Goal: Communication & Community: Answer question/provide support

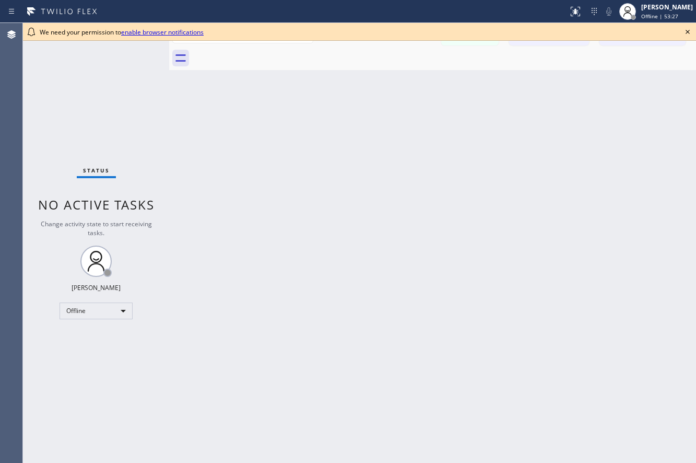
click at [686, 34] on icon at bounding box center [688, 32] width 13 height 13
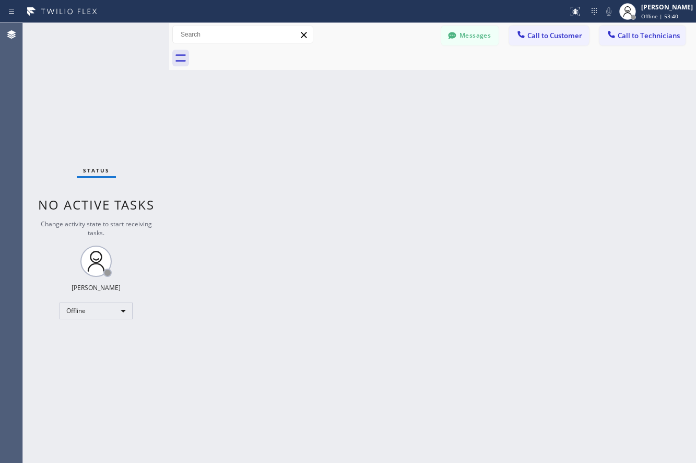
click at [357, 253] on div "Back to Dashboard Change Sender ID Customers Technicians KK Karla Kipp 02/03 08…" at bounding box center [432, 243] width 527 height 440
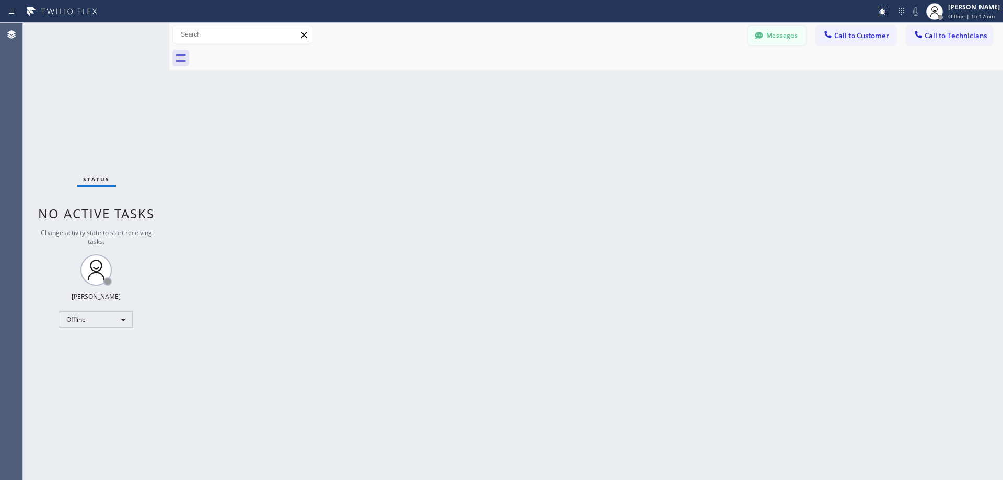
click at [696, 40] on icon at bounding box center [759, 35] width 10 height 10
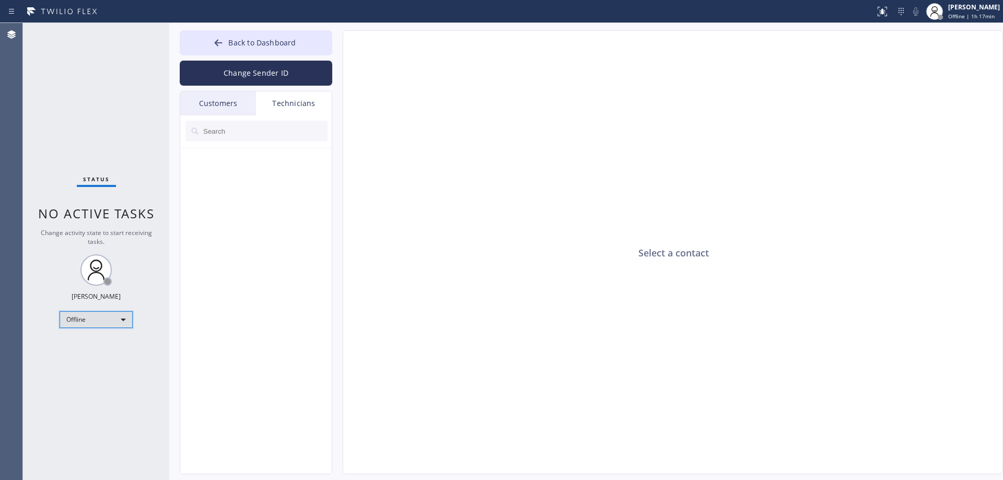
click at [87, 325] on div "Offline" at bounding box center [96, 319] width 73 height 17
click at [91, 350] on li "Available" at bounding box center [95, 347] width 71 height 13
click at [216, 98] on div "Customers" at bounding box center [218, 103] width 76 height 24
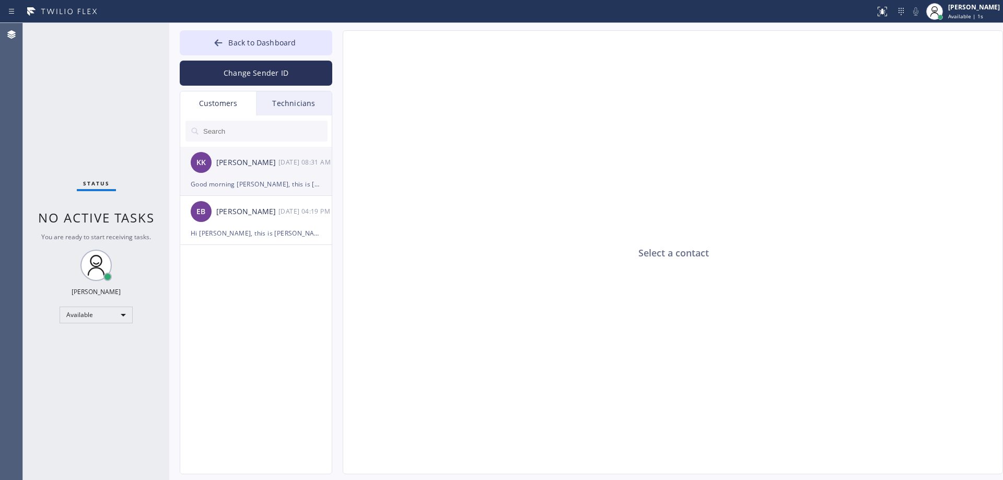
click at [243, 186] on div "Good morning Karla, this is Kate from 5 Star Air, I just wanted to check if you…" at bounding box center [256, 184] width 131 height 12
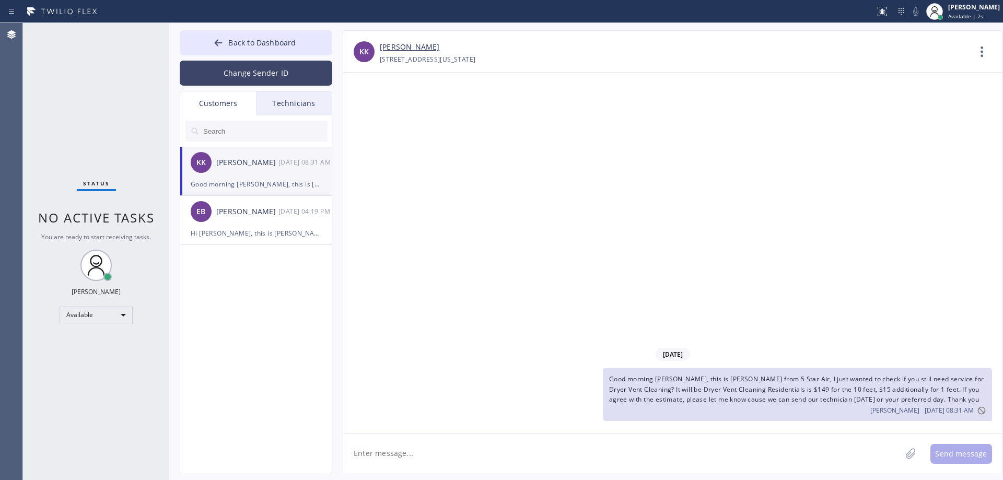
click at [243, 72] on button "Change Sender ID" at bounding box center [256, 73] width 153 height 25
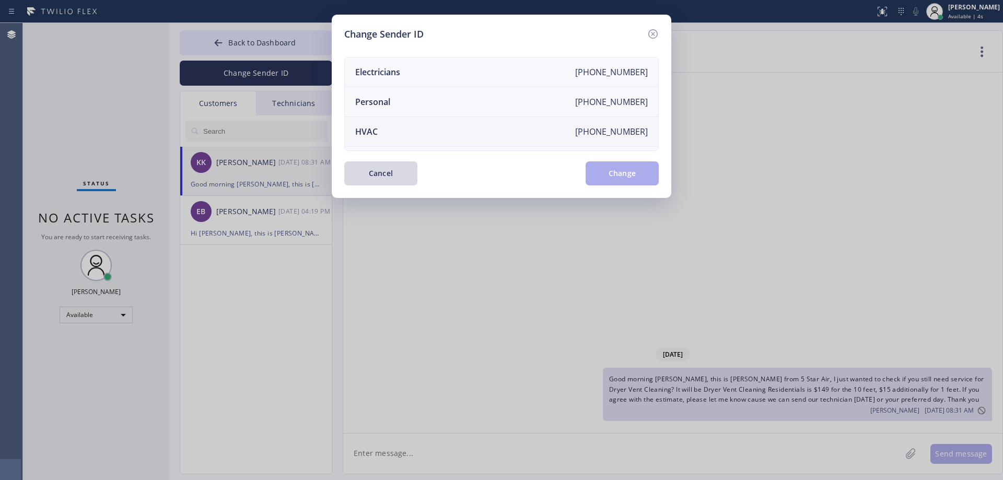
click at [392, 142] on li "HVAC [PHONE_NUMBER]" at bounding box center [501, 132] width 313 height 30
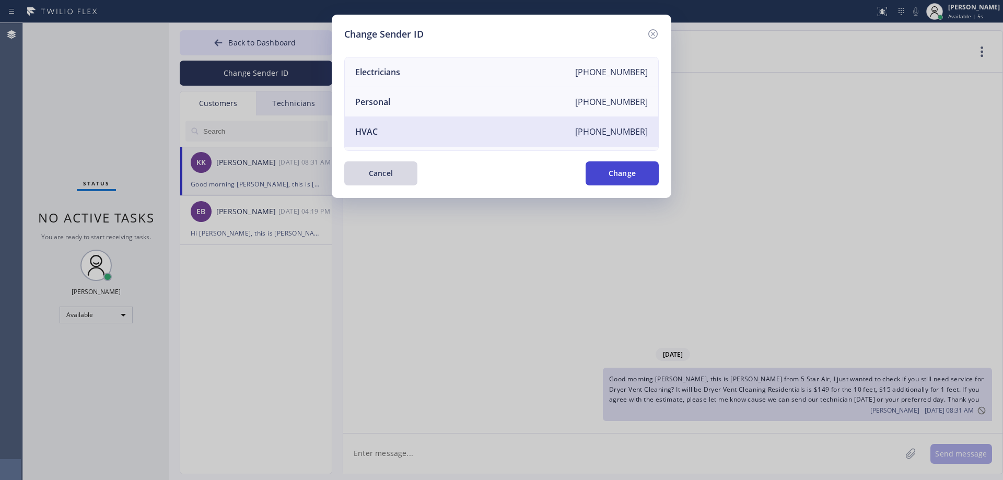
click at [614, 182] on button "Change" at bounding box center [622, 173] width 73 height 24
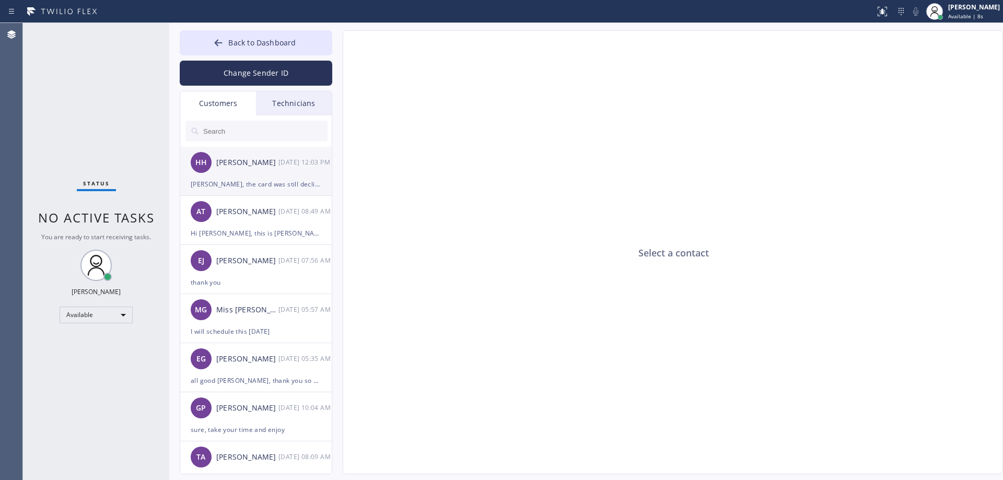
click at [224, 175] on div "HH [PERSON_NAME] [DATE] 12:03 PM" at bounding box center [256, 162] width 153 height 31
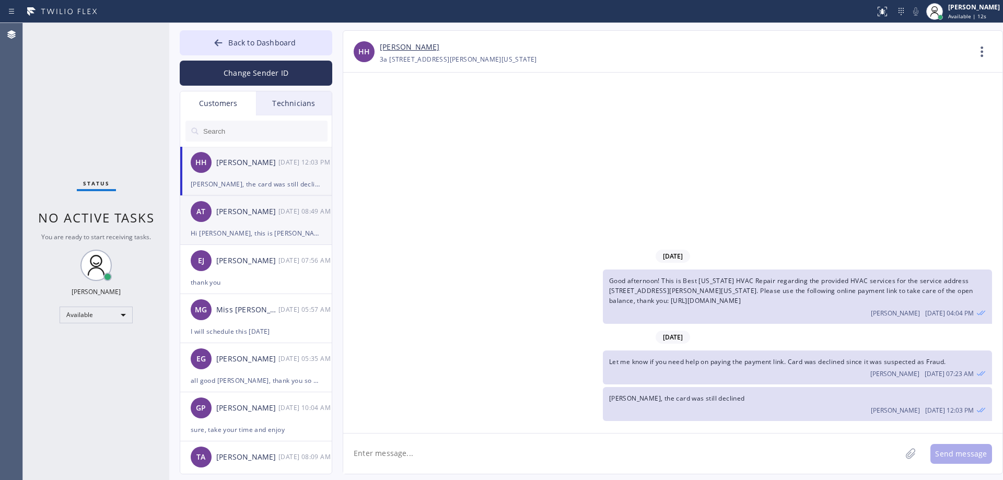
click at [272, 237] on div "Hi [PERSON_NAME], this is [PERSON_NAME] from Best Brooklyn Heating and AC Repai…" at bounding box center [256, 233] width 131 height 12
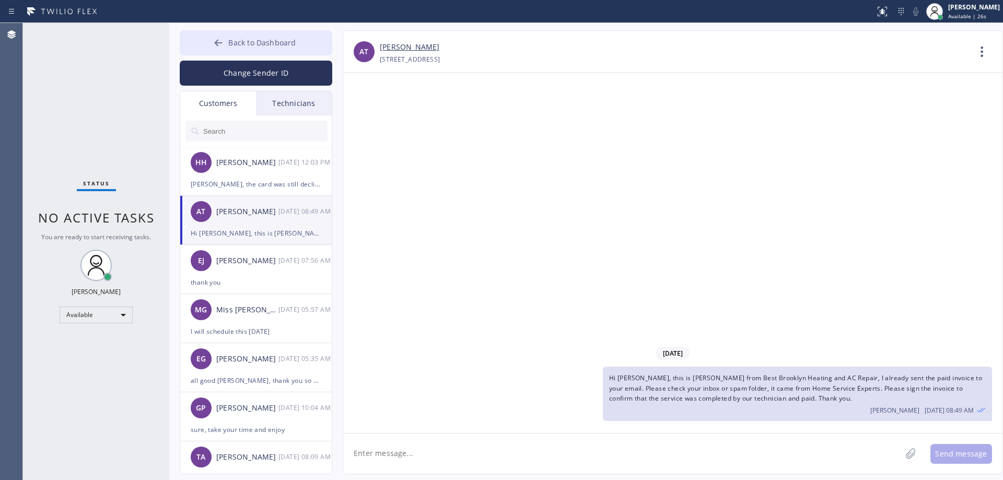
click at [277, 36] on button "Back to Dashboard" at bounding box center [256, 42] width 153 height 25
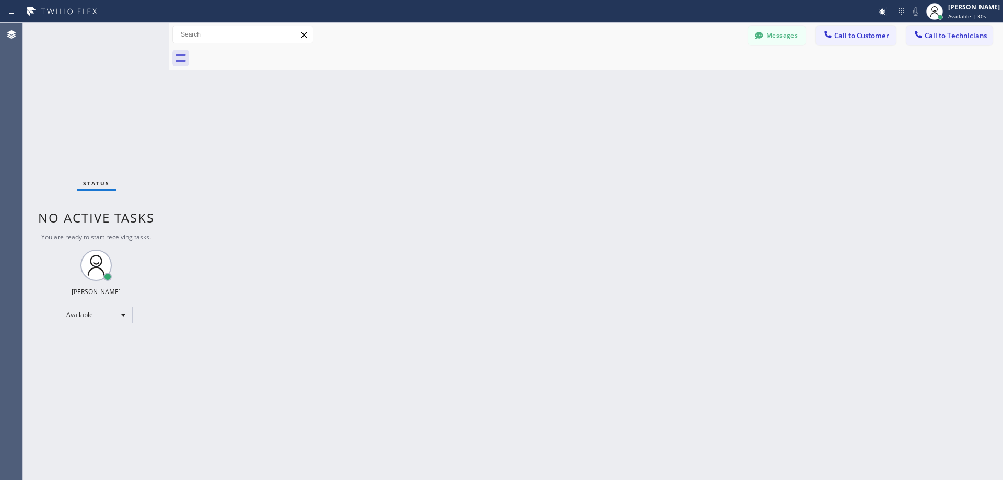
drag, startPoint x: 830, startPoint y: 36, endPoint x: 804, endPoint y: 15, distance: 33.4
click at [696, 36] on icon at bounding box center [827, 34] width 7 height 7
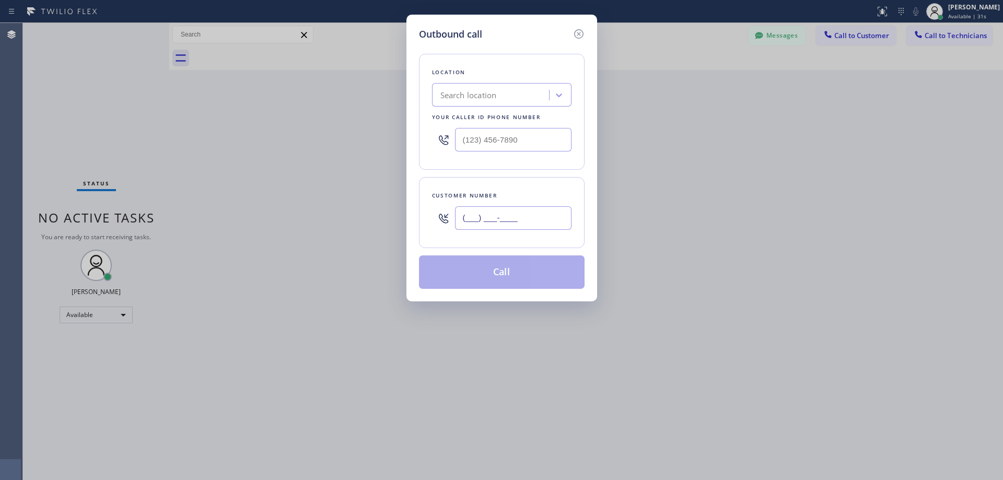
click at [507, 222] on input "(___) ___-____" at bounding box center [513, 218] width 116 height 24
paste input "text"
click at [464, 222] on input "(___) ___-____" at bounding box center [513, 218] width 116 height 24
paste input "text"
type input "(___) ___-____"
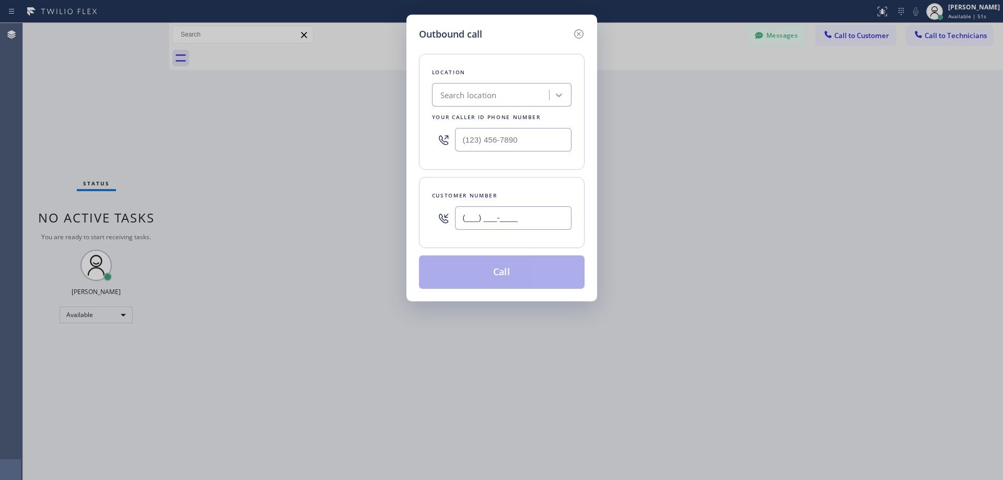
paste input "908) 456-3539"
type input "(908) 456-3539"
click at [472, 100] on div "Search location" at bounding box center [468, 95] width 56 height 12
drag, startPoint x: 468, startPoint y: 101, endPoint x: 458, endPoint y: 90, distance: 14.8
click at [458, 90] on div "Search location" at bounding box center [468, 95] width 56 height 12
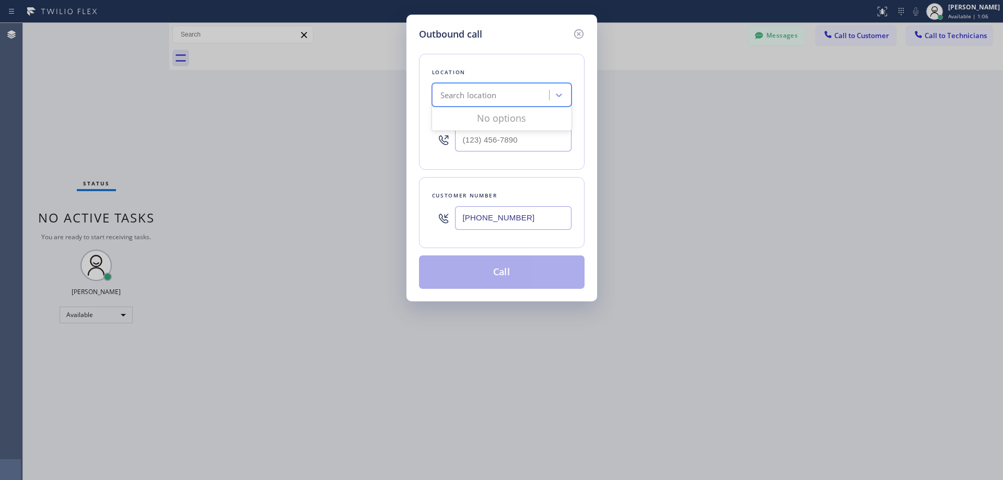
paste input "5 Star Electric Summit(Forte Electric)"
type input "5 Star Electric Summit(Forte Electric)"
click at [496, 100] on div "Search location" at bounding box center [492, 95] width 114 height 18
paste input "5 Star Electric Summit(Forte Electric)"
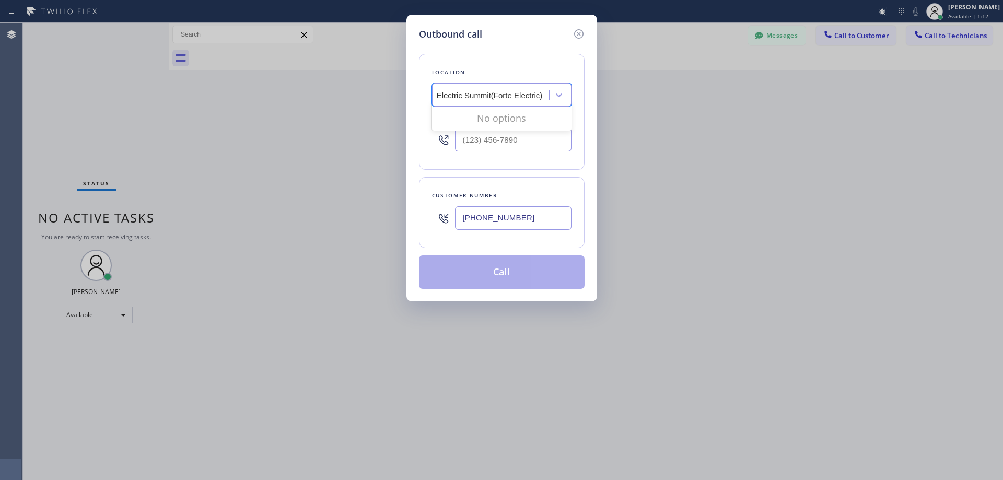
type input "5 Star Electric Summit(Forte Electric)"
click at [475, 97] on div "Search location" at bounding box center [468, 95] width 56 height 12
drag, startPoint x: 465, startPoint y: 98, endPoint x: 454, endPoint y: 99, distance: 10.6
click at [454, 99] on div "Search location" at bounding box center [468, 95] width 56 height 12
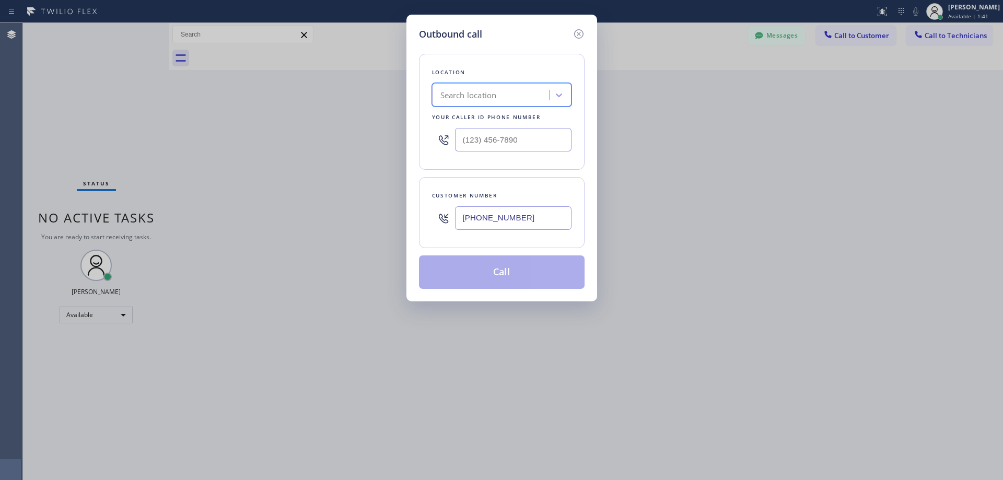
click at [458, 88] on div "Search location" at bounding box center [492, 95] width 114 height 18
click at [450, 95] on div "Search location" at bounding box center [468, 95] width 56 height 12
paste input "5 Star Electric Summit(Forte Electric)"
type input "5 Star Electric Summit(Forte Electric)"
paste input "5 Star Electric Summit(Forte Electric)"
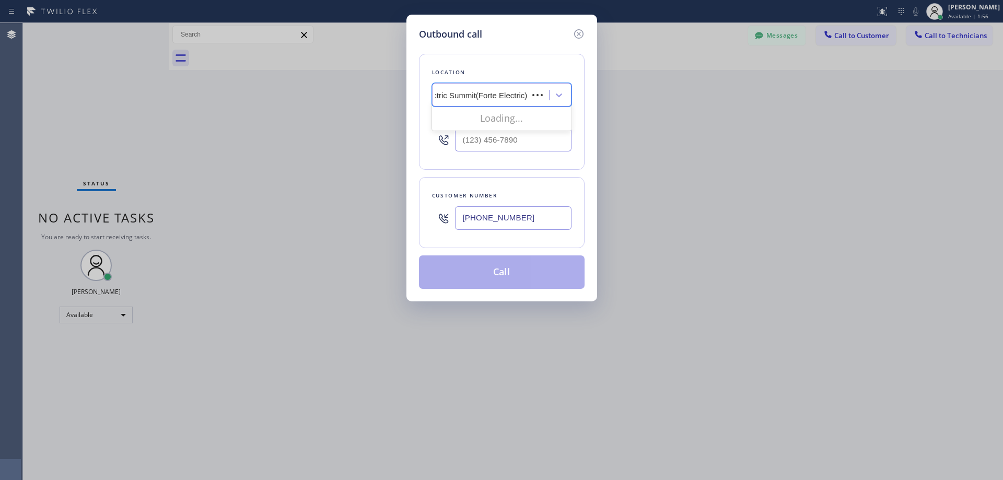
scroll to position [0, 27]
drag, startPoint x: 491, startPoint y: 97, endPoint x: 568, endPoint y: 97, distance: 77.3
click at [568, 97] on div "5 Star Electric Summit(Forte Electric) 5 Star Electric Summit(Forte Electric)" at bounding box center [501, 95] width 139 height 24
click at [440, 91] on input "5 Star Electric Summit" at bounding box center [479, 95] width 78 height 9
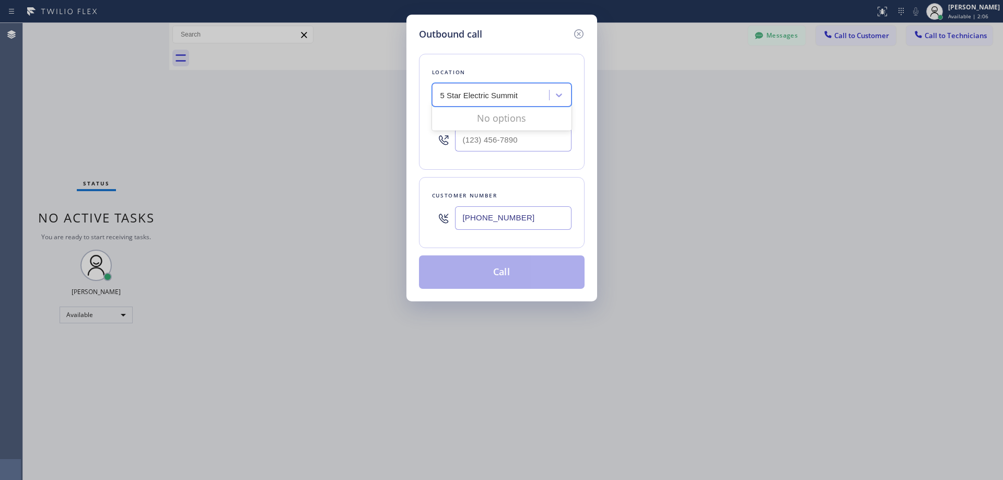
type input "5 Star Electric Summit"
click at [475, 143] on input "(___) ___-____" at bounding box center [513, 140] width 116 height 24
paste input "9) 082-0182"
click at [465, 141] on input "(__9) 082-0182" at bounding box center [513, 140] width 116 height 24
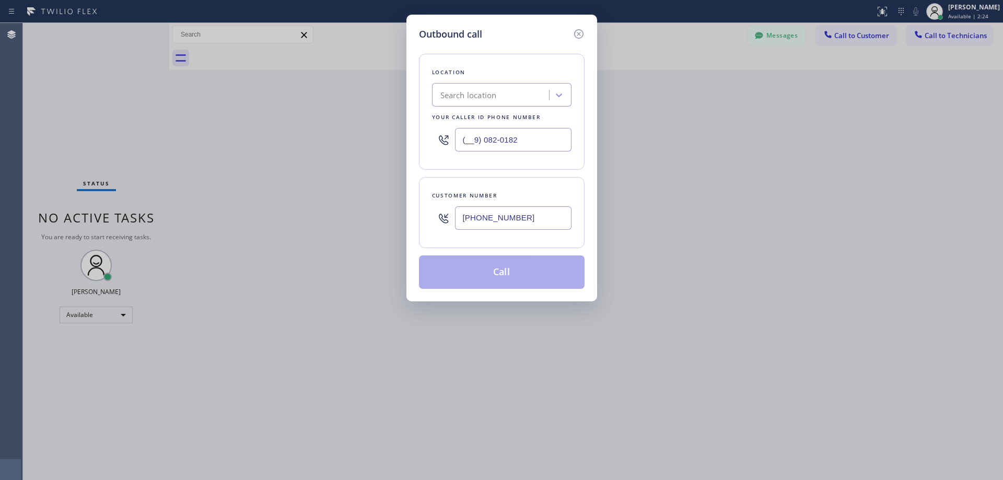
click at [465, 141] on input "(__9) 082-0182" at bounding box center [513, 140] width 116 height 24
paste input "908) 201-8274"
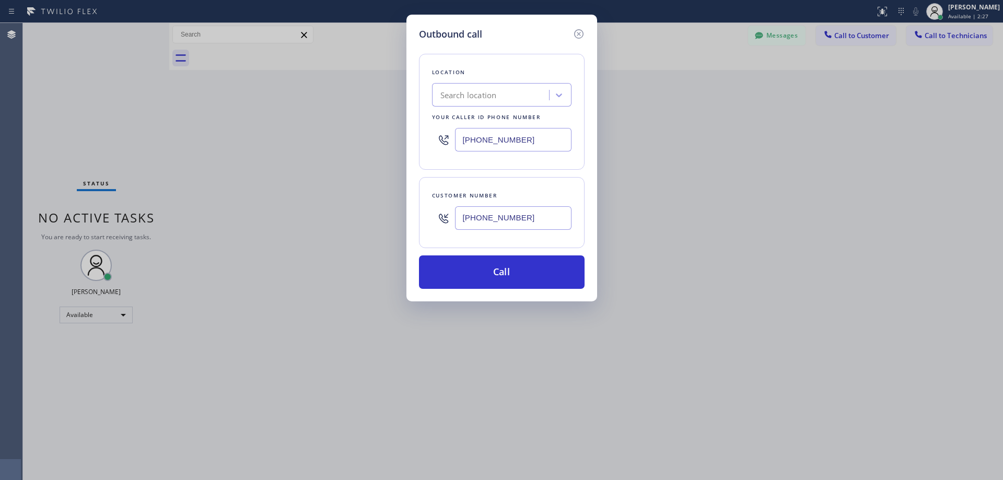
click at [474, 140] on input "(908) 201-8274" at bounding box center [513, 140] width 116 height 24
click at [478, 138] on input "(908) 201-8274" at bounding box center [513, 140] width 116 height 24
type input "(908) 201-8274"
click at [481, 277] on button "Call" at bounding box center [502, 271] width 166 height 33
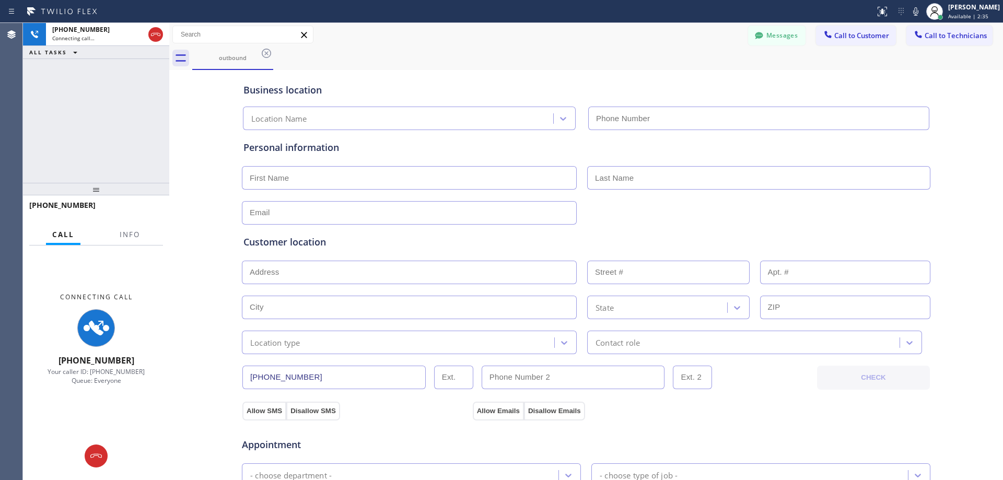
click at [111, 238] on div "Call Info" at bounding box center [96, 235] width 134 height 21
click at [123, 231] on span "Info" at bounding box center [130, 234] width 20 height 9
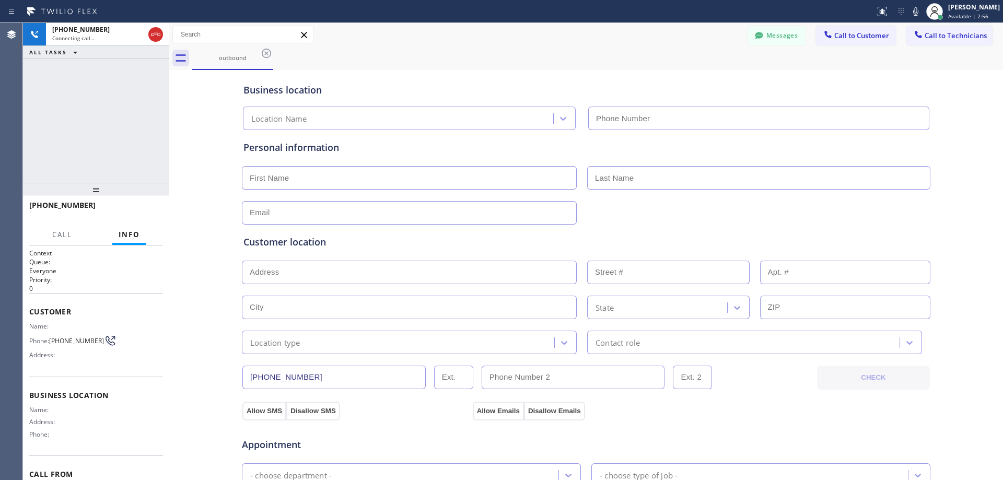
click at [696, 76] on div "Business location Location Name" at bounding box center [586, 101] width 690 height 57
click at [214, 119] on div "Business location Location Name Personal information Customer location >> ADD N…" at bounding box center [586, 430] width 828 height 714
click at [139, 219] on div "+19084563539 Live | 00:01 HANG UP" at bounding box center [96, 209] width 134 height 27
drag, startPoint x: 139, startPoint y: 207, endPoint x: 127, endPoint y: 176, distance: 33.3
click at [140, 194] on div "+19084563539 Live | 00:01 ALL TASKS ALL TASKS ACTIVE TASKS TASKS IN WRAP UP +19…" at bounding box center [96, 251] width 146 height 457
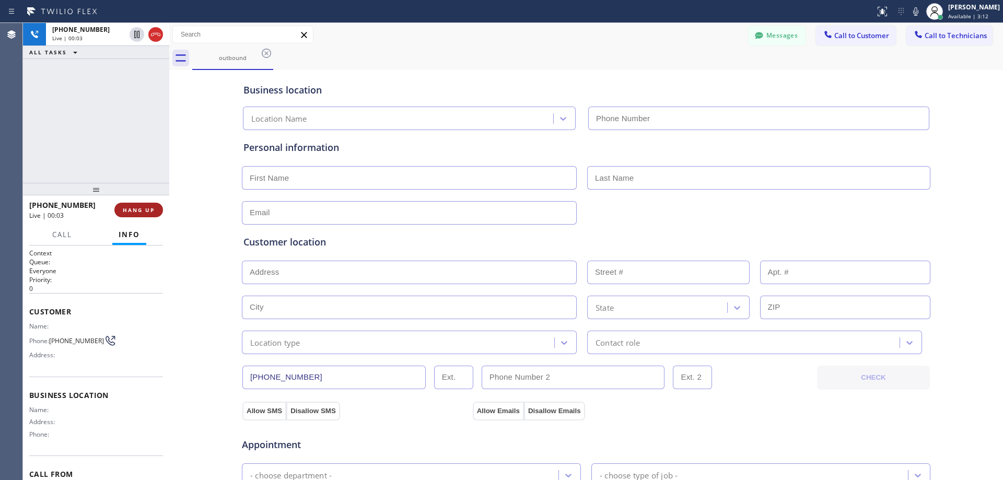
click at [159, 211] on button "HANG UP" at bounding box center [138, 210] width 49 height 15
click at [151, 213] on span "COMPLETE" at bounding box center [137, 209] width 36 height 7
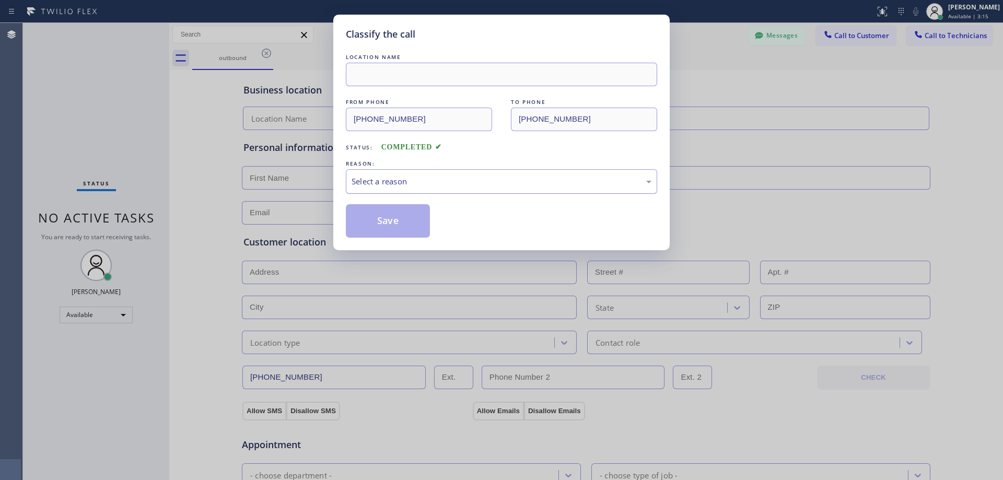
click at [407, 181] on div "Select a reason" at bounding box center [502, 182] width 300 height 12
drag, startPoint x: 393, startPoint y: 216, endPoint x: 403, endPoint y: 86, distance: 131.0
click at [392, 216] on button "Save" at bounding box center [388, 220] width 84 height 33
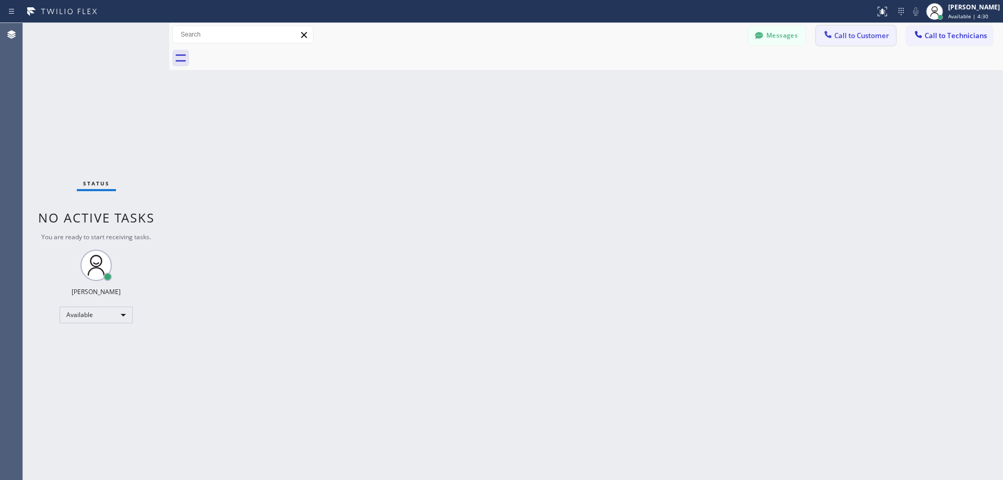
click at [696, 42] on button "Call to Customer" at bounding box center [856, 36] width 80 height 20
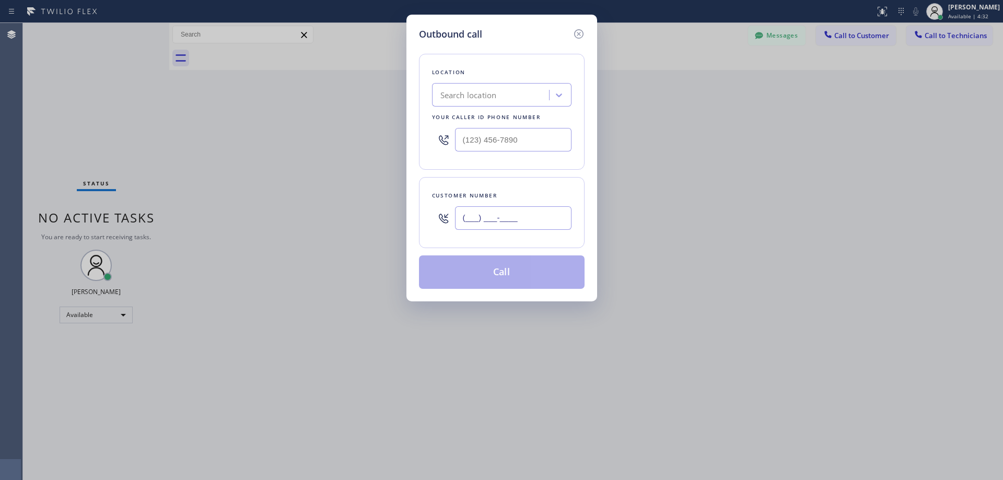
paste input "917) 957-2100"
type input "[PHONE_NUMBER]"
drag, startPoint x: 458, startPoint y: 93, endPoint x: 437, endPoint y: 98, distance: 21.4
click at [437, 98] on div "Search location" at bounding box center [492, 95] width 114 height 18
click at [457, 94] on div "Search location" at bounding box center [468, 95] width 56 height 12
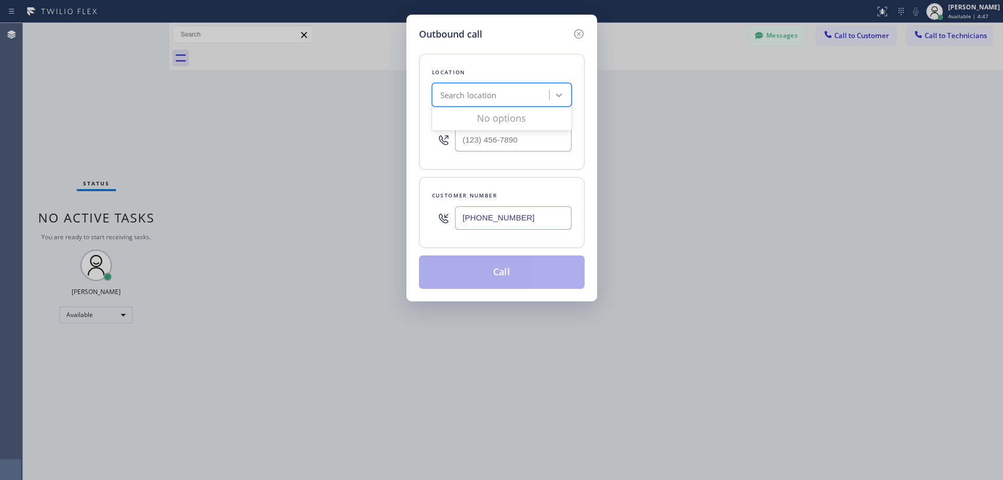
paste input "Best [US_STATE] HVAC Repair"
click at [500, 91] on input "Best [US_STATE] HVAC Repair" at bounding box center [490, 95] width 101 height 9
type input "Best [US_STATE] HVAC Repair"
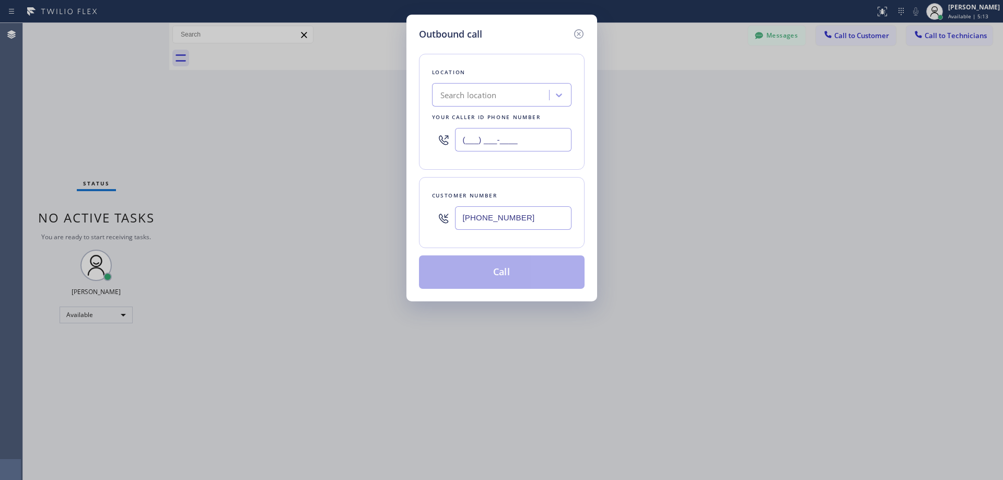
paste input "917) 924-6063"
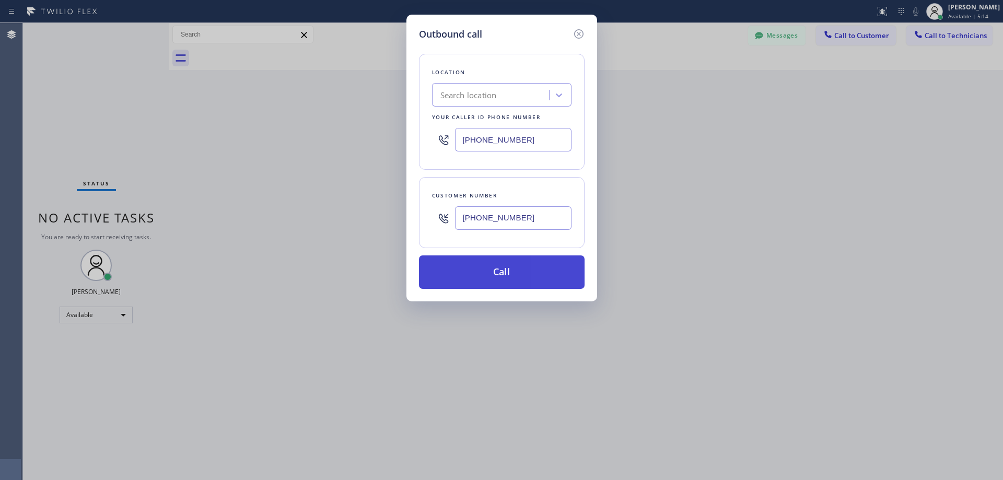
type input "[PHONE_NUMBER]"
click at [489, 274] on button "Call" at bounding box center [502, 271] width 166 height 33
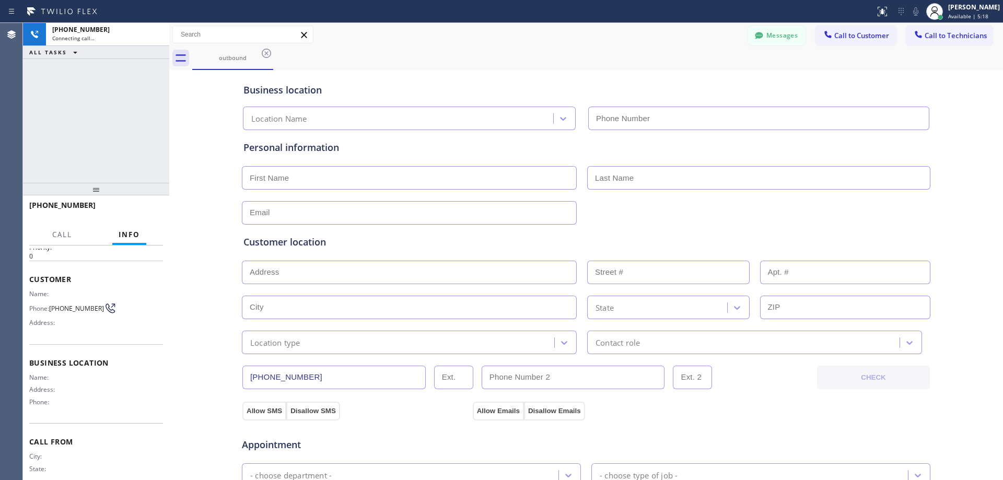
scroll to position [62, 0]
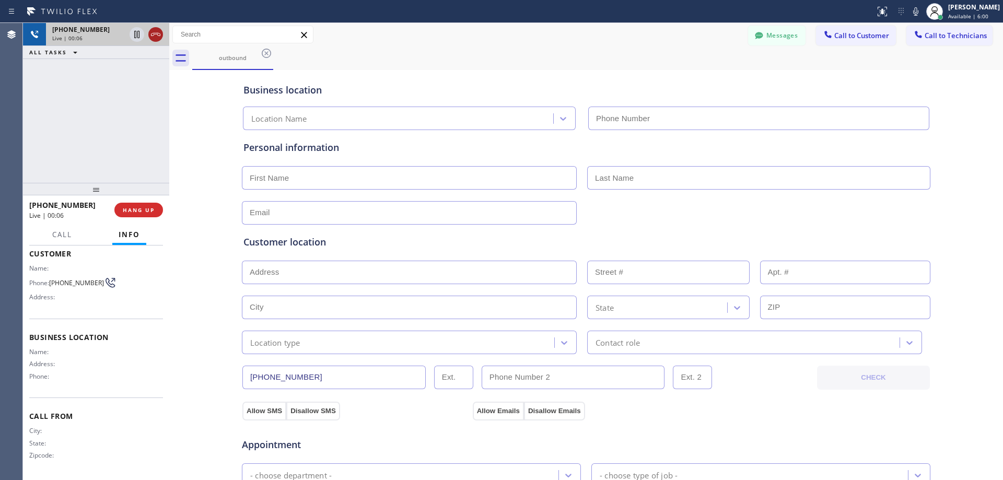
click at [155, 36] on icon at bounding box center [155, 34] width 13 height 13
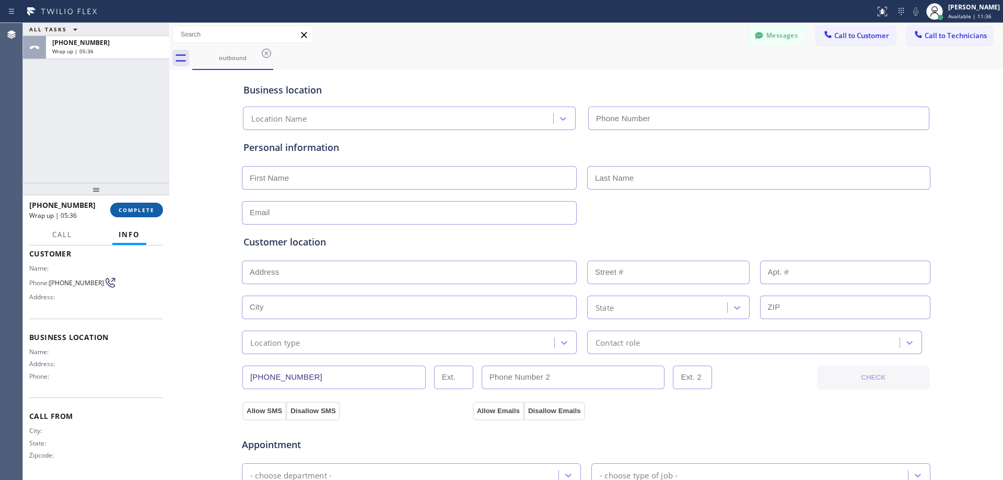
click at [135, 206] on span "COMPLETE" at bounding box center [137, 209] width 36 height 7
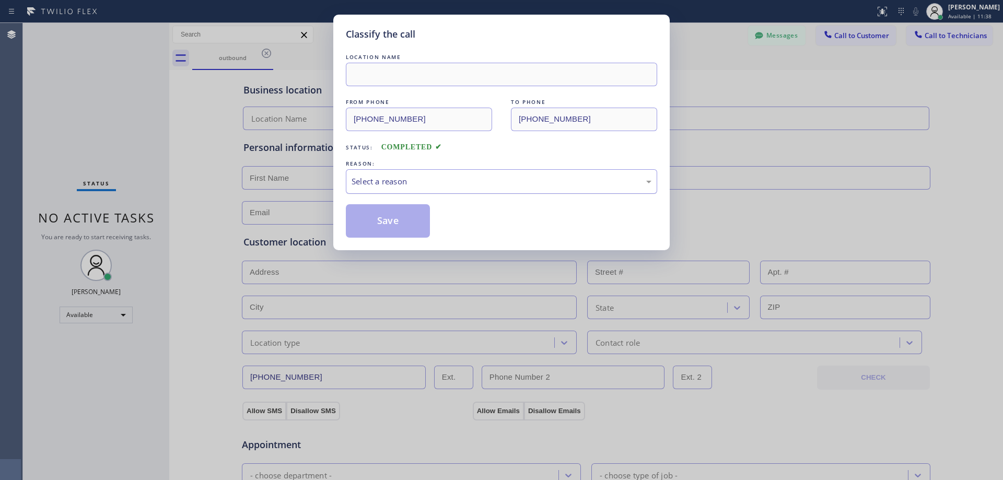
click at [409, 183] on div "Select a reason" at bounding box center [502, 182] width 300 height 12
click at [390, 223] on button "Save" at bounding box center [388, 220] width 84 height 33
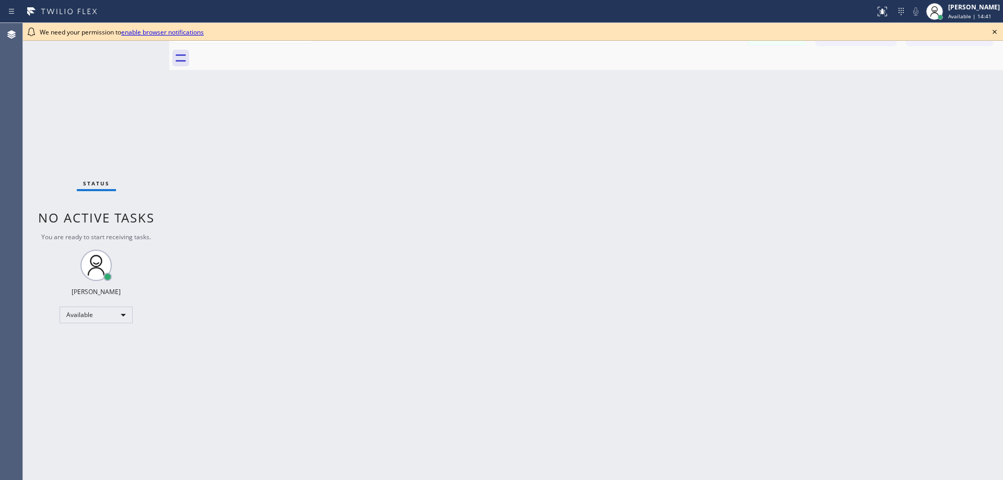
click at [996, 29] on icon at bounding box center [994, 32] width 13 height 13
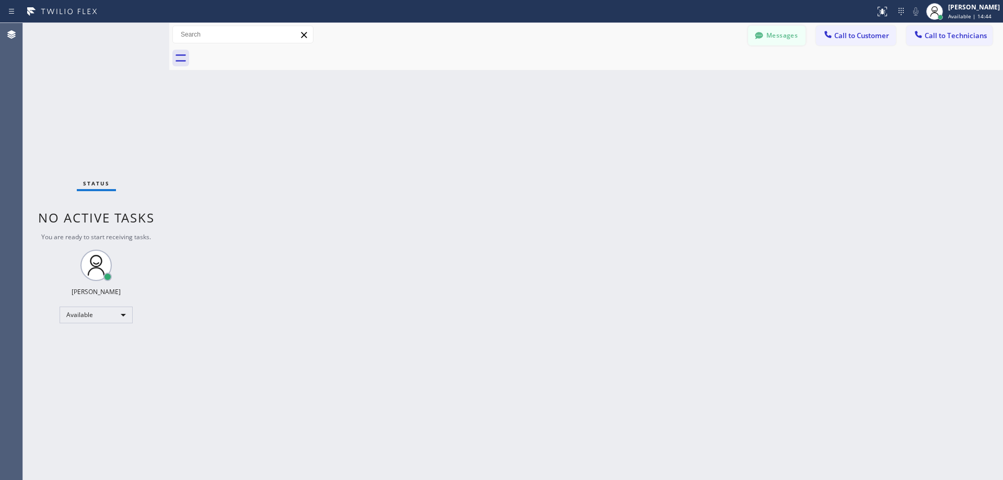
click at [790, 40] on button "Messages" at bounding box center [776, 36] width 57 height 20
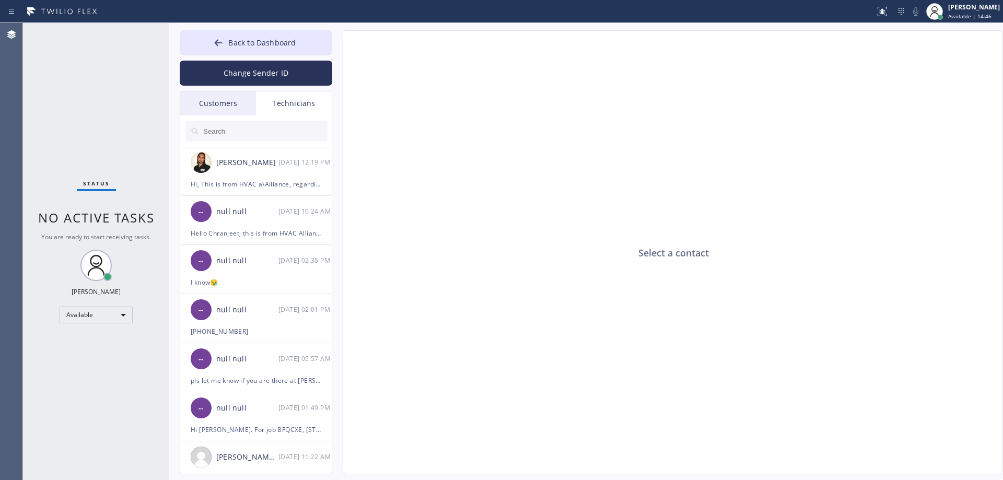
click at [235, 96] on div "Customers" at bounding box center [218, 103] width 76 height 24
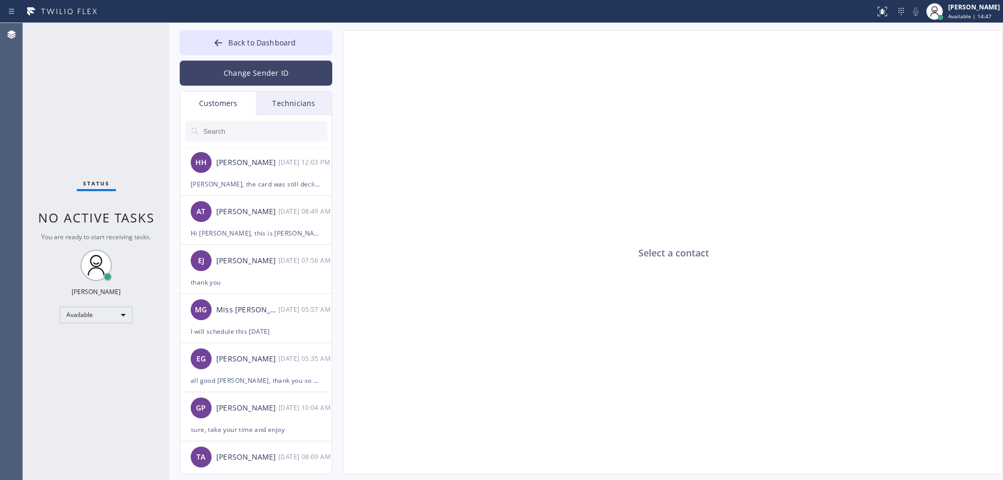
click at [237, 72] on button "Change Sender ID" at bounding box center [256, 73] width 153 height 25
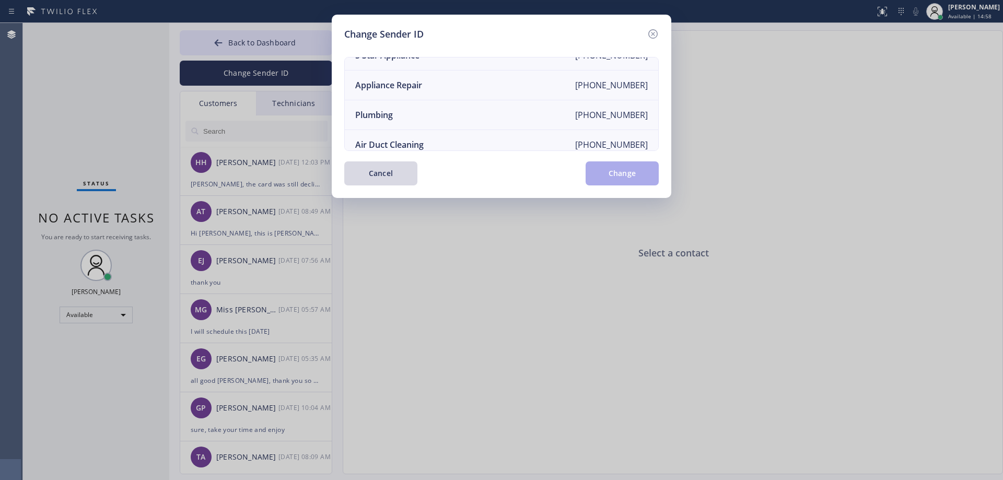
scroll to position [124, 0]
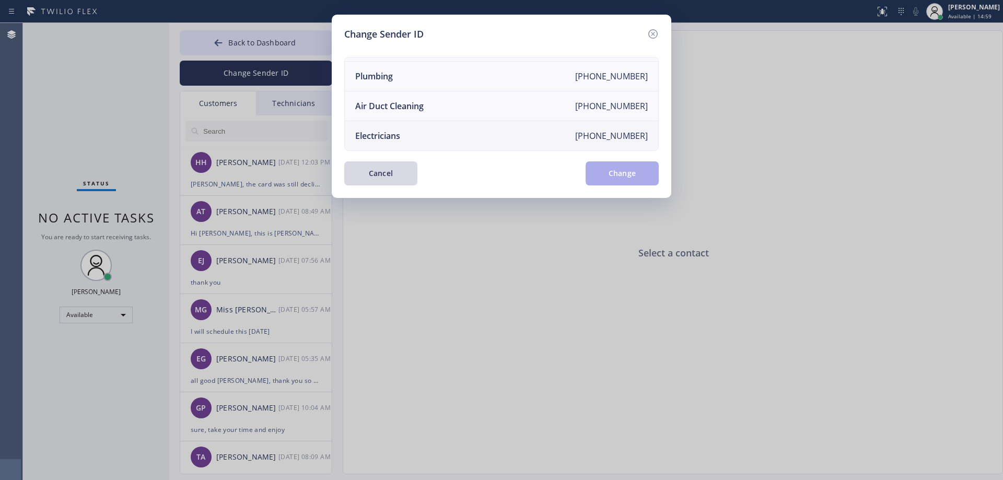
click at [399, 130] on div "Electricians" at bounding box center [377, 135] width 45 height 11
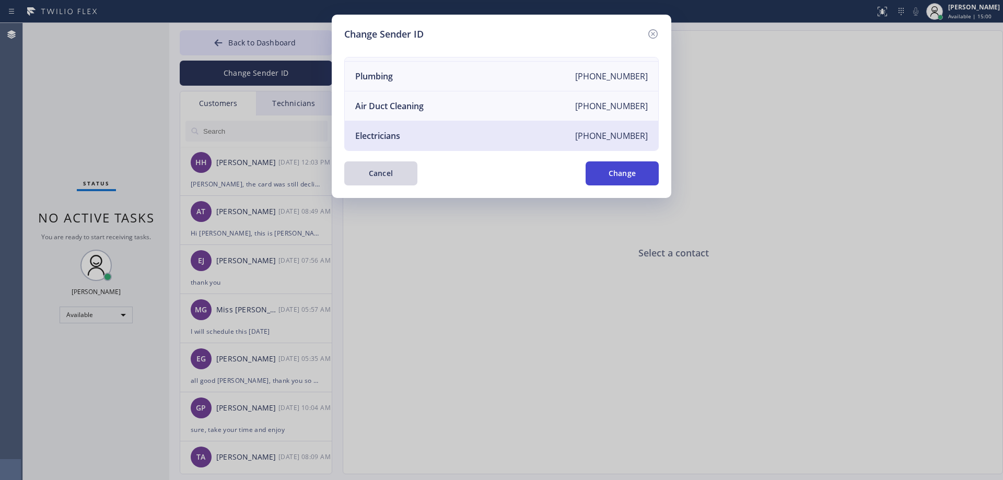
click at [632, 173] on button "Change" at bounding box center [622, 173] width 73 height 24
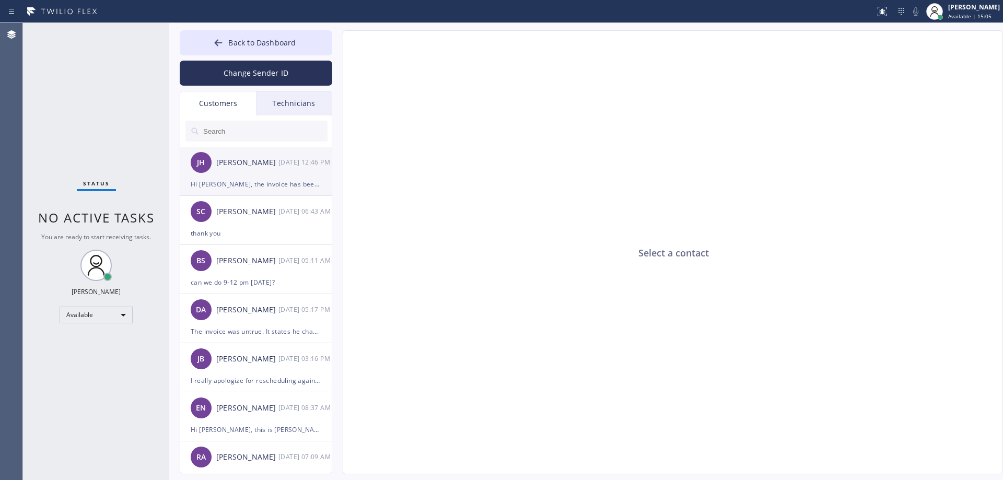
click at [264, 181] on div "Hi Kate, the invoice has been signed. My apologies for the delay. Thanks again." at bounding box center [256, 184] width 131 height 12
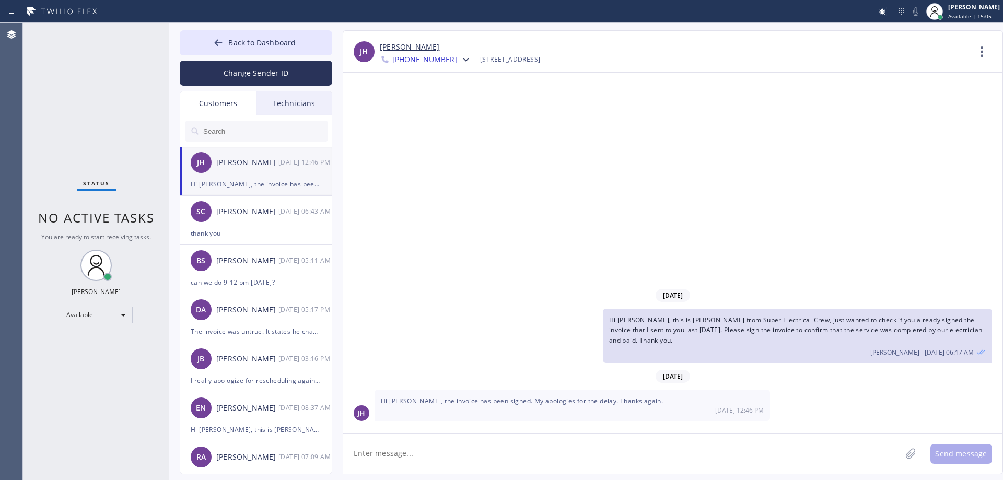
click at [431, 456] on textarea at bounding box center [622, 454] width 558 height 40
type textarea "y"
type textarea "thank you, received"
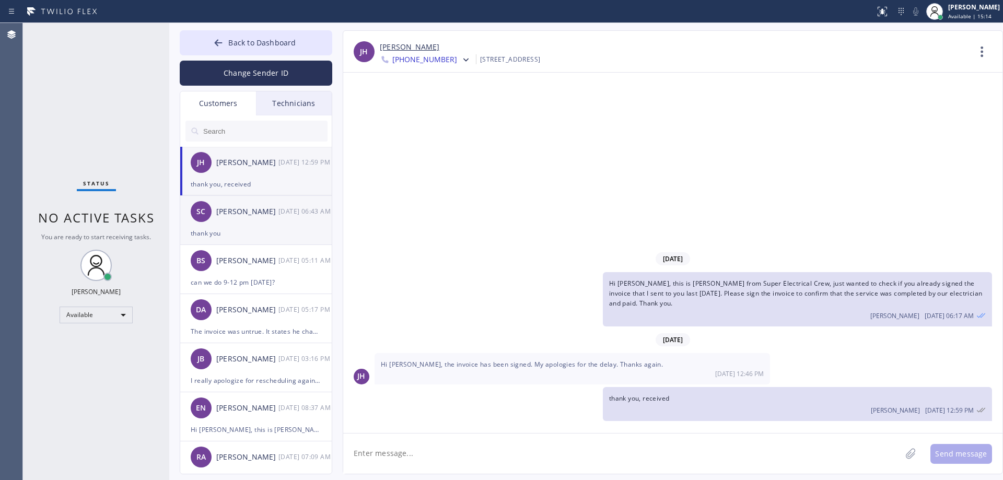
click at [246, 206] on div "[PERSON_NAME]" at bounding box center [247, 212] width 62 height 12
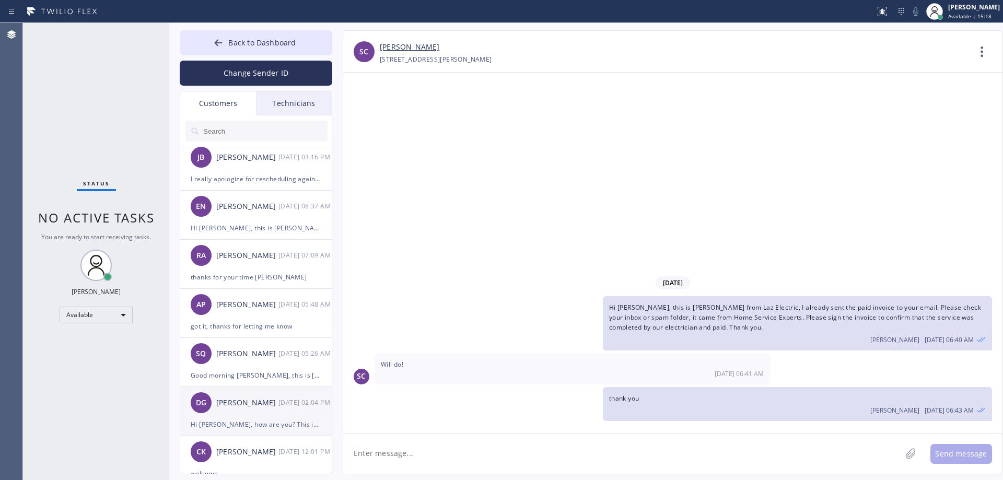
scroll to position [209, 0]
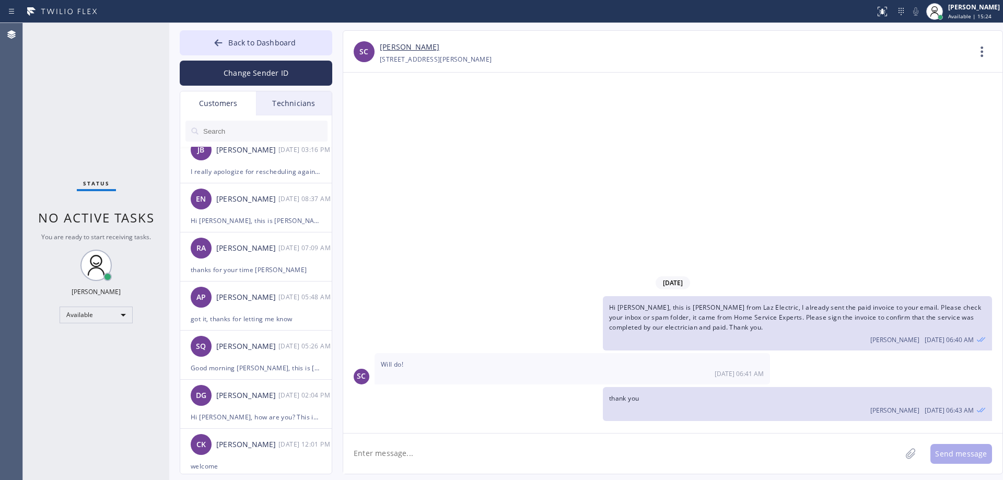
click at [258, 133] on input "text" at bounding box center [264, 131] width 125 height 21
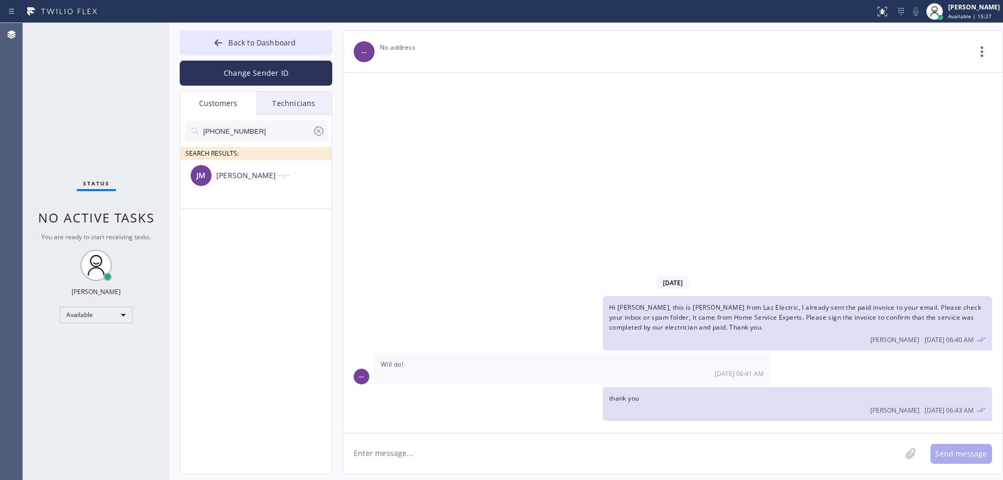
scroll to position [0, 0]
click at [264, 181] on div "[PERSON_NAME]" at bounding box center [247, 176] width 62 height 12
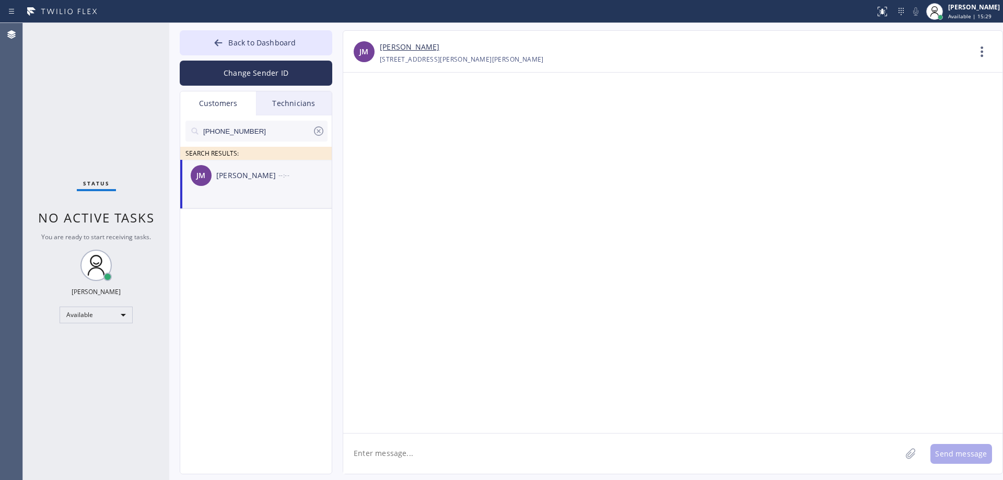
click at [462, 450] on textarea at bounding box center [622, 454] width 558 height 40
type textarea "Hi Je"
click at [225, 26] on div "Back to Dashboard Change Sender ID Customers Technicians (908) 708-9524 SEARCH …" at bounding box center [586, 251] width 834 height 457
click at [227, 33] on button "Back to Dashboard" at bounding box center [256, 42] width 153 height 25
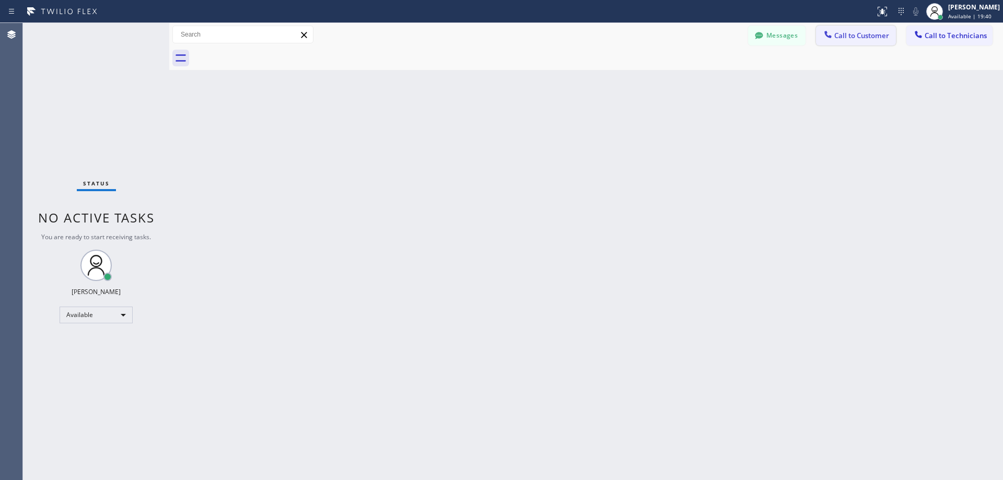
click at [827, 37] on icon at bounding box center [828, 34] width 10 height 10
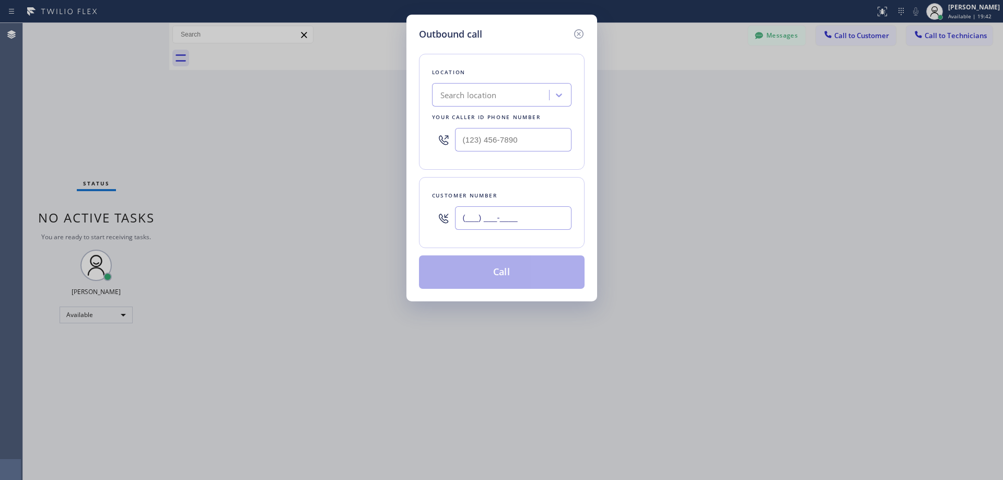
paste input "832) 782-2858"
type input "[PHONE_NUMBER]"
paste input "347) 407-9102"
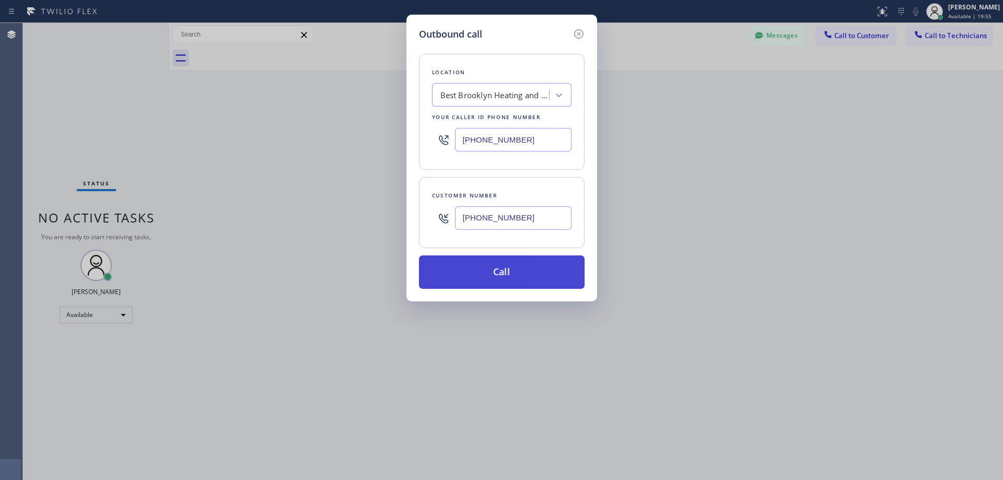
type input "[PHONE_NUMBER]"
click at [466, 274] on button "Call" at bounding box center [502, 271] width 166 height 33
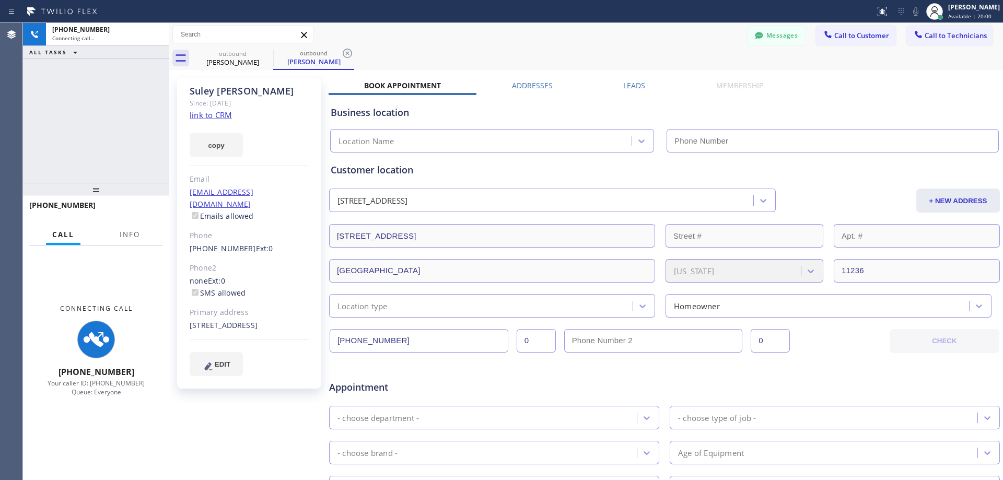
type input "[PHONE_NUMBER]"
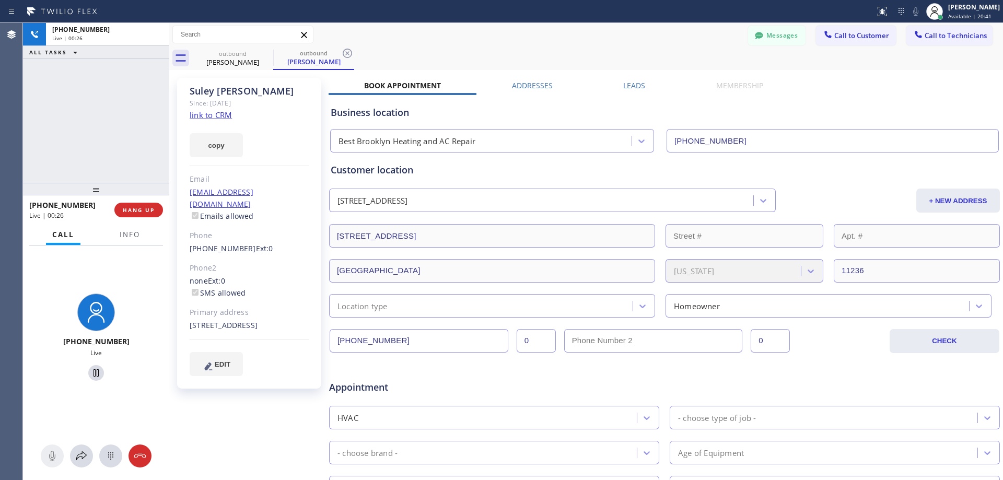
click at [511, 64] on div "outbound Suley Streete outbound Suley Streete" at bounding box center [597, 58] width 811 height 24
click at [768, 37] on button "Messages" at bounding box center [776, 36] width 57 height 20
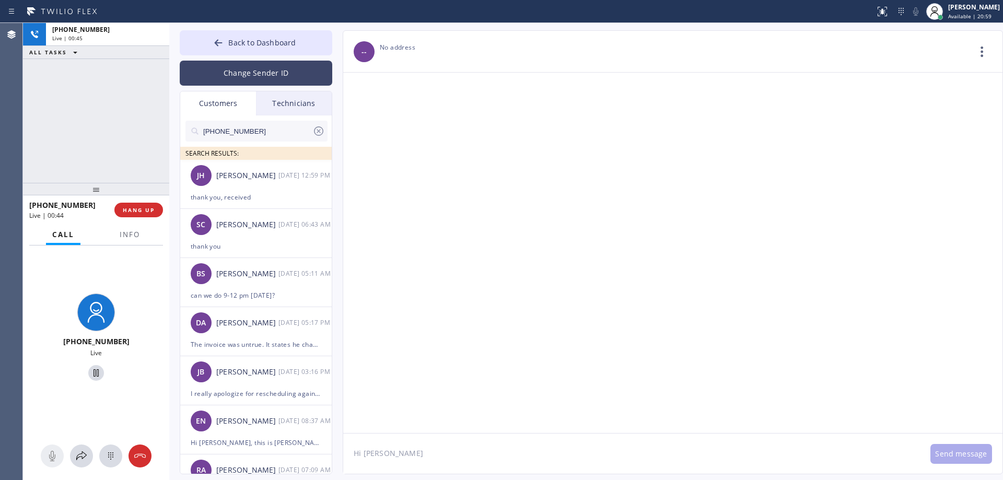
click at [267, 72] on button "Change Sender ID" at bounding box center [256, 73] width 153 height 25
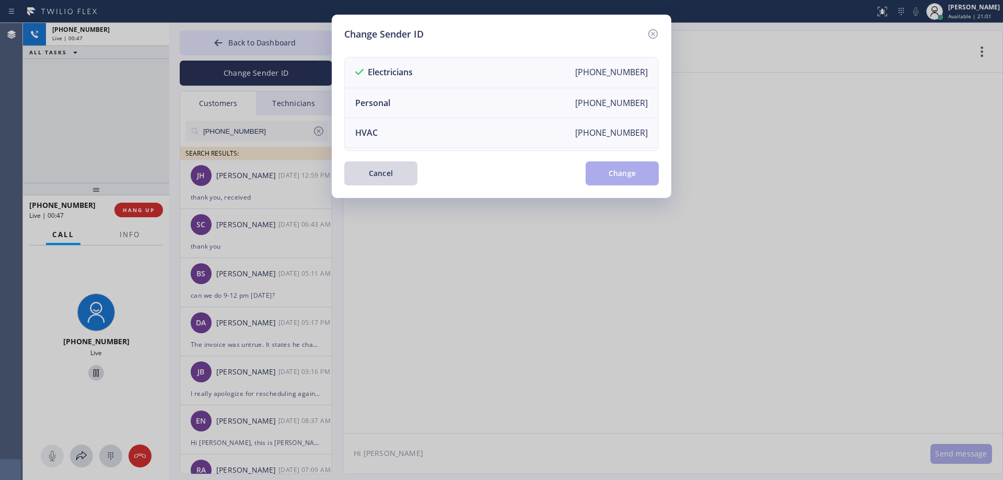
click at [232, 134] on div "Change Sender ID Electricians +18005688664 Personal +13236733696 HVAC +18559994…" at bounding box center [501, 240] width 1003 height 480
drag, startPoint x: 372, startPoint y: 170, endPoint x: 259, endPoint y: 145, distance: 116.6
click at [372, 170] on button "Cancel" at bounding box center [380, 173] width 73 height 24
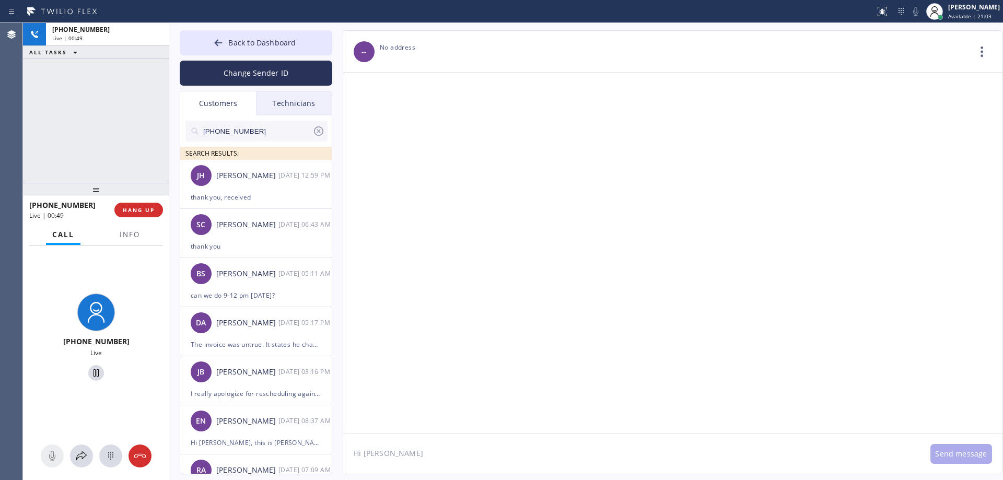
click at [244, 127] on input "(908) 708-9524" at bounding box center [257, 131] width 110 height 21
paste input "text"
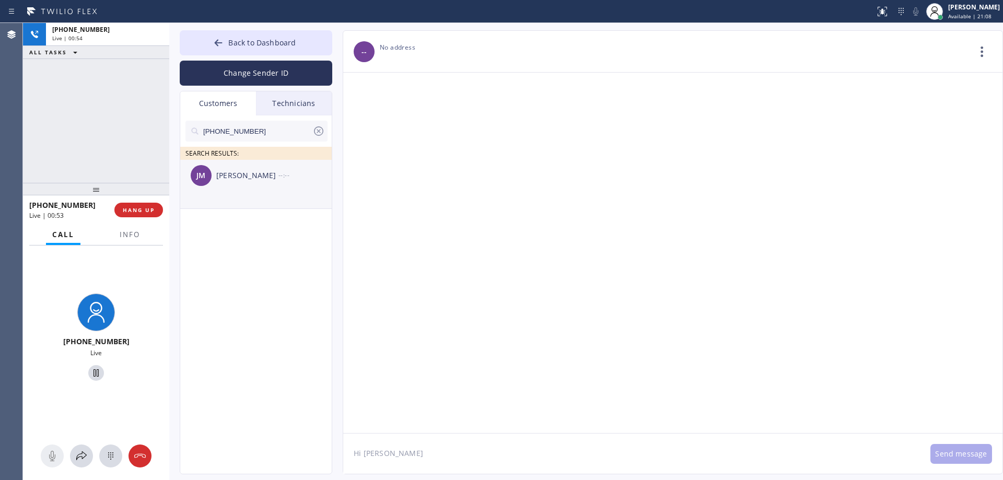
type input "(908) 708-9524"
click at [242, 189] on div "JM Jessenia Muniz --:--" at bounding box center [256, 175] width 153 height 31
click at [423, 452] on textarea "Hi Je" at bounding box center [631, 454] width 577 height 40
paste textarea "Electric Wire Services"
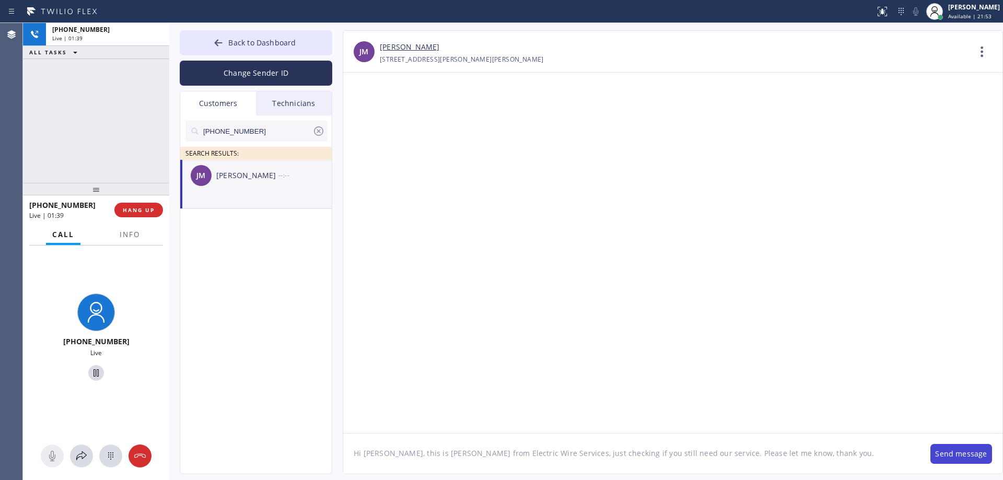
type textarea "Hi [PERSON_NAME], this is [PERSON_NAME] from Electric Wire Services, just check…"
click at [943, 453] on button "Send message" at bounding box center [961, 454] width 62 height 20
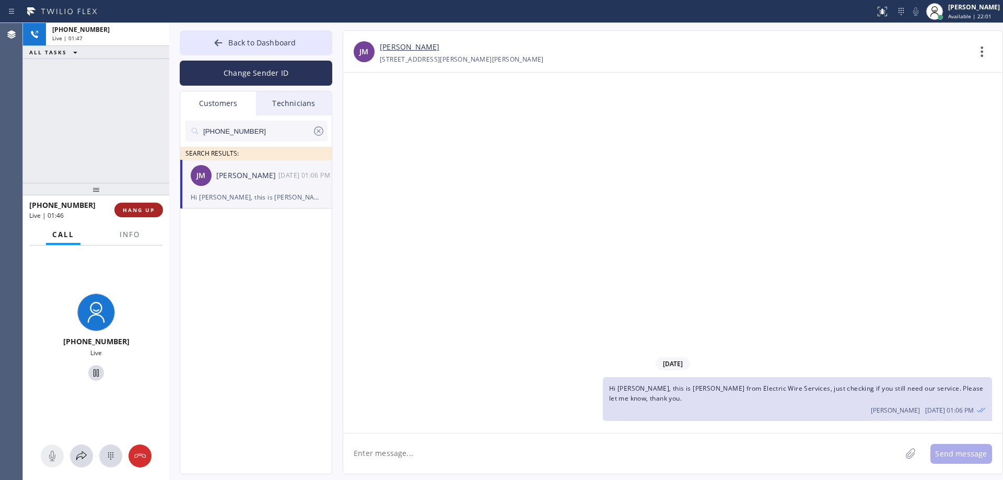
click at [136, 208] on span "HANG UP" at bounding box center [139, 209] width 32 height 7
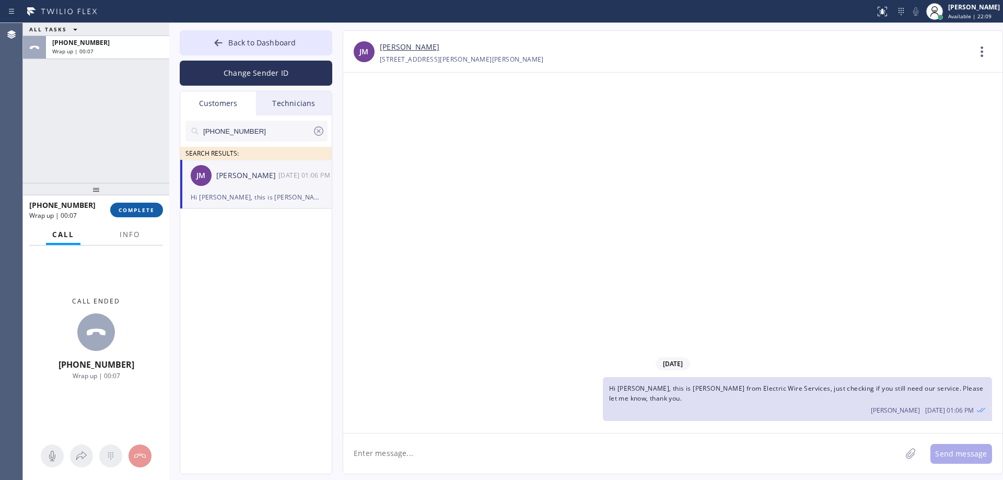
click at [128, 207] on span "COMPLETE" at bounding box center [137, 209] width 36 height 7
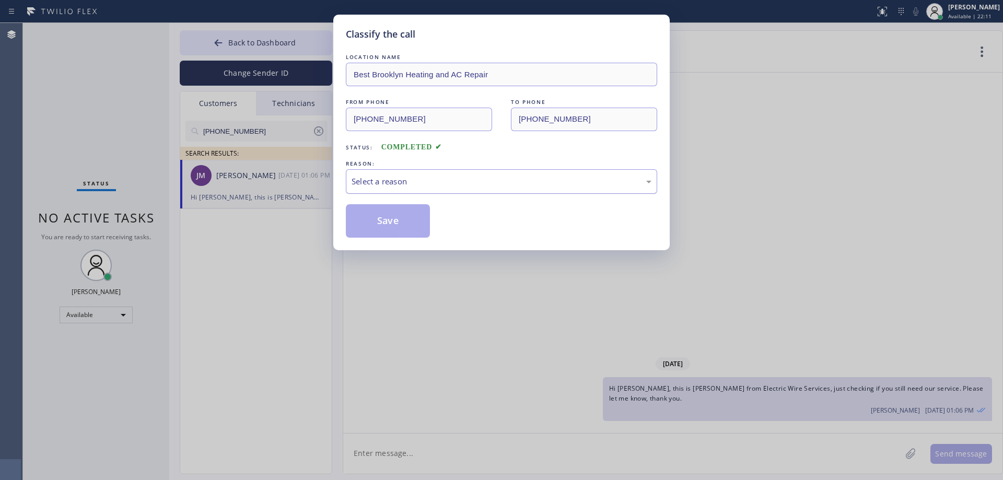
click at [468, 186] on div "Select a reason" at bounding box center [502, 182] width 300 height 12
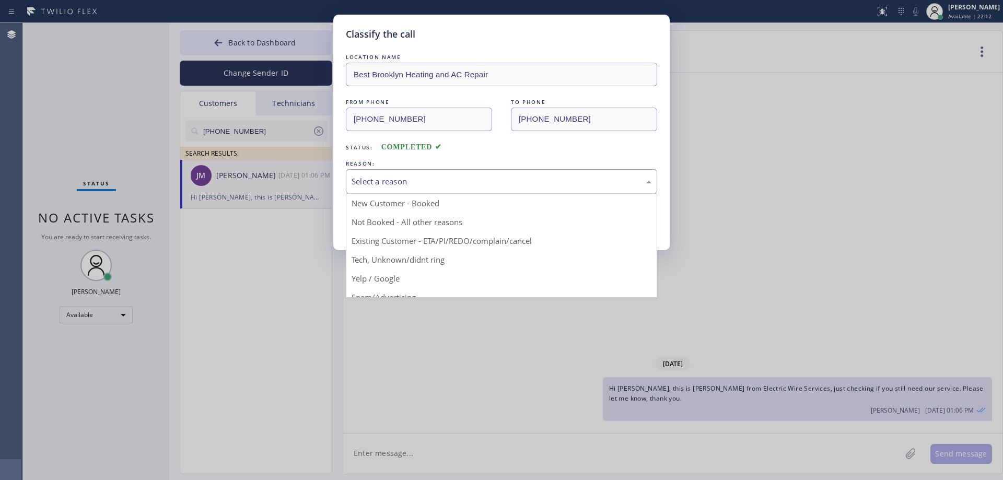
drag, startPoint x: 468, startPoint y: 240, endPoint x: 462, endPoint y: 237, distance: 6.5
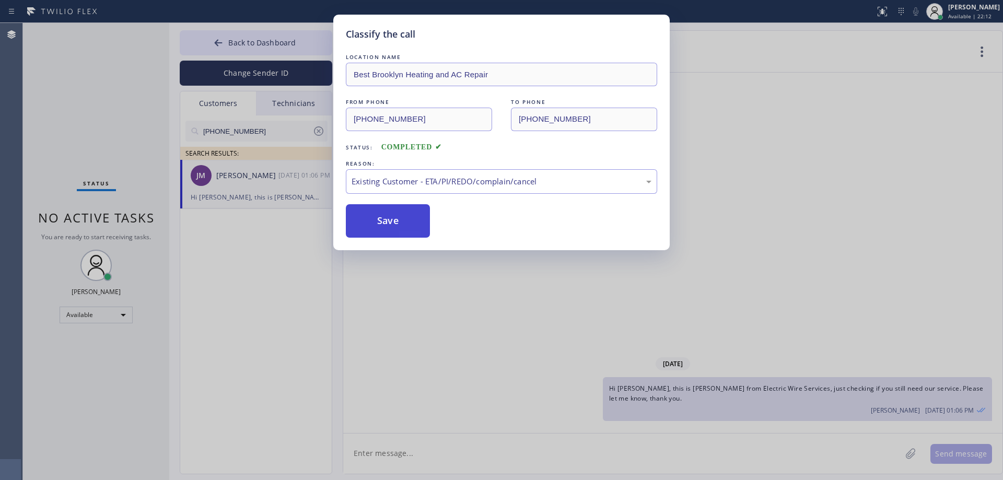
click at [401, 233] on button "Save" at bounding box center [388, 220] width 84 height 33
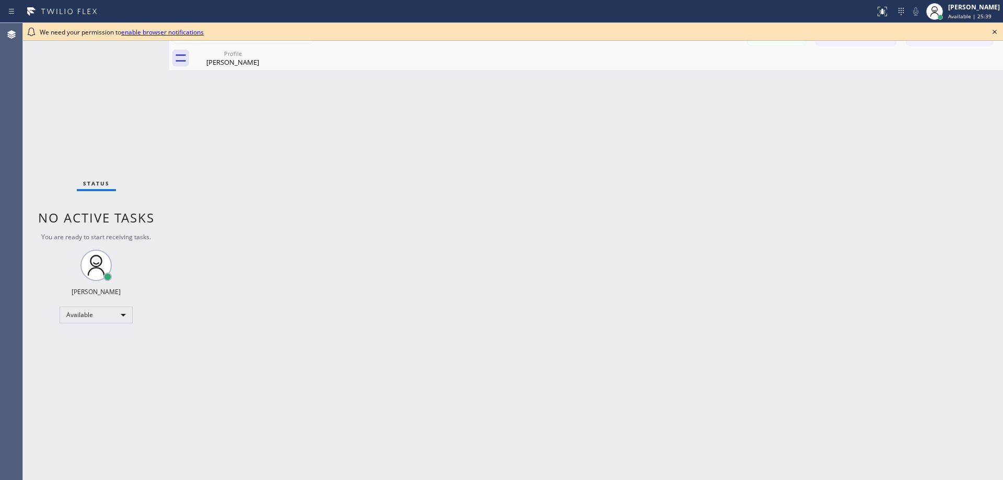
click at [133, 124] on div "Status No active tasks You are ready to start receiving tasks. [PERSON_NAME] Av…" at bounding box center [96, 251] width 146 height 457
click at [991, 33] on icon at bounding box center [994, 32] width 13 height 13
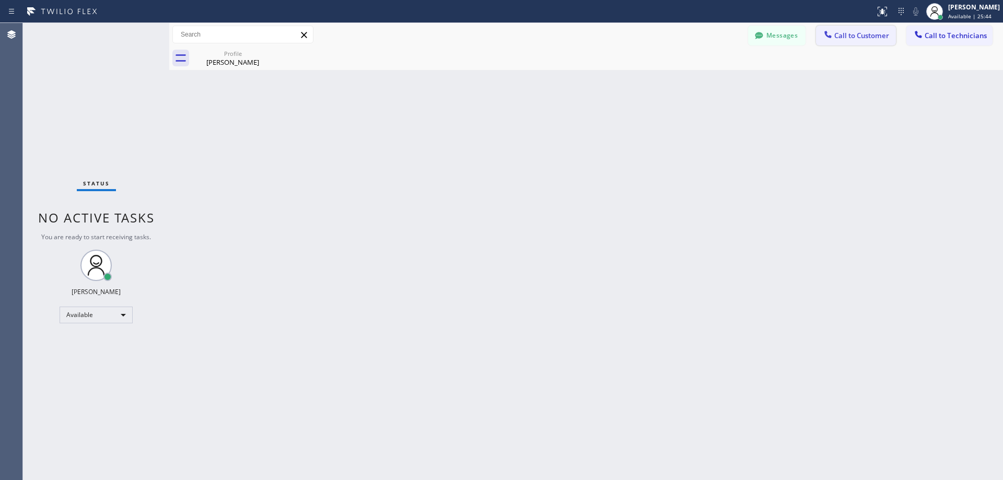
click at [827, 37] on icon at bounding box center [828, 34] width 10 height 10
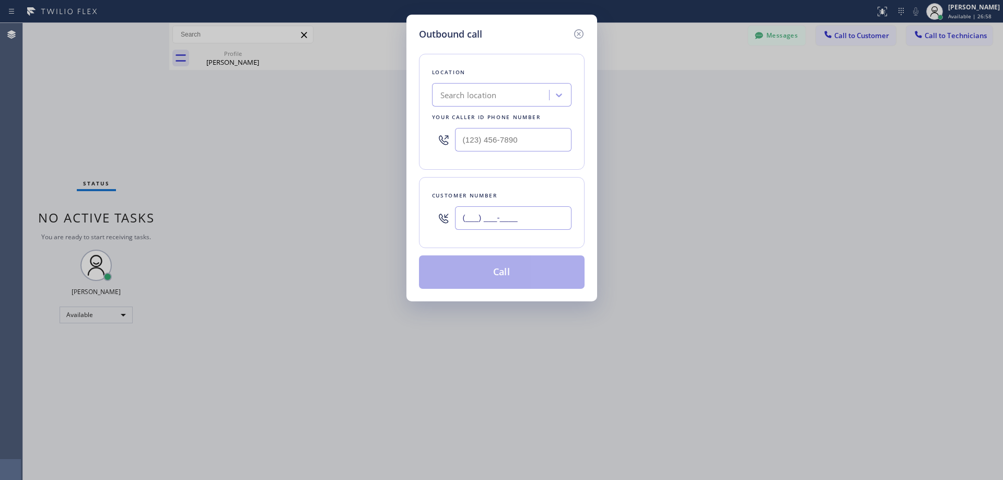
click at [468, 225] on input "(___) ___-____" at bounding box center [513, 218] width 116 height 24
paste input "83) 278-2285"
click at [471, 216] on input "(_83) 278-2285" at bounding box center [513, 218] width 116 height 24
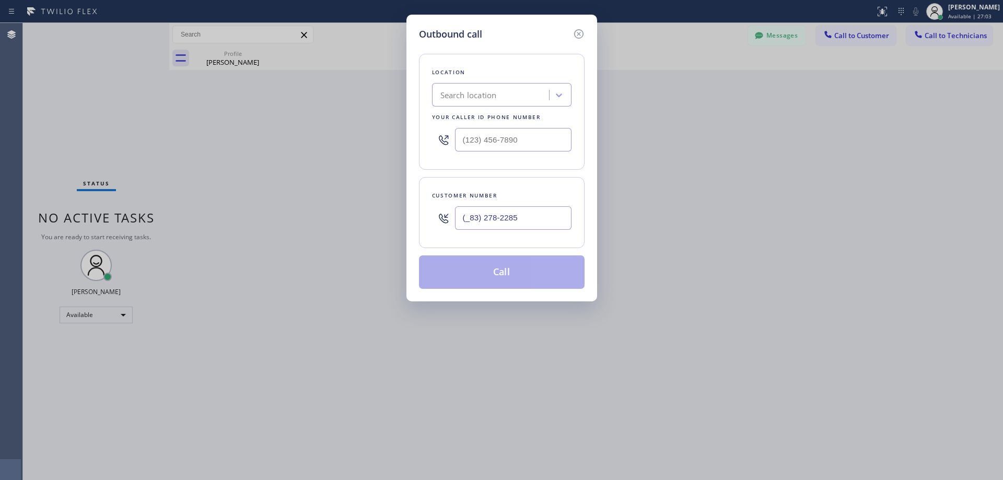
paste input "832) 782-2858"
type input "[PHONE_NUMBER]"
click at [466, 141] on input "(___) ___-____" at bounding box center [513, 140] width 116 height 24
paste input "347) 407-9102"
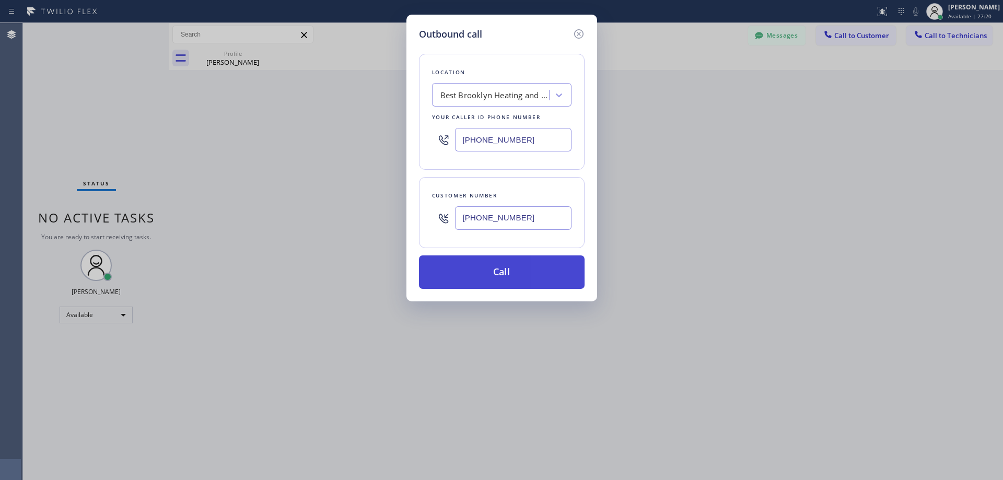
type input "[PHONE_NUMBER]"
click at [484, 272] on button "Call" at bounding box center [502, 271] width 166 height 33
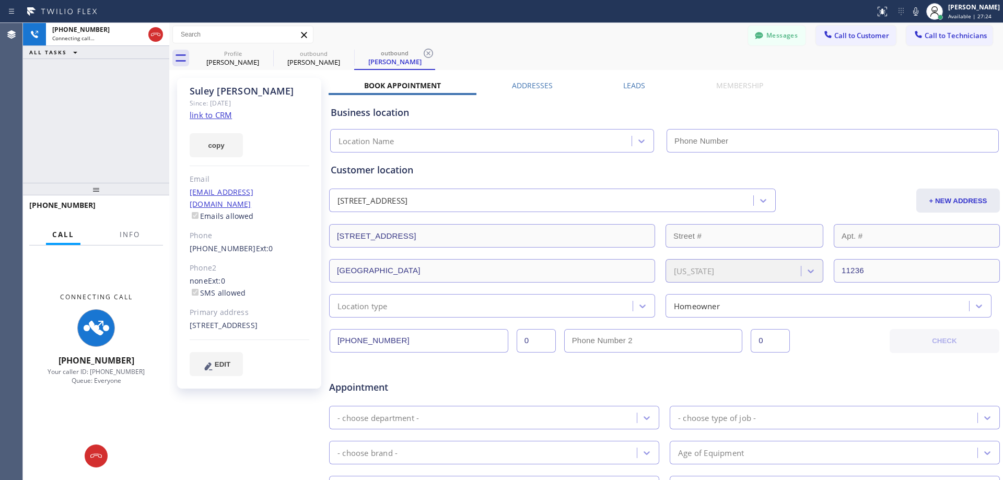
type input "[PHONE_NUMBER]"
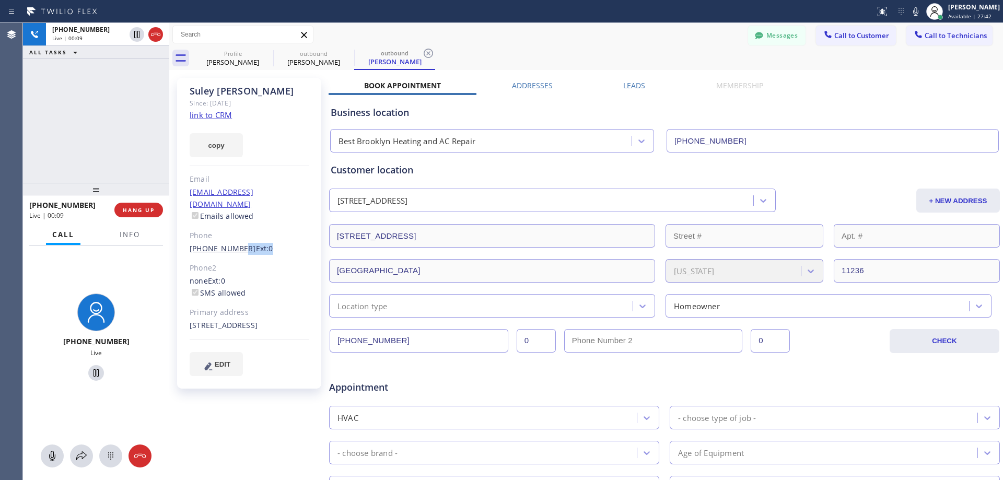
drag, startPoint x: 185, startPoint y: 245, endPoint x: 219, endPoint y: 276, distance: 46.2
click at [232, 237] on div "[PERSON_NAME] Since: [DATE] link to CRM copy Email [EMAIL_ADDRESS][DOMAIN_NAME]…" at bounding box center [249, 233] width 144 height 311
click at [157, 212] on button "HANG UP" at bounding box center [138, 210] width 49 height 15
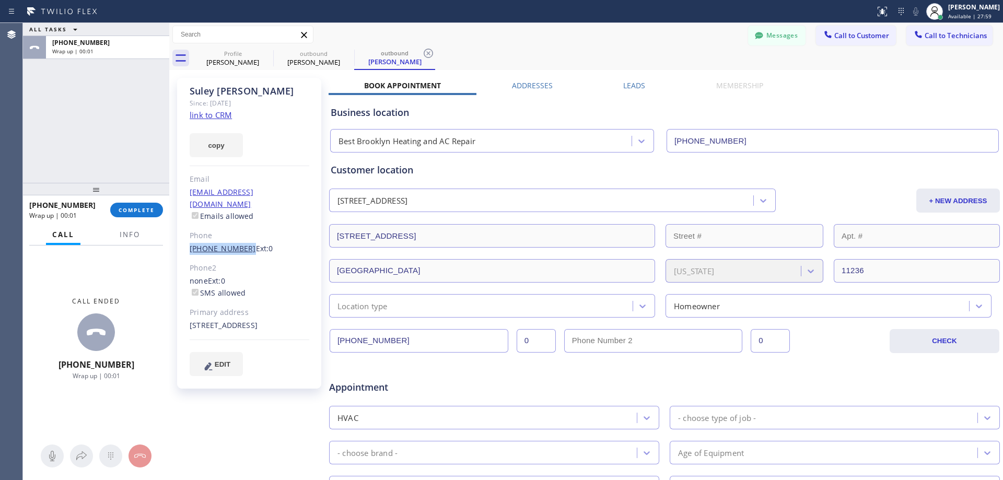
drag, startPoint x: 186, startPoint y: 233, endPoint x: 240, endPoint y: 236, distance: 53.9
click at [240, 236] on div "[PERSON_NAME] Since: [DATE] link to CRM copy Email [EMAIL_ADDRESS][DOMAIN_NAME]…" at bounding box center [249, 233] width 144 height 311
copy link "[PHONE_NUMBER]"
click at [780, 40] on button "Messages" at bounding box center [776, 36] width 57 height 20
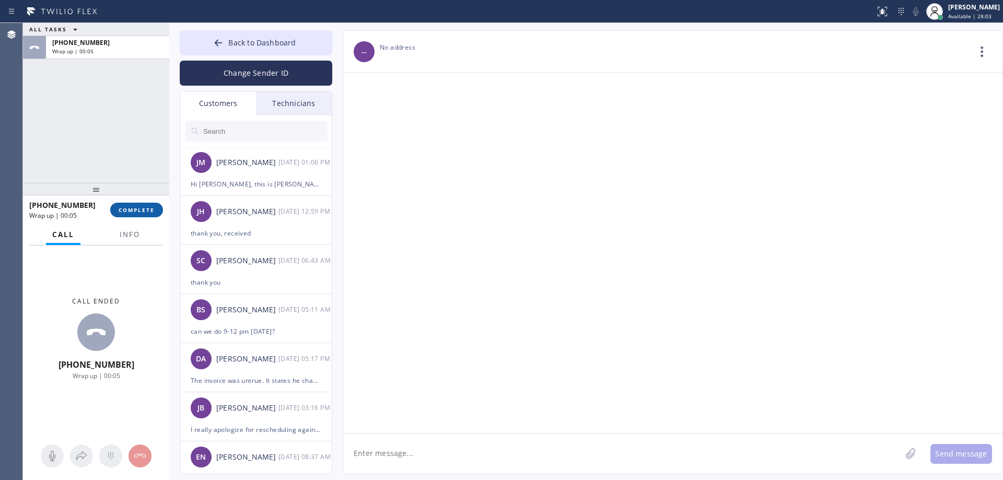
click at [121, 211] on span "COMPLETE" at bounding box center [137, 209] width 36 height 7
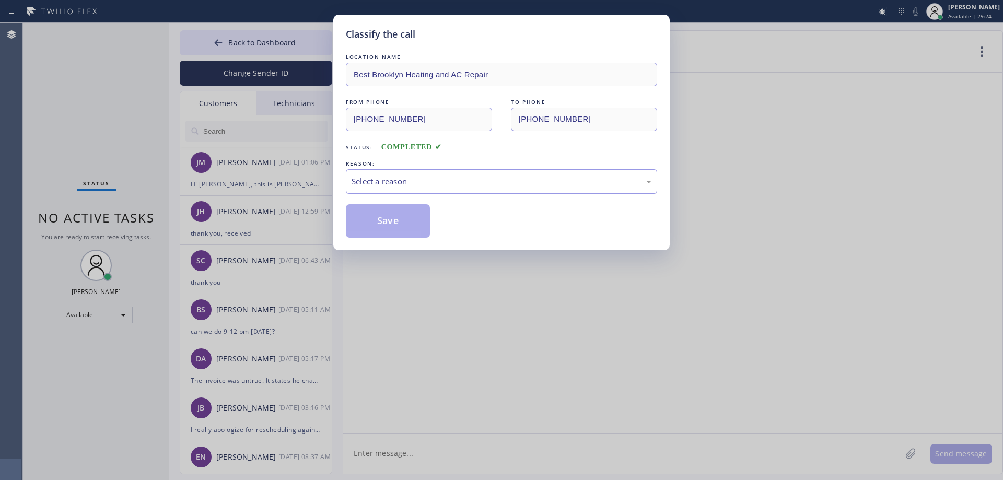
click at [440, 185] on div "Select a reason" at bounding box center [502, 182] width 300 height 12
click at [400, 218] on button "Save" at bounding box center [388, 220] width 84 height 33
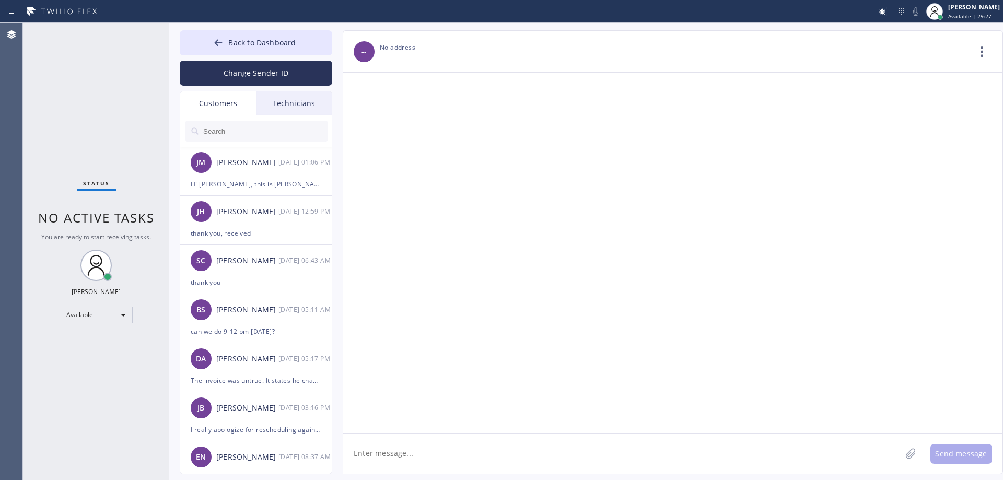
click at [249, 86] on div "Back to Dashboard Change Sender ID Customers Technicians [PERSON_NAME] [DATE] 0…" at bounding box center [256, 252] width 153 height 444
click at [249, 79] on button "Change Sender ID" at bounding box center [256, 73] width 153 height 25
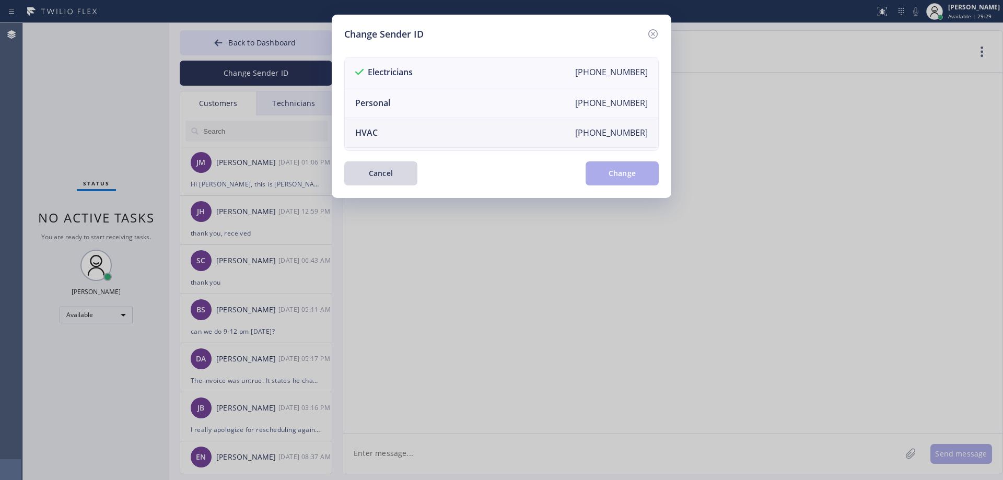
click at [413, 133] on li "HVAC [PHONE_NUMBER]" at bounding box center [501, 133] width 313 height 30
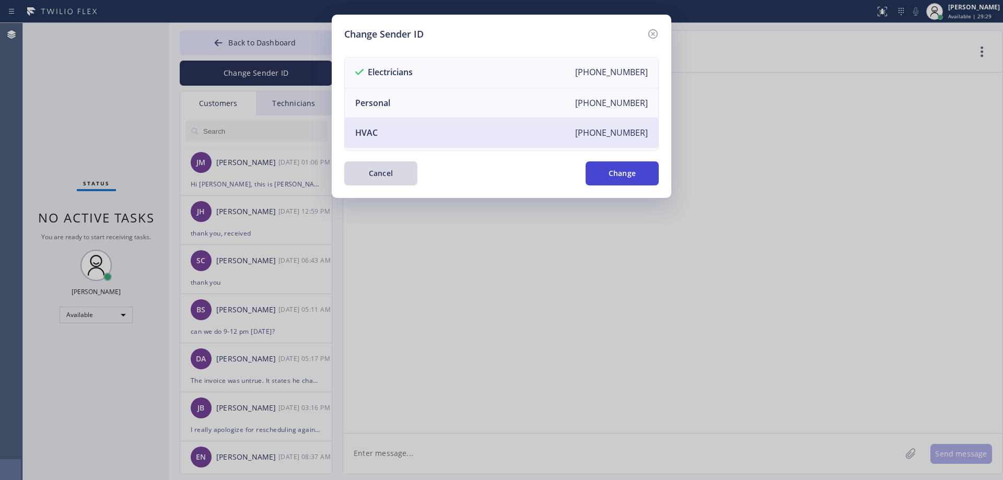
click at [626, 173] on button "Change" at bounding box center [622, 173] width 73 height 24
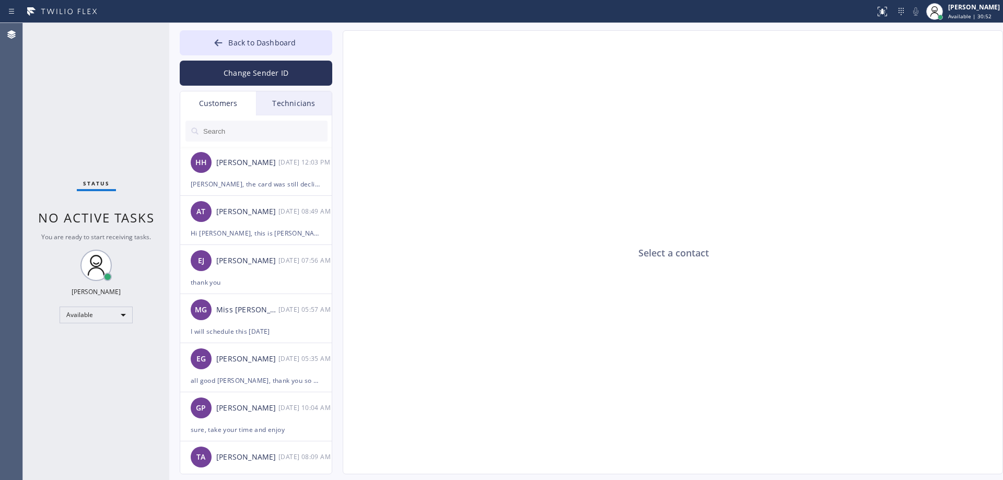
click at [223, 140] on input "text" at bounding box center [264, 131] width 125 height 21
click at [240, 129] on input "text" at bounding box center [264, 131] width 125 height 21
paste input "832) 782-2858"
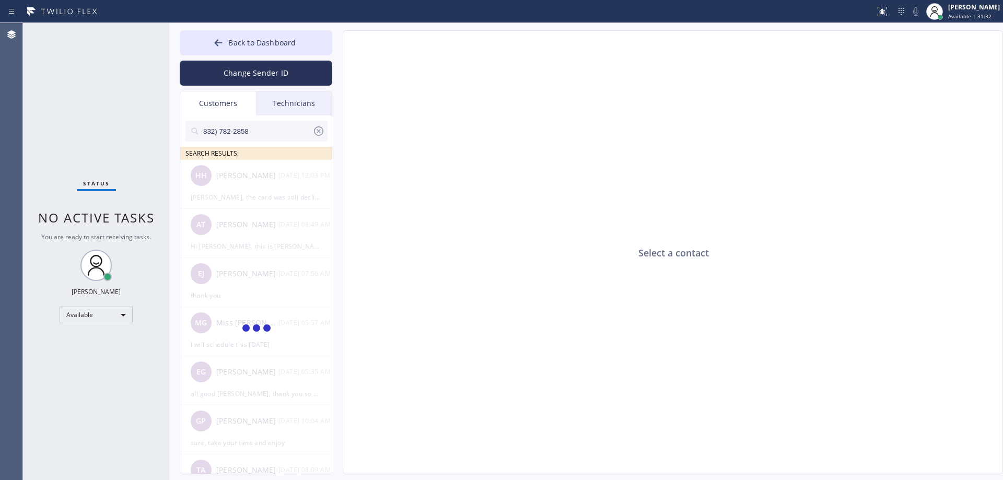
type input "832) 782-2858"
click at [224, 132] on input "832) 782-2858" at bounding box center [257, 131] width 110 height 21
click at [246, 133] on input "832) 782-2858" at bounding box center [257, 131] width 110 height 21
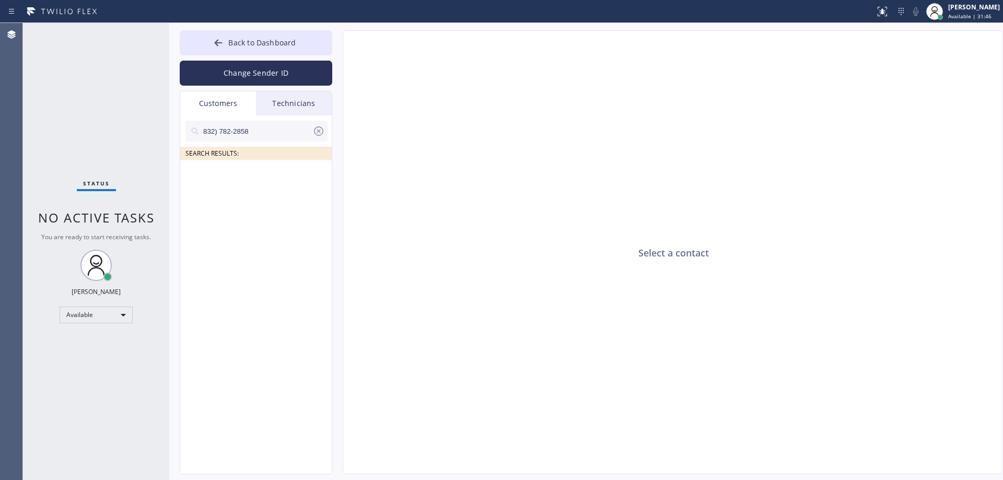
click at [206, 130] on input "832) 782-2858" at bounding box center [257, 131] width 110 height 21
click at [203, 131] on input "832) 782-2858" at bounding box center [257, 131] width 110 height 21
click at [96, 133] on div "Status No active tasks You are ready to start receiving tasks. [PERSON_NAME] Av…" at bounding box center [96, 251] width 146 height 457
click at [216, 123] on input "832) 782-2858" at bounding box center [257, 131] width 110 height 21
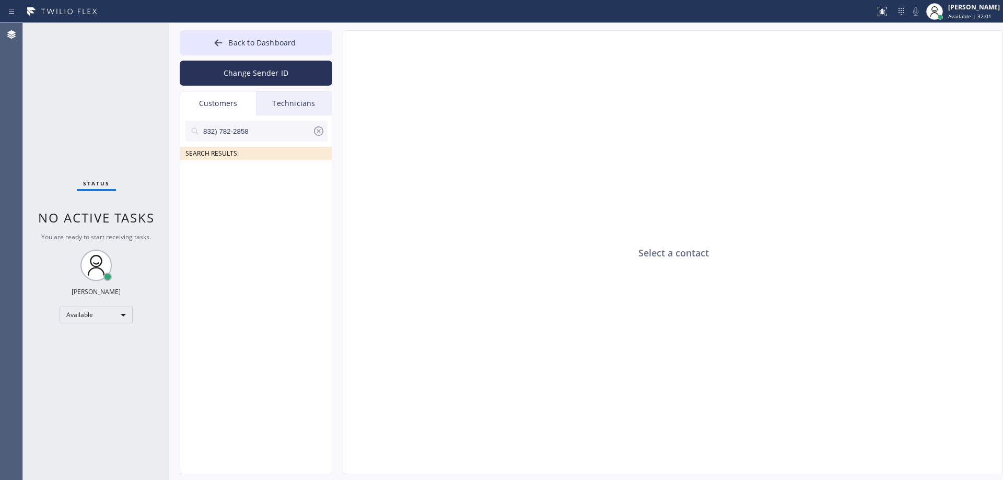
click at [216, 123] on input "832) 782-2858" at bounding box center [257, 131] width 110 height 21
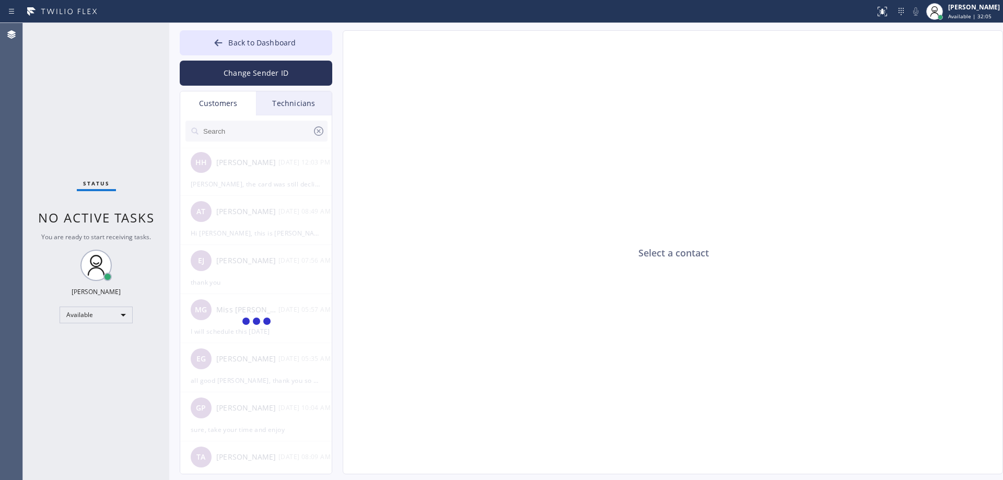
type input "832) 782-2858"
click at [270, 273] on div at bounding box center [256, 322] width 153 height 351
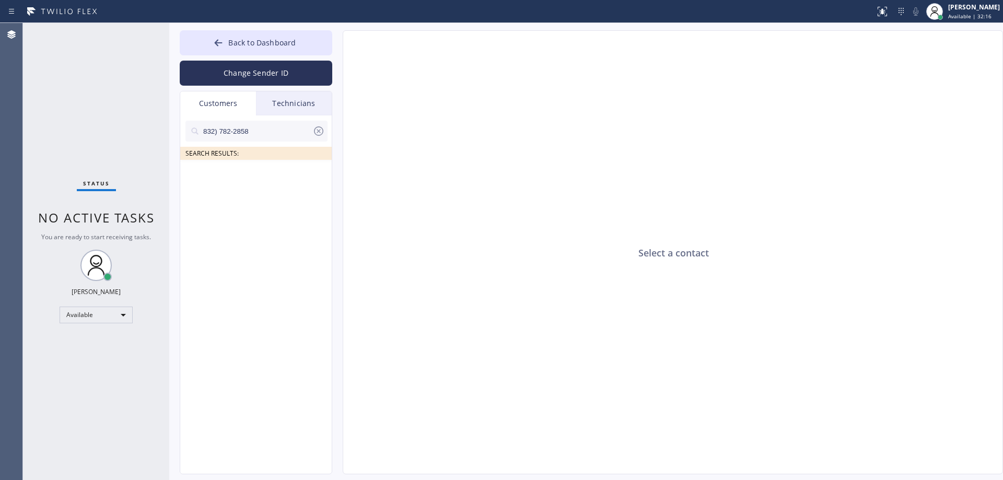
click at [204, 126] on input "832) 782-2858" at bounding box center [257, 131] width 110 height 21
click at [205, 133] on input "832) 782-2858" at bounding box center [257, 131] width 110 height 21
click at [242, 172] on div "[PERSON_NAME]" at bounding box center [247, 176] width 62 height 12
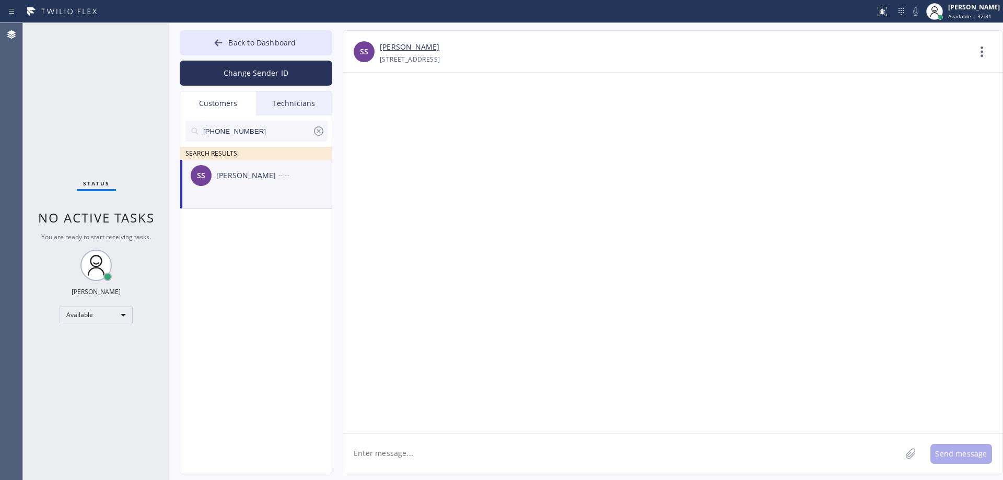
click at [463, 440] on textarea at bounding box center [622, 454] width 558 height 40
paste textarea "Best Brooklyn Heating and AC Repair"
click at [585, 455] on textarea "Hi [PERSON_NAME], this is [PERSON_NAME] from Best Brooklyn Heating and AC Repair" at bounding box center [631, 454] width 577 height 40
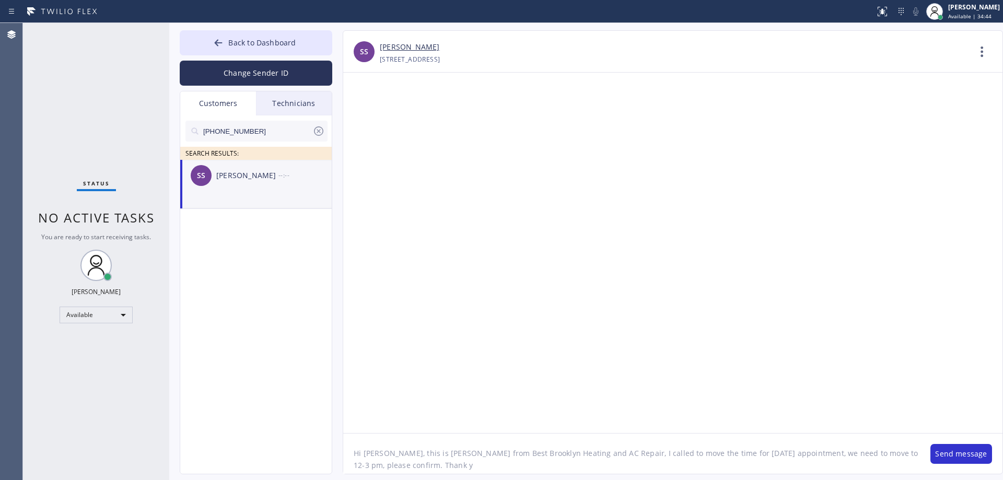
click at [445, 462] on textarea "Hi [PERSON_NAME], this is [PERSON_NAME] from Best Brooklyn Heating and AC Repai…" at bounding box center [631, 454] width 577 height 40
type textarea "Hi [PERSON_NAME], this is [PERSON_NAME] from Best Brooklyn Heating and AC Repai…"
click at [972, 454] on button "Send message" at bounding box center [961, 454] width 62 height 20
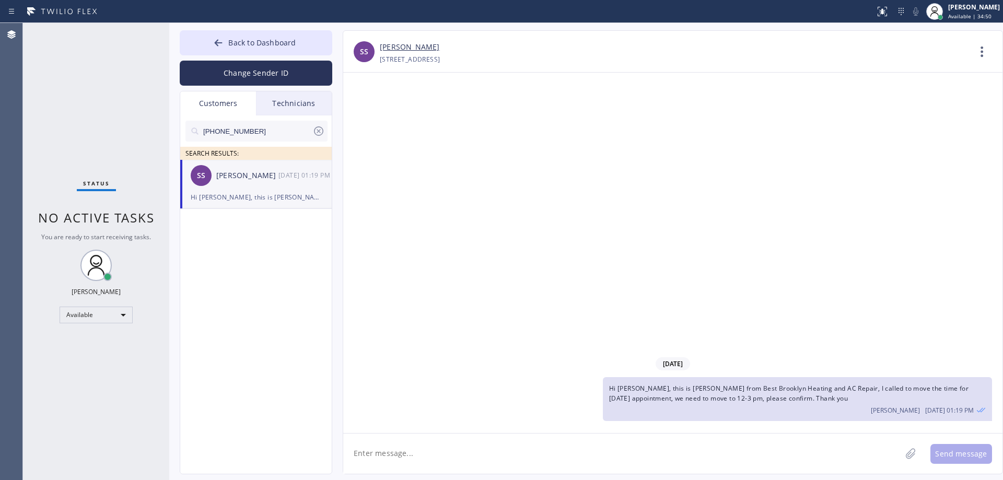
click at [320, 131] on icon at bounding box center [318, 130] width 9 height 9
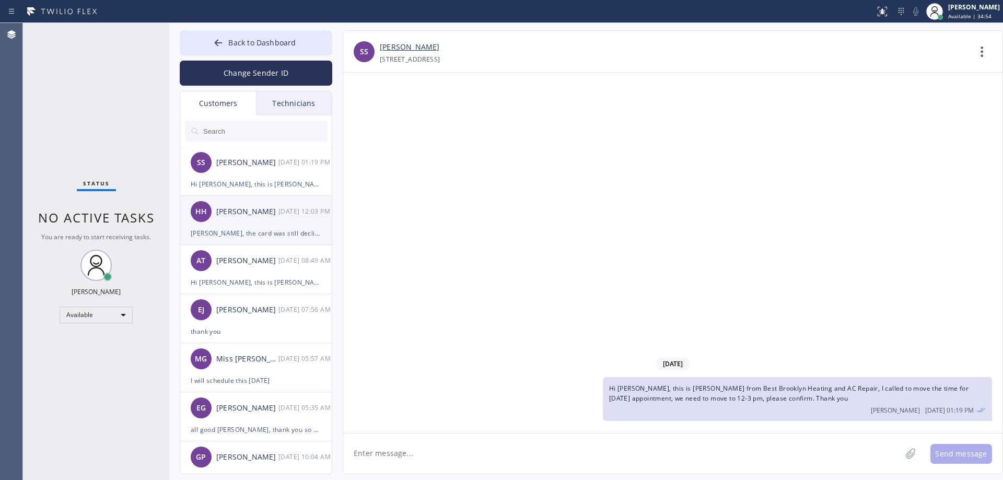
click at [251, 228] on div "[PERSON_NAME], the card was still declined" at bounding box center [256, 233] width 131 height 12
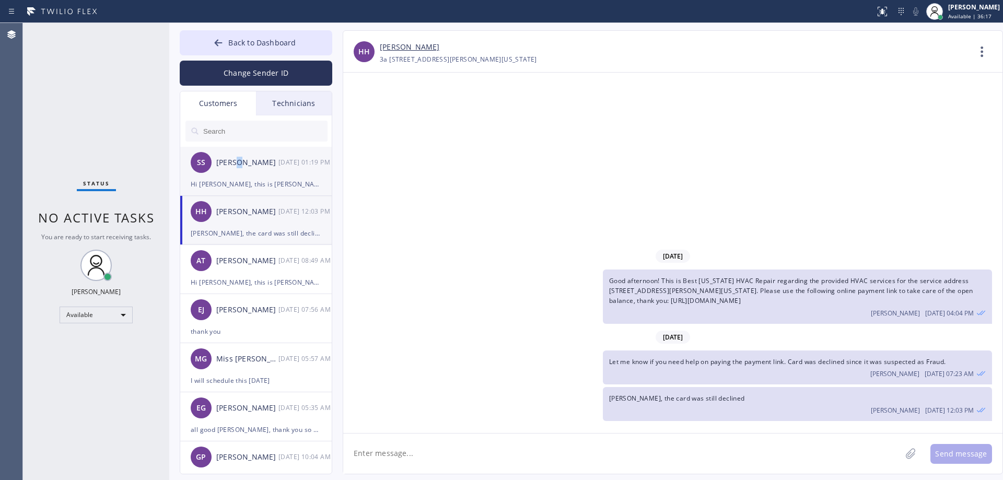
click at [238, 176] on div "[GEOGRAPHIC_DATA][PERSON_NAME] [DATE] 01:19 PM" at bounding box center [256, 162] width 153 height 31
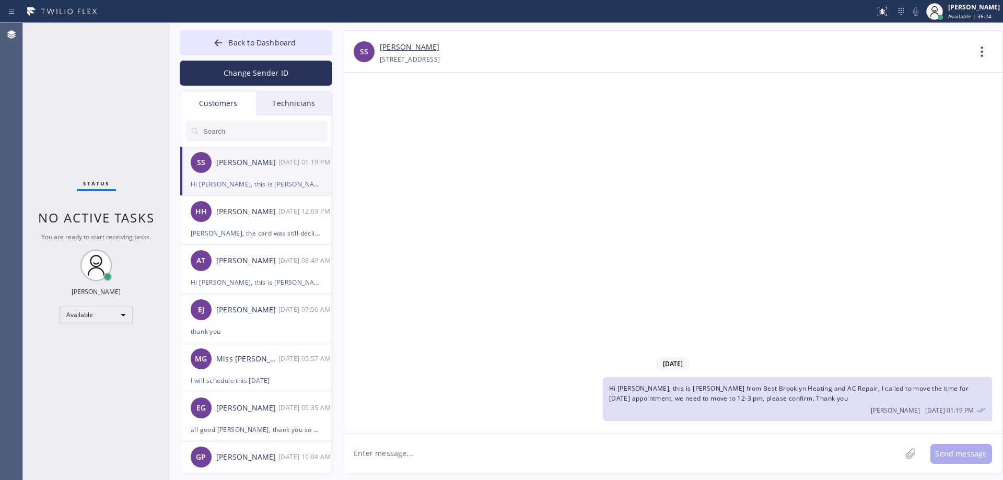
click at [486, 441] on textarea at bounding box center [622, 454] width 558 height 40
type textarea "oh"
click at [896, 250] on div "[DATE] Hi [PERSON_NAME], this is [PERSON_NAME] from Best Brooklyn Heating and A…" at bounding box center [672, 253] width 659 height 360
click at [606, 453] on textarea "oh" at bounding box center [631, 454] width 577 height 40
drag, startPoint x: 365, startPoint y: 453, endPoint x: 351, endPoint y: 454, distance: 13.6
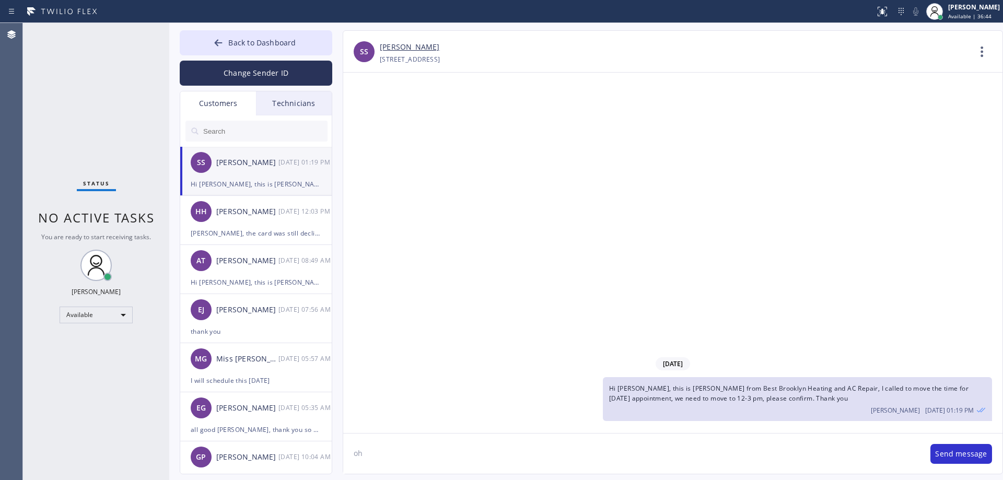
click at [351, 454] on textarea "oh" at bounding box center [631, 454] width 577 height 40
type textarea "sorry my bad, we need to reschedule for"
click at [242, 174] on div "[GEOGRAPHIC_DATA][PERSON_NAME] [DATE] 01:19 PM" at bounding box center [256, 162] width 153 height 31
click at [500, 451] on textarea "sorry my bad, we need to reschedule for" at bounding box center [631, 454] width 577 height 40
click at [509, 450] on textarea "sorry my bad, we need to reschedule for" at bounding box center [631, 454] width 577 height 40
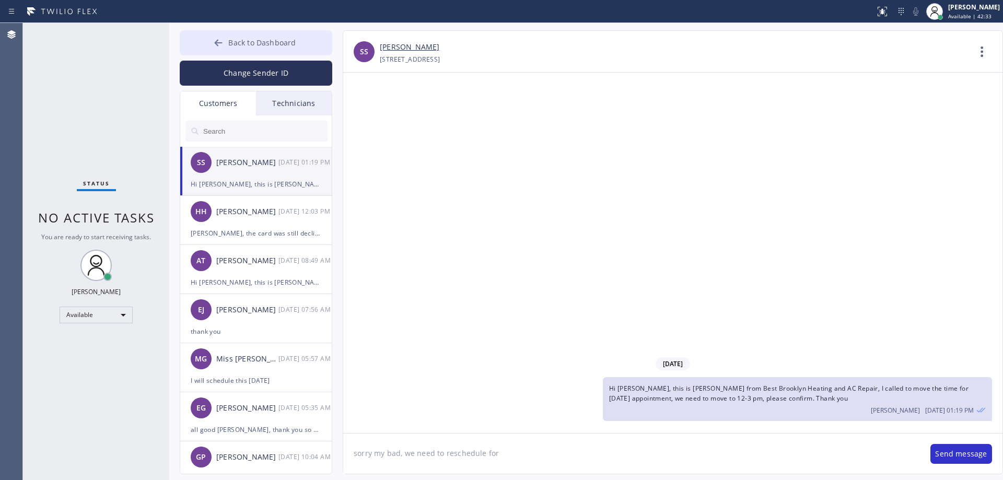
click at [233, 41] on span "Back to Dashboard" at bounding box center [261, 43] width 67 height 10
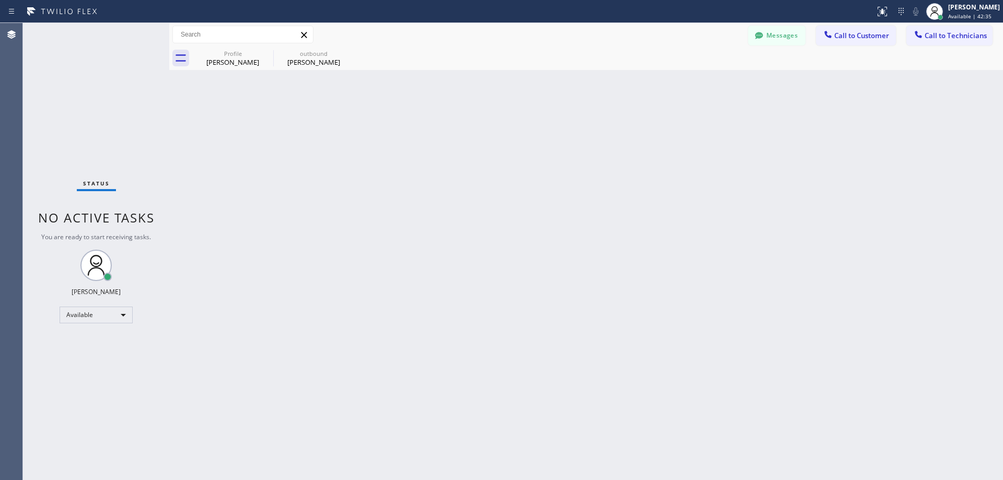
drag, startPoint x: 866, startPoint y: 34, endPoint x: 859, endPoint y: 24, distance: 12.8
click at [866, 34] on span "Call to Customer" at bounding box center [861, 35] width 55 height 9
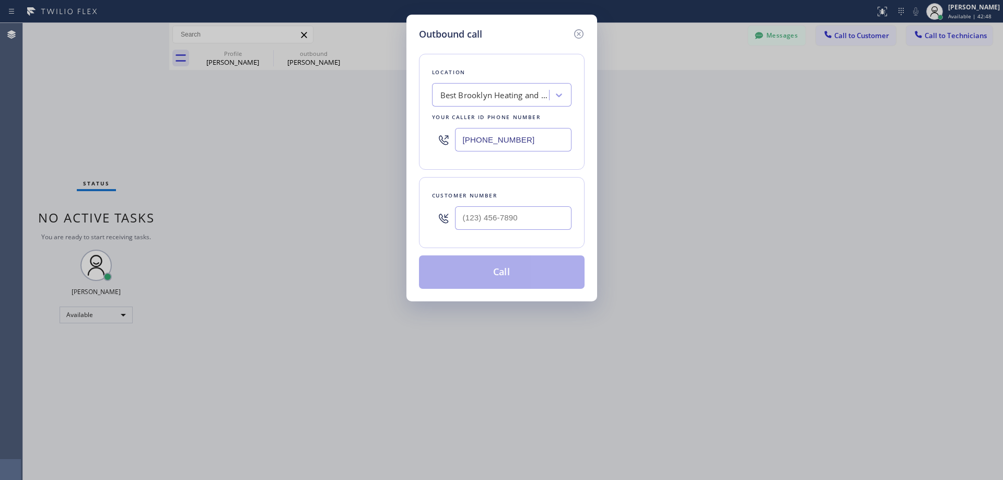
click at [499, 133] on input "[PHONE_NUMBER]" at bounding box center [513, 140] width 116 height 24
click at [501, 135] on input "[PHONE_NUMBER]" at bounding box center [513, 140] width 116 height 24
type input "(___) ___-____"
drag, startPoint x: 480, startPoint y: 101, endPoint x: 450, endPoint y: 91, distance: 31.9
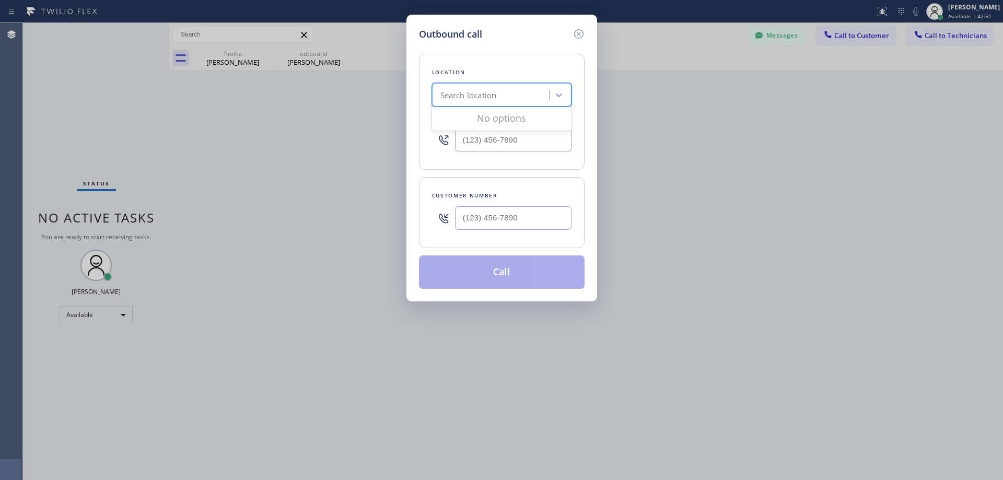
click at [450, 91] on div "Search location" at bounding box center [468, 95] width 56 height 12
paste input "Best [US_STATE] HVAC Repair"
type input "Best [US_STATE] HVAC Repair"
click at [493, 118] on div "Best [US_STATE] HVAC Repair" at bounding box center [501, 117] width 139 height 19
type input "[PHONE_NUMBER]"
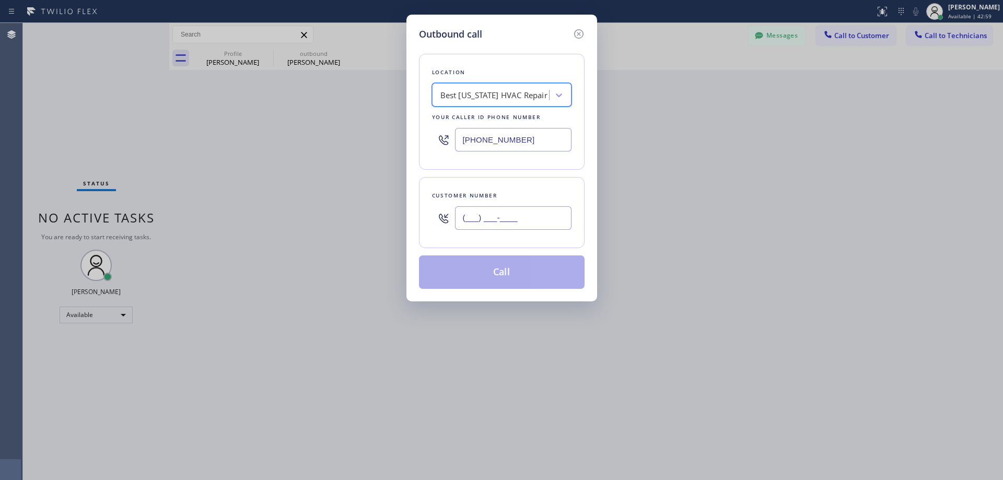
click at [464, 215] on input "(___) ___-____" at bounding box center [513, 218] width 116 height 24
paste input "917) 957-2100"
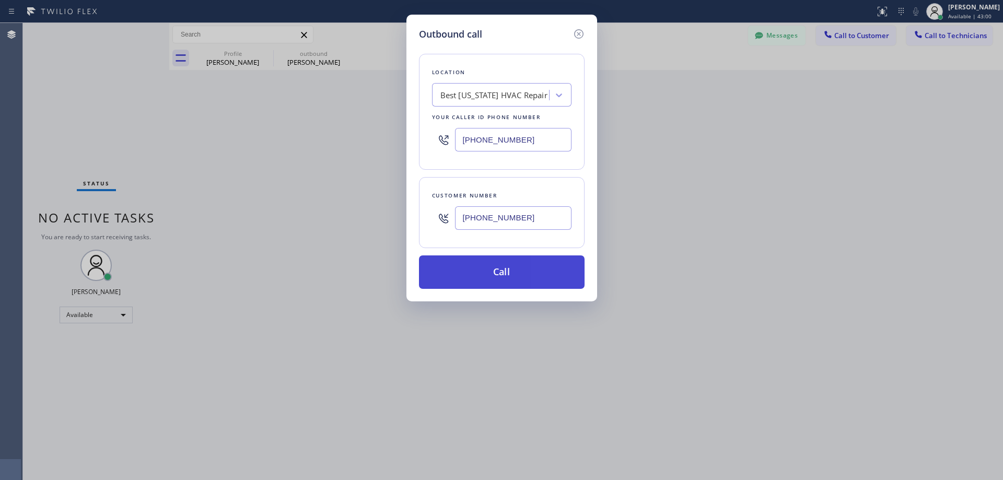
type input "[PHONE_NUMBER]"
click at [497, 266] on button "Call" at bounding box center [502, 271] width 166 height 33
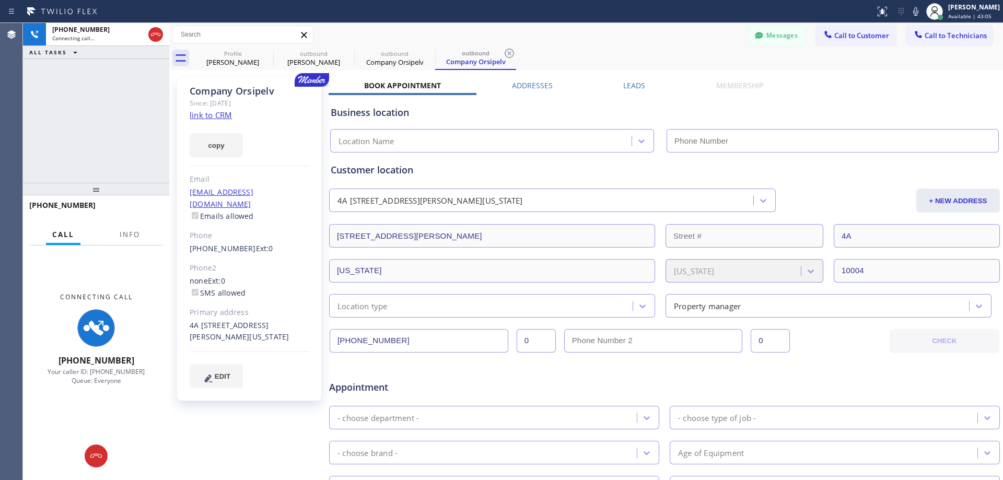
type input "[PHONE_NUMBER]"
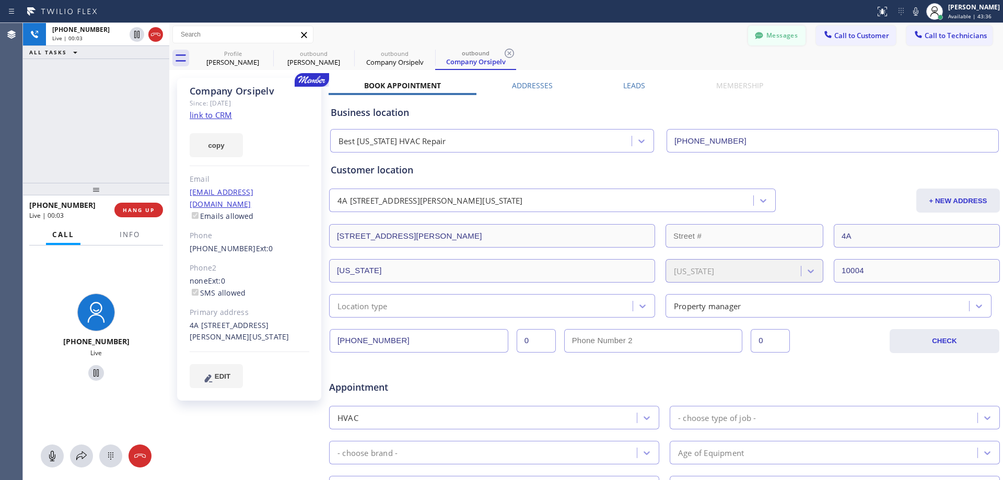
click at [760, 34] on button "Messages" at bounding box center [776, 36] width 57 height 20
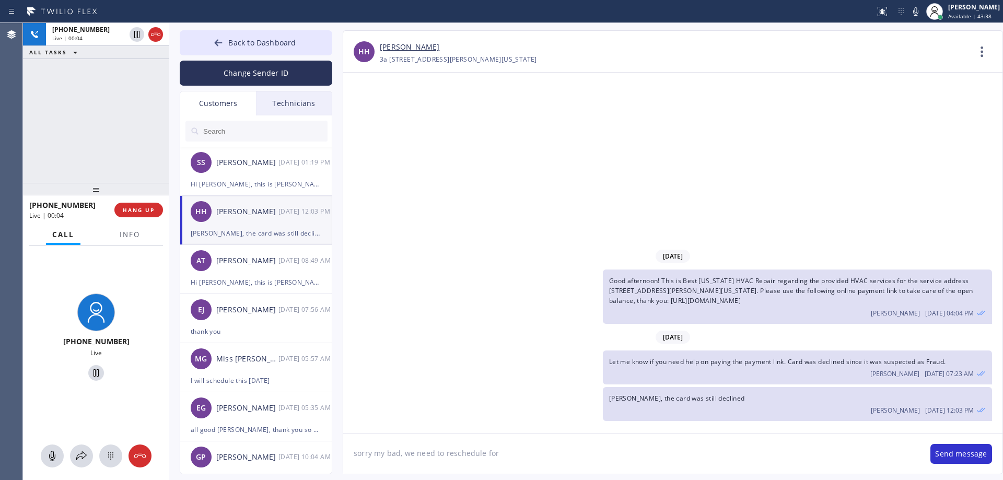
click at [252, 232] on div "[PERSON_NAME], the card was still declined" at bounding box center [256, 233] width 131 height 12
click at [133, 219] on div "[PHONE_NUMBER] Live | 00:23 HANG UP" at bounding box center [96, 209] width 134 height 27
click at [133, 214] on span "HANG UP" at bounding box center [139, 209] width 32 height 7
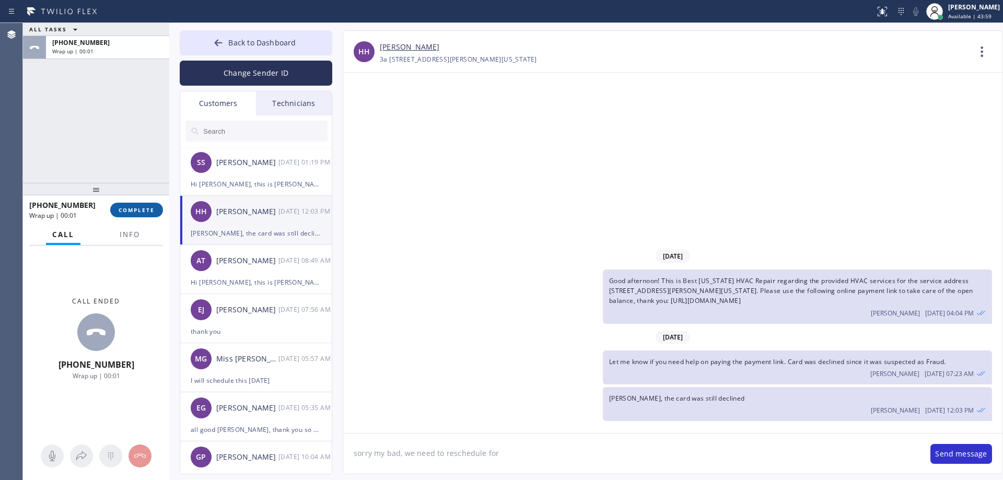
click at [137, 216] on button "COMPLETE" at bounding box center [136, 210] width 53 height 15
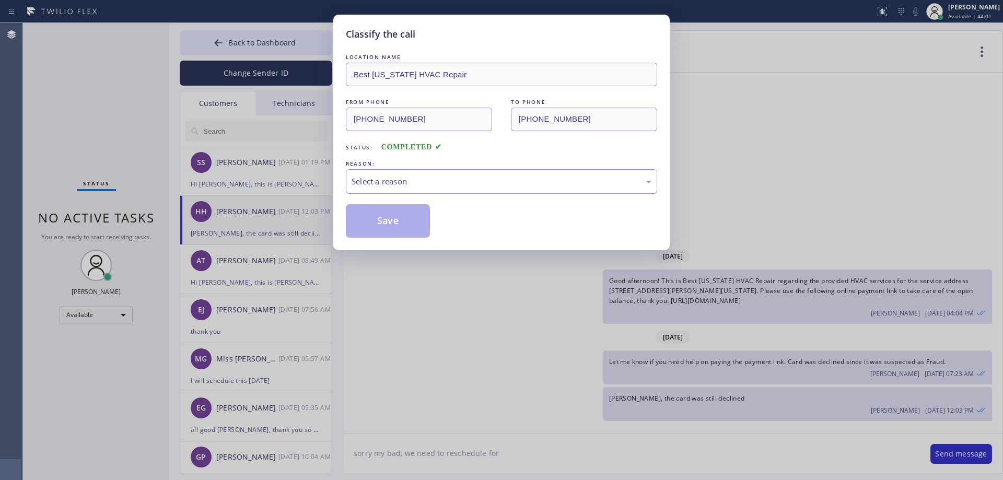
click at [421, 186] on div "Select a reason" at bounding box center [502, 182] width 300 height 12
click at [414, 222] on button "Save" at bounding box center [388, 220] width 84 height 33
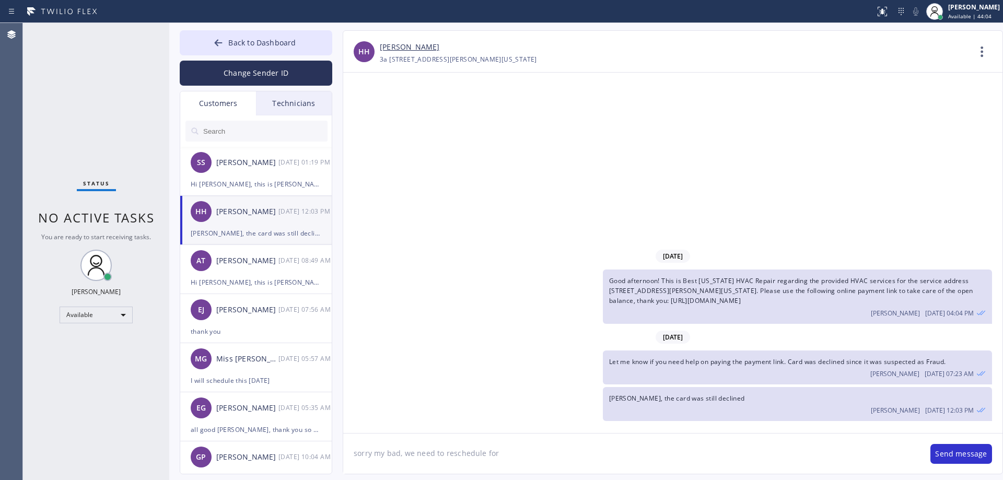
click at [250, 221] on div "HH [PERSON_NAME] [DATE] 12:03 PM" at bounding box center [256, 211] width 153 height 31
click at [462, 457] on textarea "sorry my bad, we need to reschedule for" at bounding box center [631, 454] width 577 height 40
click at [445, 459] on textarea "sorry my bad, we need to reschedule for" at bounding box center [631, 454] width 577 height 40
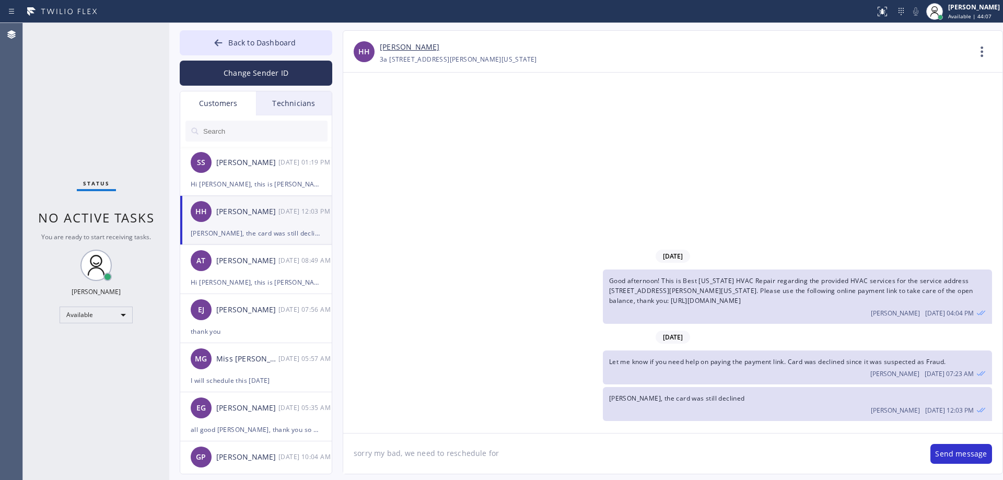
click at [445, 459] on textarea "sorry my bad, we need to reschedule for" at bounding box center [631, 454] width 577 height 40
click at [258, 36] on button "Back to Dashboard" at bounding box center [256, 42] width 153 height 25
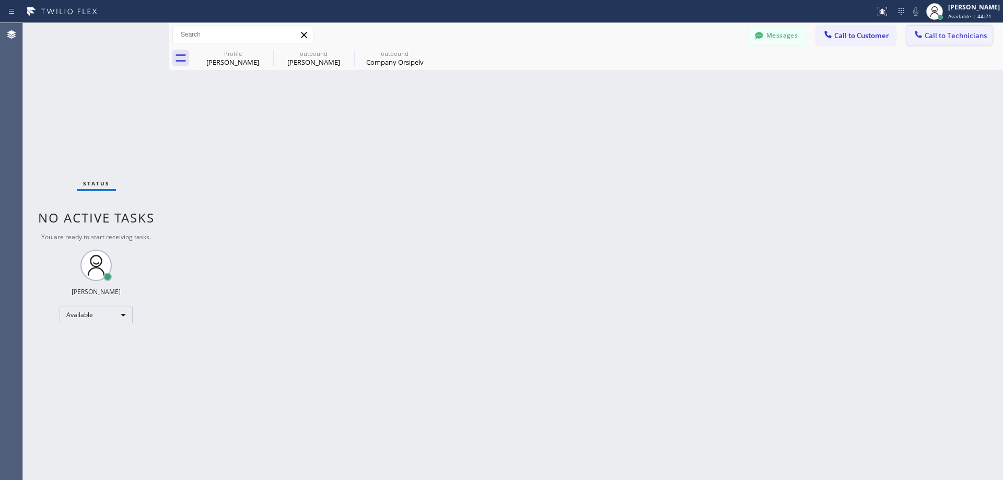
click at [942, 35] on span "Call to Technicians" at bounding box center [956, 35] width 62 height 9
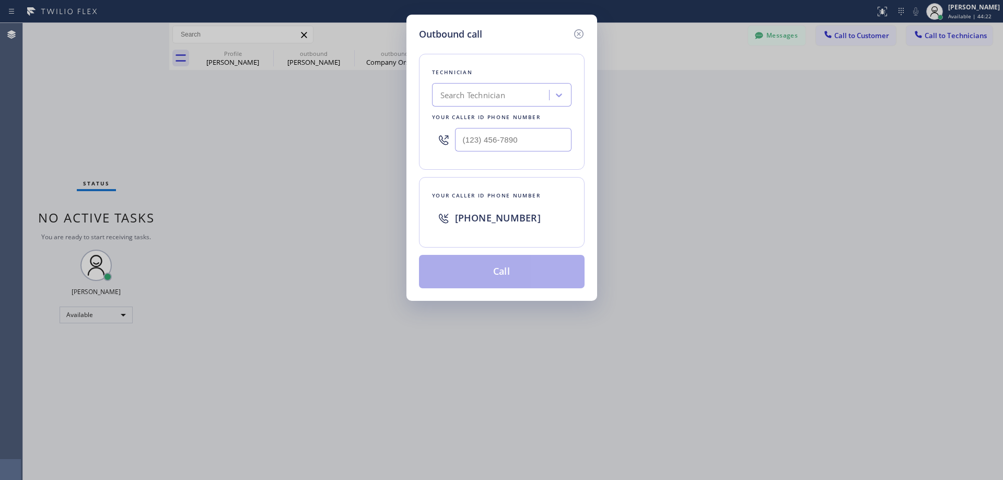
drag, startPoint x: 577, startPoint y: 34, endPoint x: 577, endPoint y: 28, distance: 5.8
click at [577, 33] on icon at bounding box center [579, 34] width 13 height 13
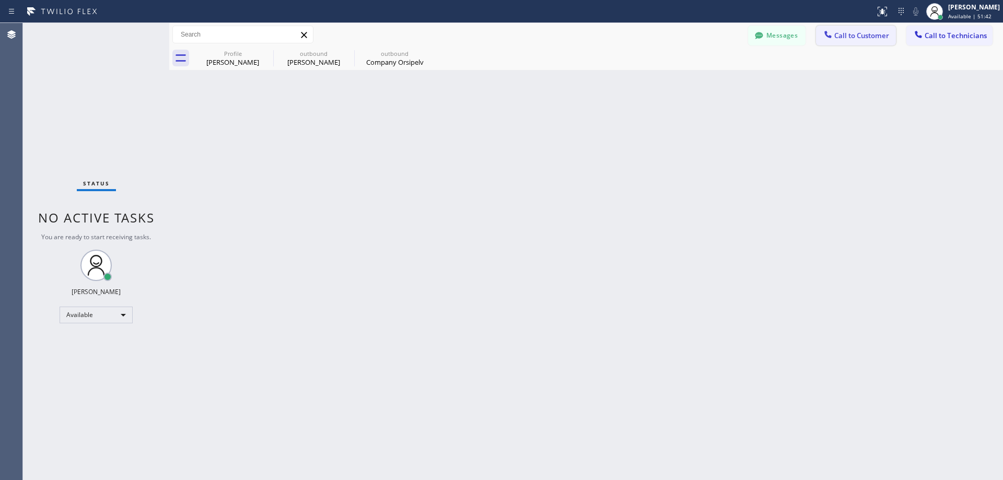
click at [840, 40] on button "Call to Customer" at bounding box center [856, 36] width 80 height 20
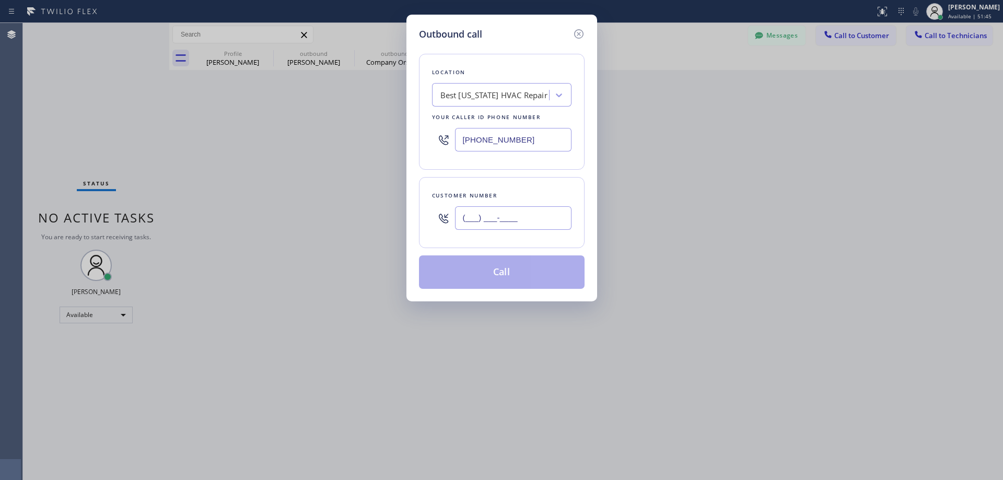
paste input "917) 957-2100"
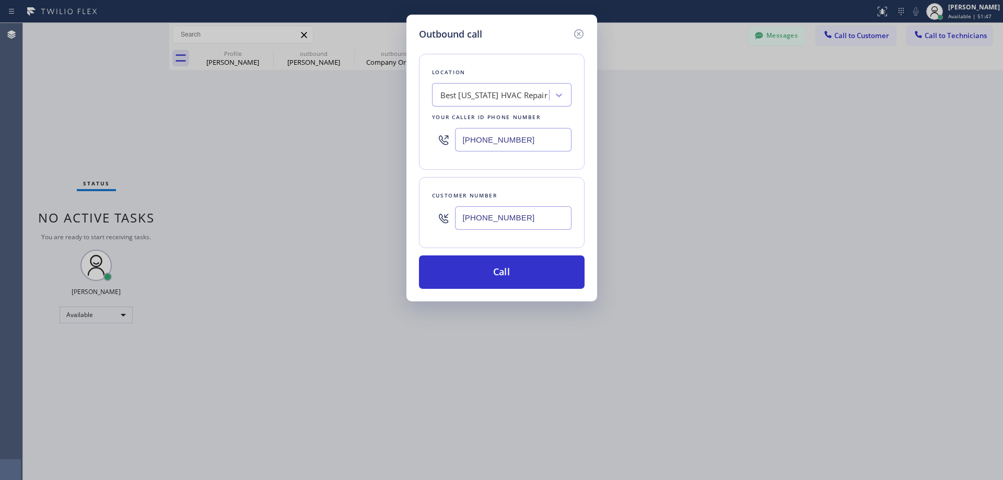
type input "[PHONE_NUMBER]"
drag, startPoint x: 501, startPoint y: 265, endPoint x: 495, endPoint y: 220, distance: 45.9
click at [501, 264] on button "Call" at bounding box center [502, 271] width 166 height 33
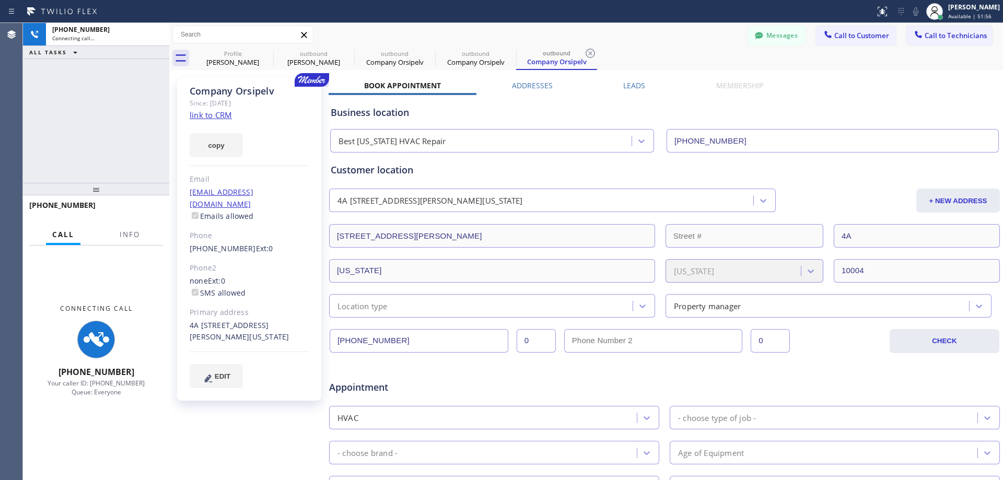
type input "[PHONE_NUMBER]"
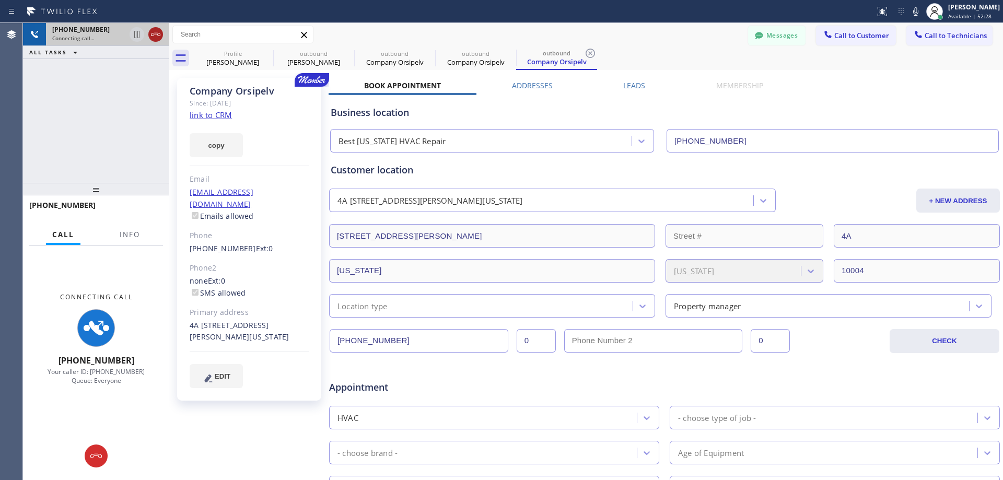
click at [155, 29] on icon at bounding box center [155, 34] width 13 height 13
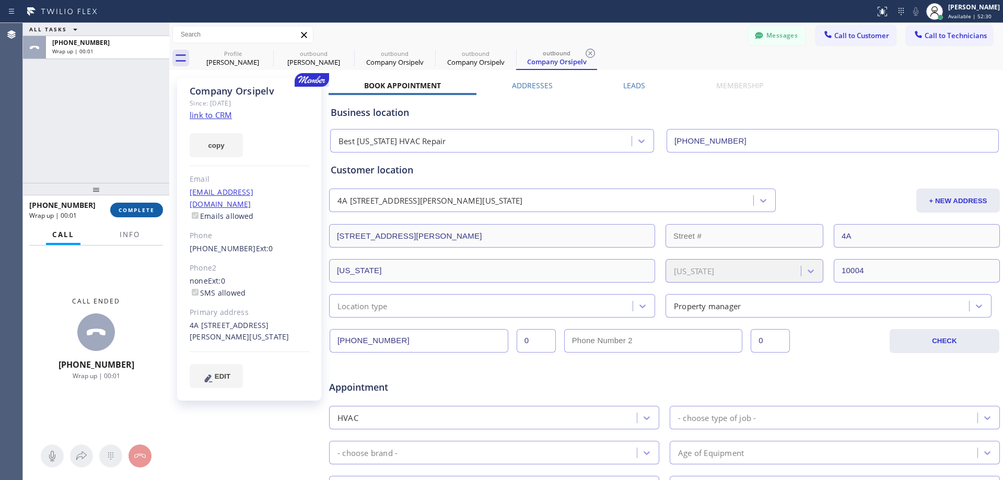
click at [150, 215] on button "COMPLETE" at bounding box center [136, 210] width 53 height 15
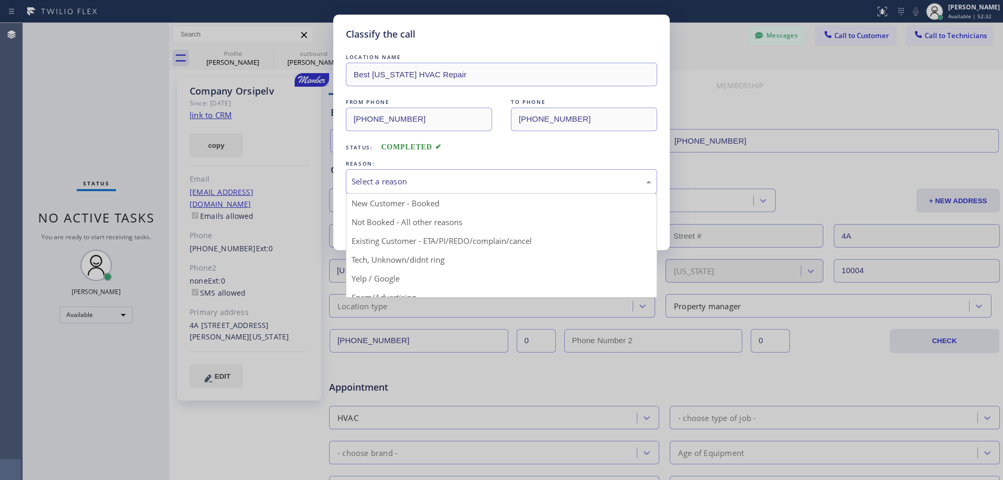
click at [410, 177] on div "Select a reason" at bounding box center [502, 182] width 300 height 12
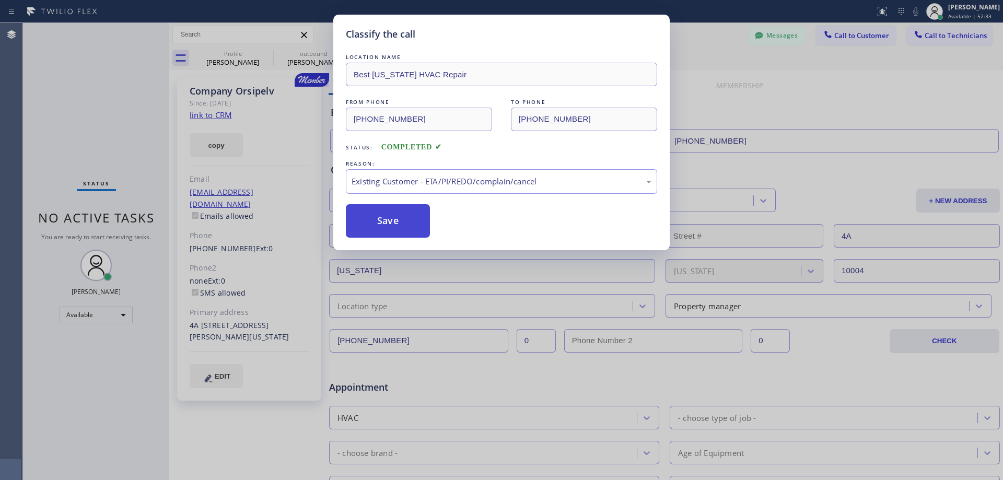
click at [377, 226] on button "Save" at bounding box center [388, 220] width 84 height 33
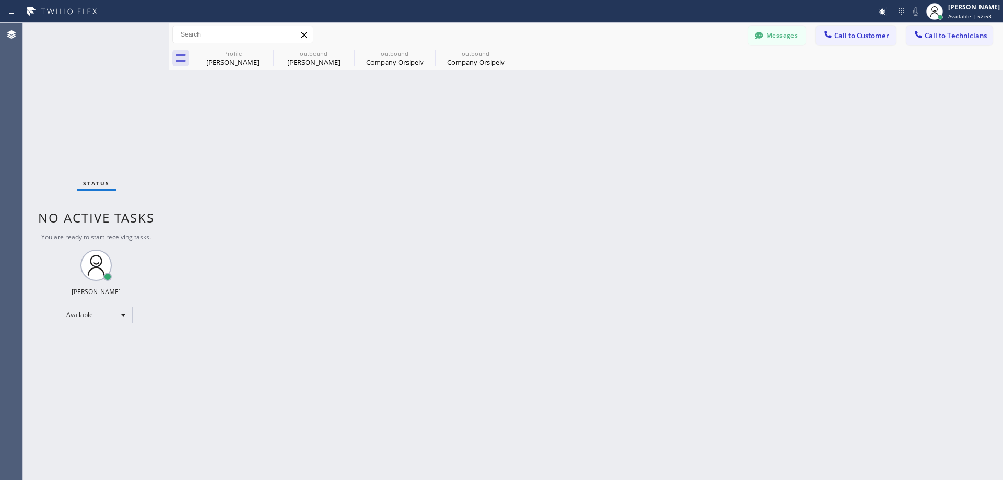
click at [841, 40] on span "Call to Customer" at bounding box center [861, 35] width 55 height 9
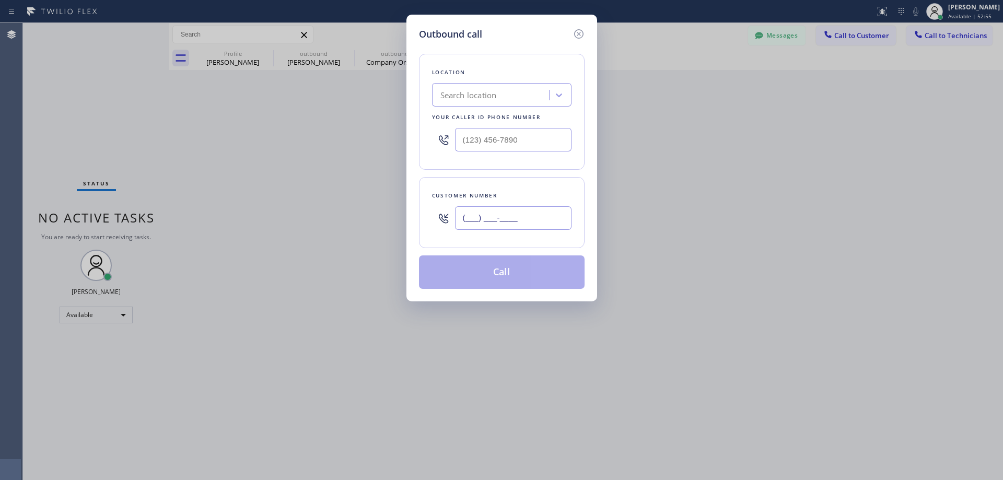
paste input "438) 820-5868"
type input "[PHONE_NUMBER]"
drag, startPoint x: 487, startPoint y: 98, endPoint x: 457, endPoint y: 90, distance: 31.3
click at [457, 90] on div "Search location" at bounding box center [468, 95] width 56 height 12
paste input "5 Star Electricians Hidden Hills"
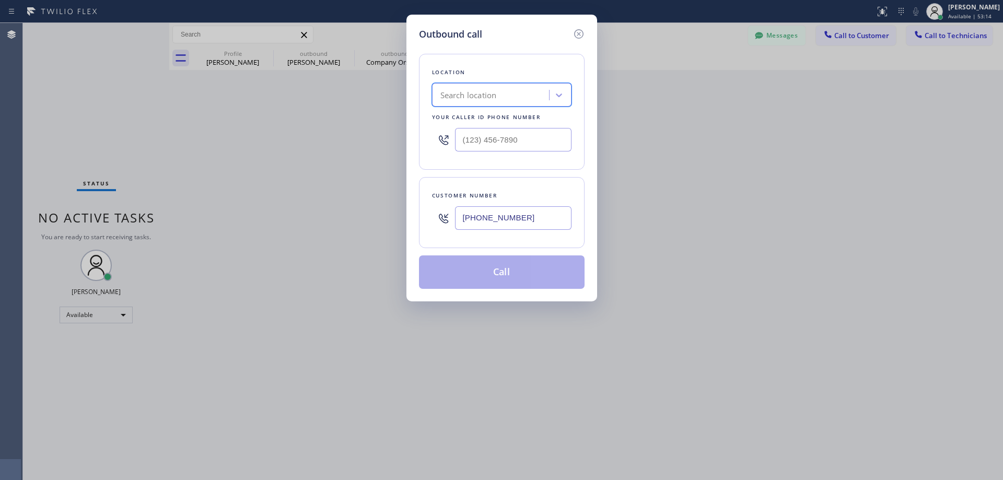
type input "5 Star Electricians Hidden Hills"
click at [462, 115] on div "5 Star Electricians Hidden Hills" at bounding box center [501, 117] width 139 height 19
type input "[PHONE_NUMBER]"
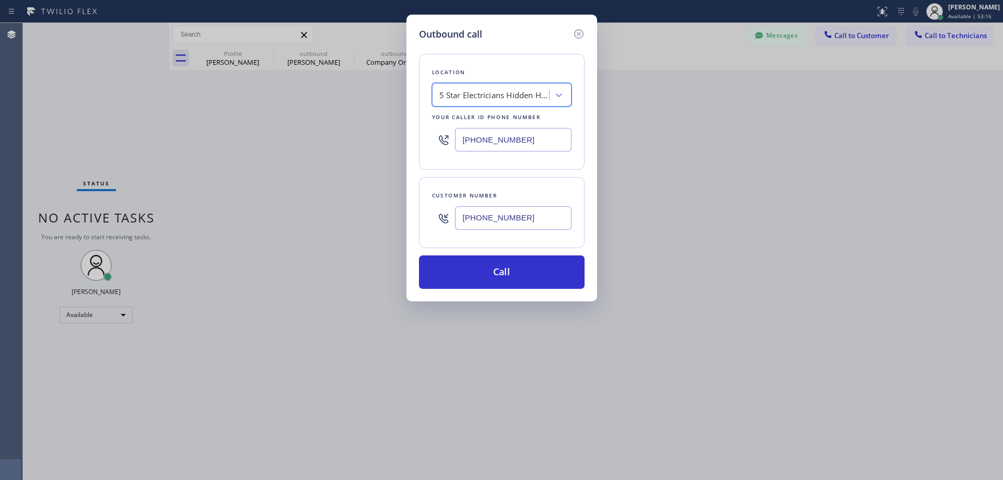
scroll to position [0, 1]
click at [518, 269] on button "Call" at bounding box center [502, 271] width 166 height 33
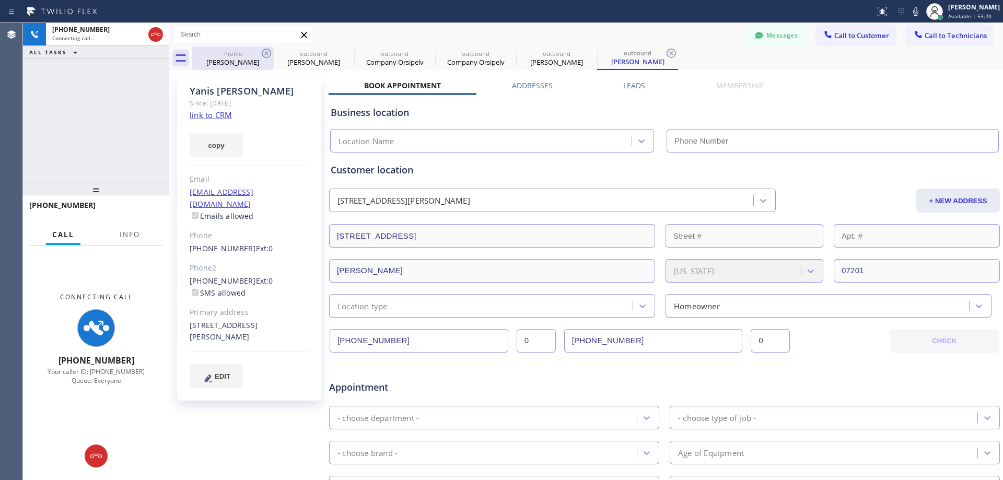
type input "[PHONE_NUMBER]"
click at [758, 32] on button "Messages" at bounding box center [776, 36] width 57 height 20
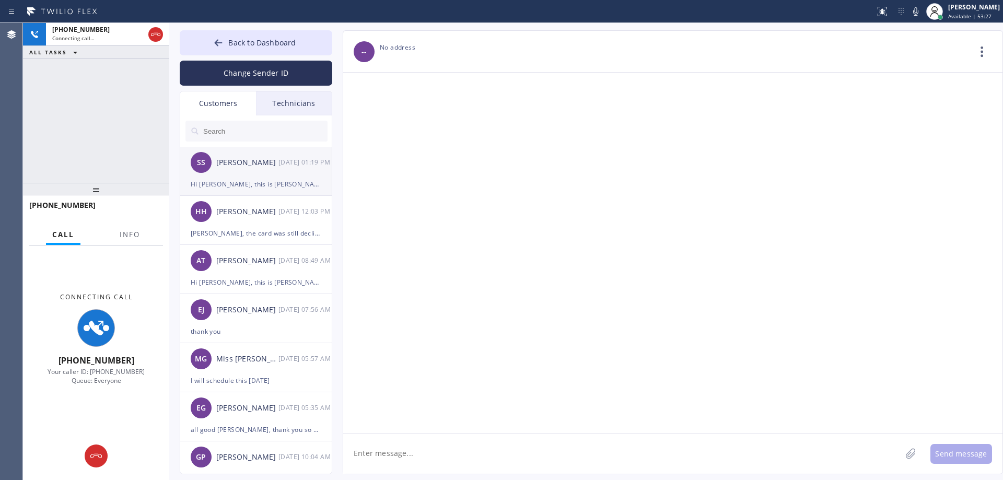
click at [246, 172] on div "[GEOGRAPHIC_DATA][PERSON_NAME] [DATE] 01:19 PM" at bounding box center [256, 162] width 153 height 31
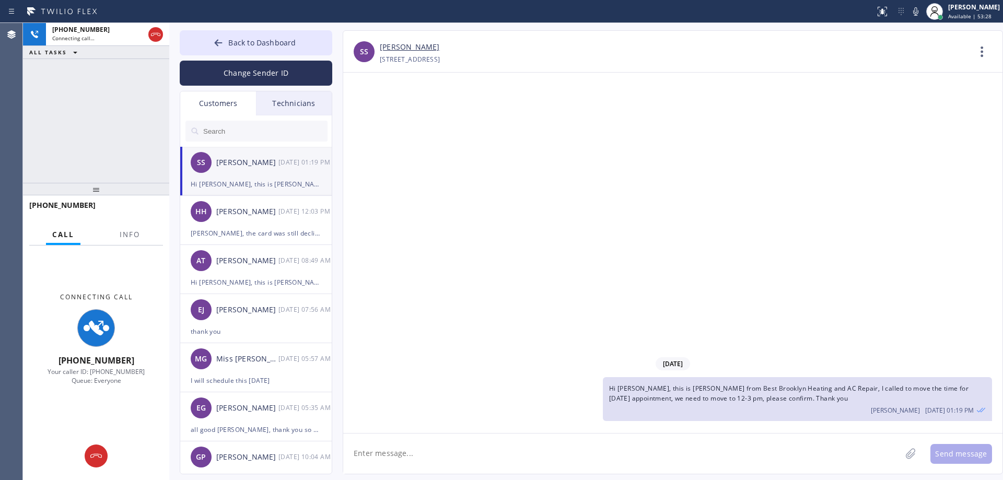
click at [496, 456] on textarea at bounding box center [622, 454] width 558 height 40
click at [243, 224] on div "HH [PERSON_NAME] [DATE] 12:03 PM" at bounding box center [256, 211] width 153 height 31
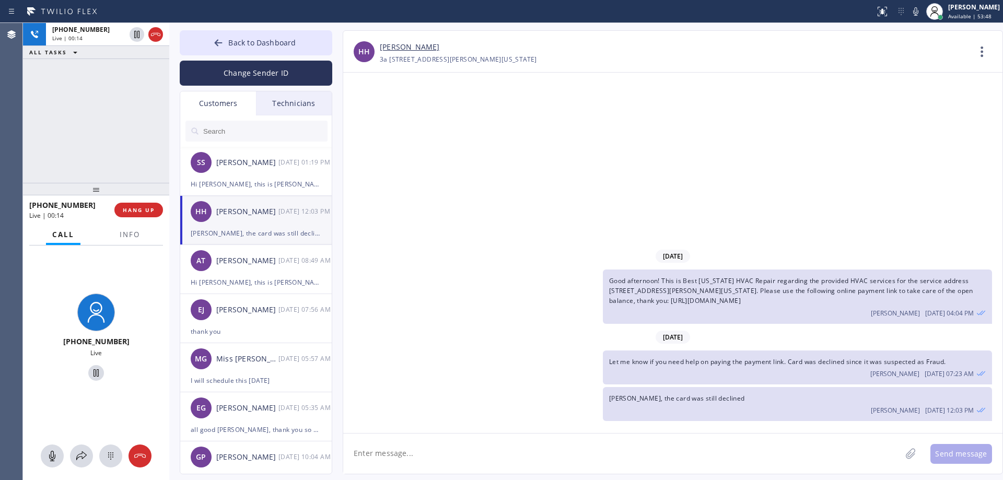
click at [359, 451] on textarea at bounding box center [622, 454] width 558 height 40
drag, startPoint x: 131, startPoint y: 101, endPoint x: 129, endPoint y: 61, distance: 39.7
click at [131, 101] on div "[PHONE_NUMBER] Live | 06:02 ALL TASKS ALL TASKS ACTIVE TASKS TASKS IN WRAP UP" at bounding box center [96, 103] width 146 height 160
click at [447, 459] on textarea at bounding box center [622, 454] width 558 height 40
click at [141, 212] on span "HANG UP" at bounding box center [139, 209] width 32 height 7
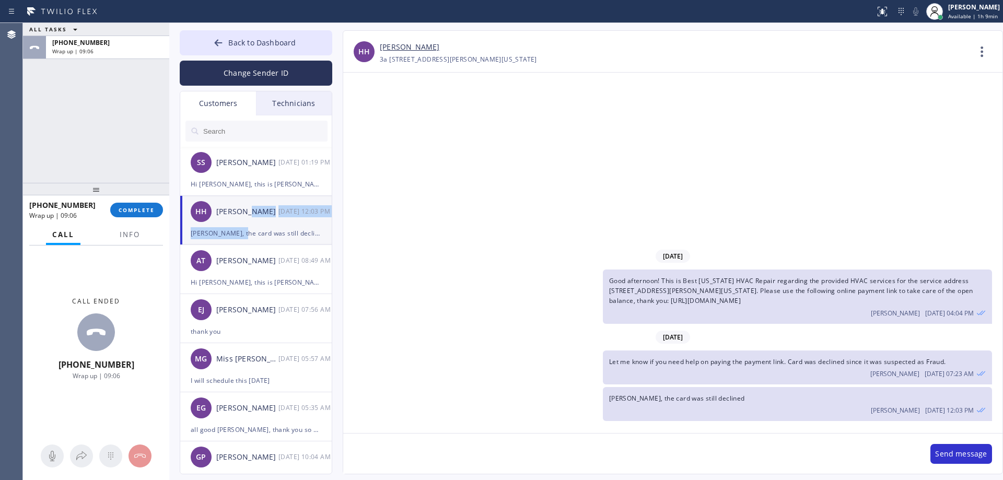
click at [241, 227] on li "HH [PERSON_NAME] [DATE] 12:03 PM [PERSON_NAME], the card was still declined" at bounding box center [256, 220] width 153 height 49
click at [442, 453] on textarea at bounding box center [631, 454] width 577 height 40
type textarea "[PERSON_NAME] pls call your bank, its still declined"
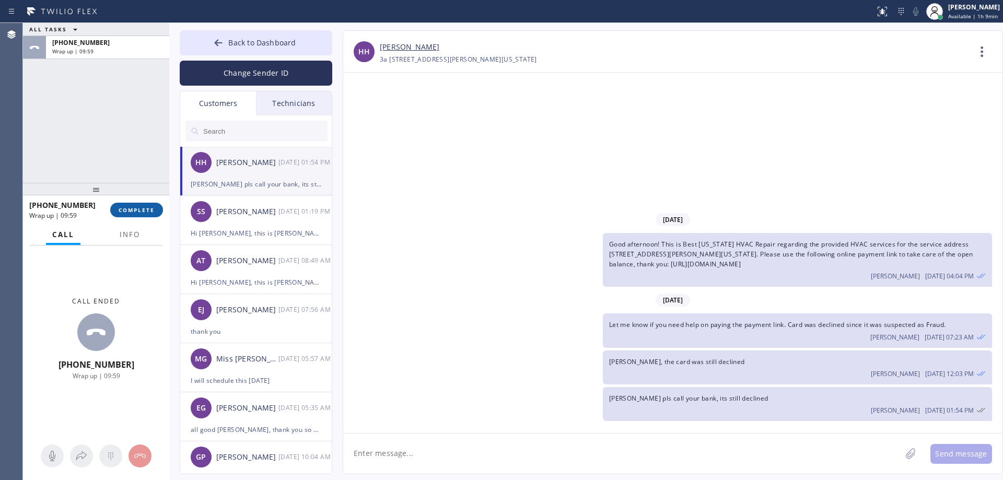
click at [122, 215] on button "COMPLETE" at bounding box center [136, 210] width 53 height 15
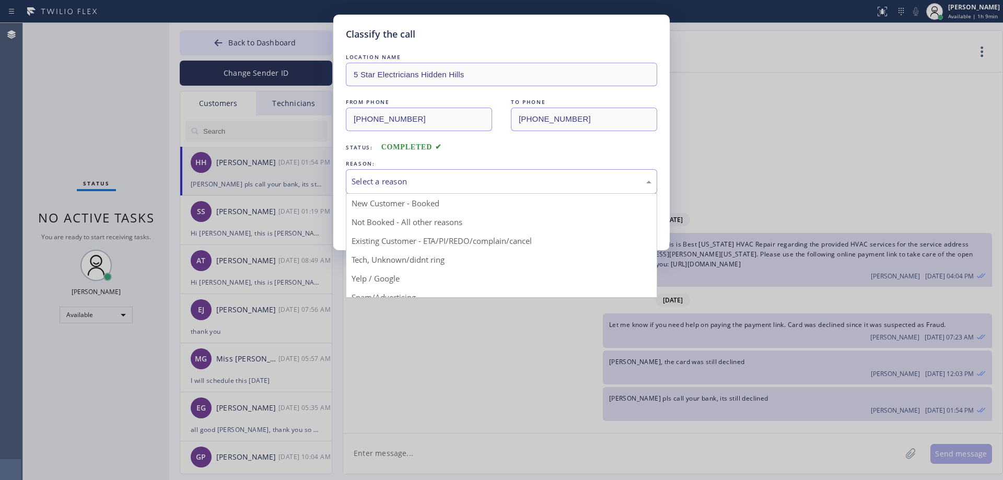
click at [422, 180] on div "Select a reason" at bounding box center [502, 182] width 300 height 12
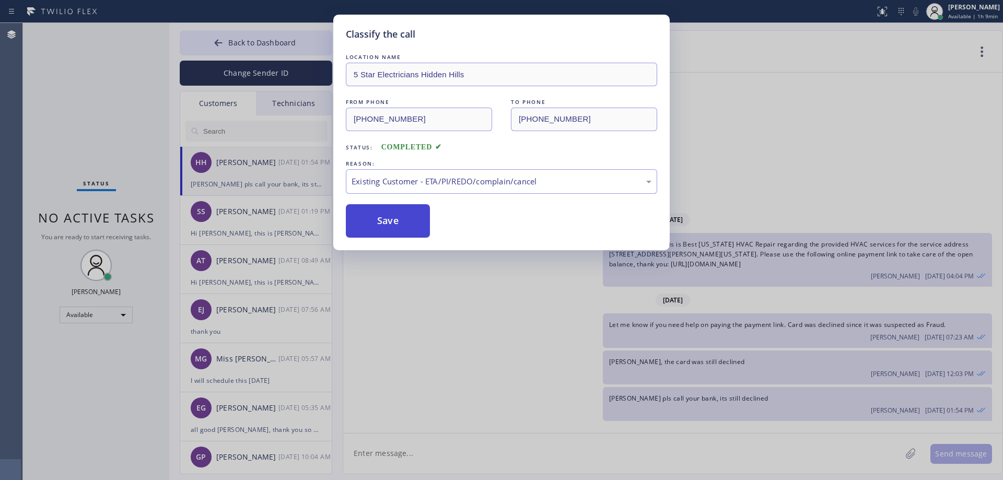
click at [408, 213] on button "Save" at bounding box center [388, 220] width 84 height 33
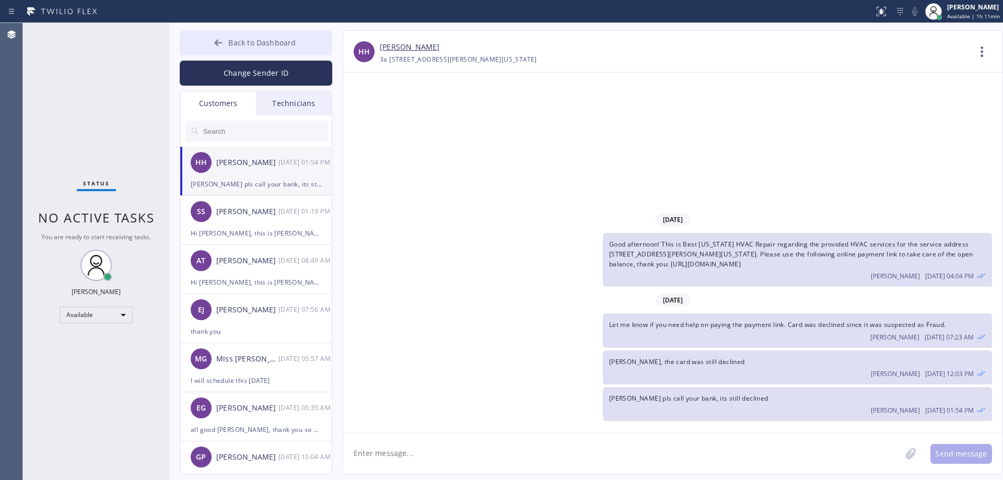
click at [297, 37] on button "Back to Dashboard" at bounding box center [256, 42] width 153 height 25
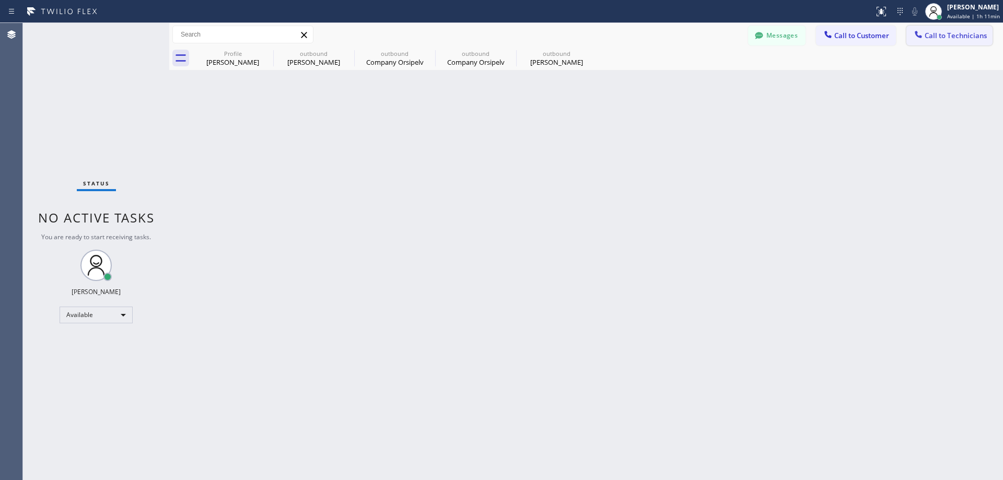
click at [925, 42] on button "Call to Technicians" at bounding box center [949, 36] width 86 height 20
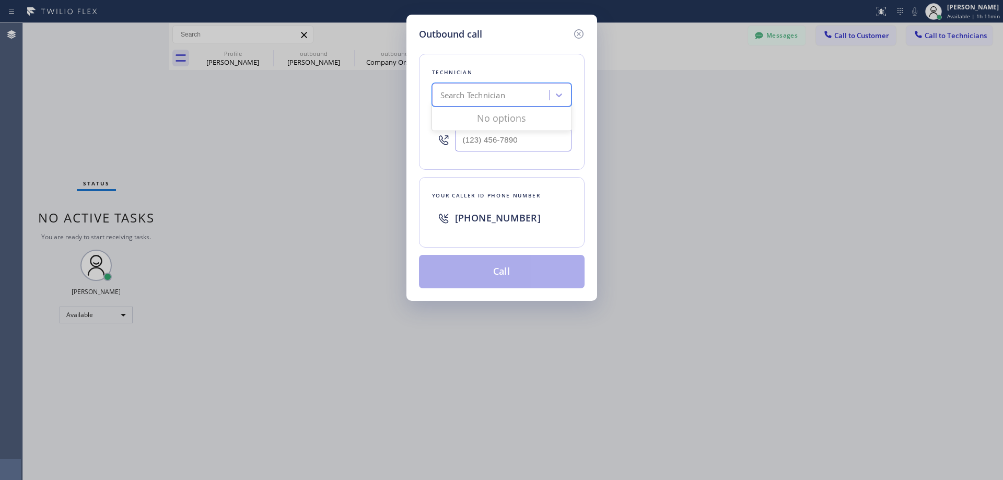
click at [445, 105] on div "Search Technician" at bounding box center [501, 95] width 139 height 24
type input "["
type input "l"
type input "[PERSON_NAME]"
click at [486, 151] on div "[PERSON_NAME]" at bounding box center [501, 154] width 139 height 19
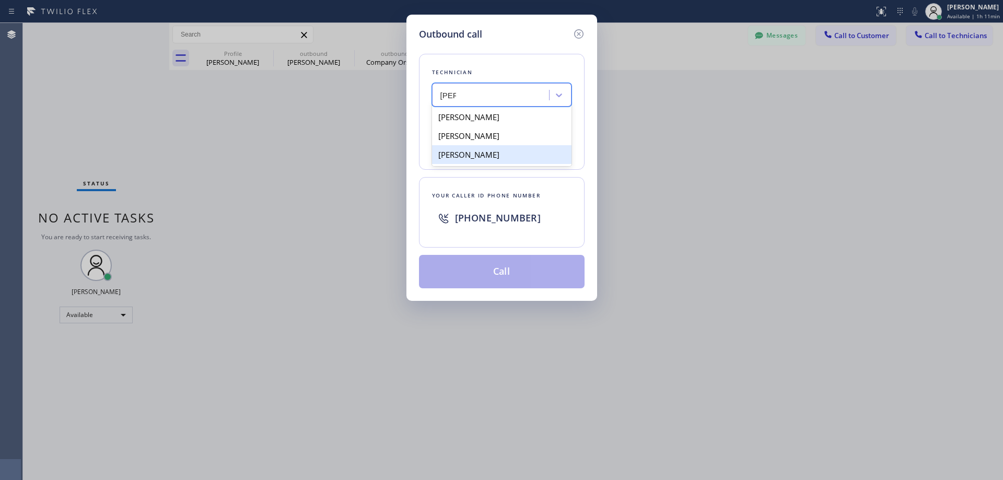
type input "[PHONE_NUMBER]"
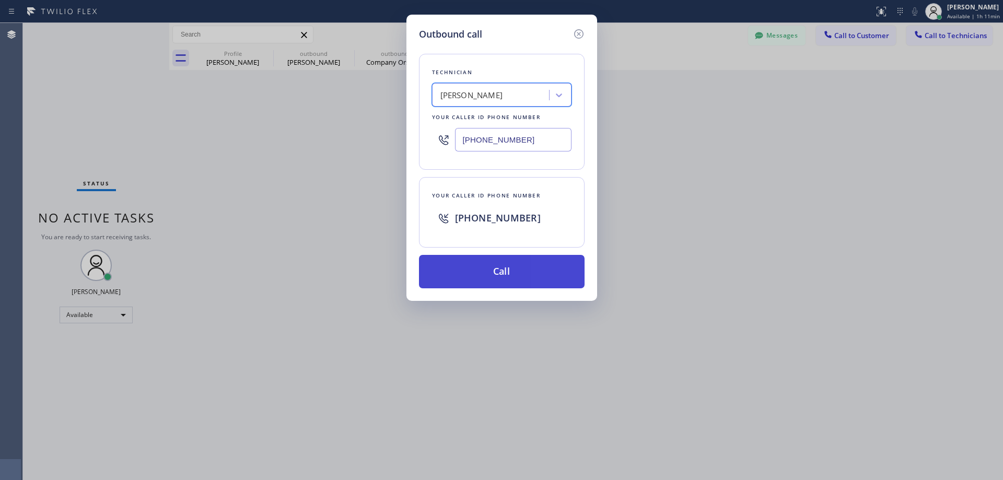
click at [482, 276] on button "Call" at bounding box center [502, 271] width 166 height 33
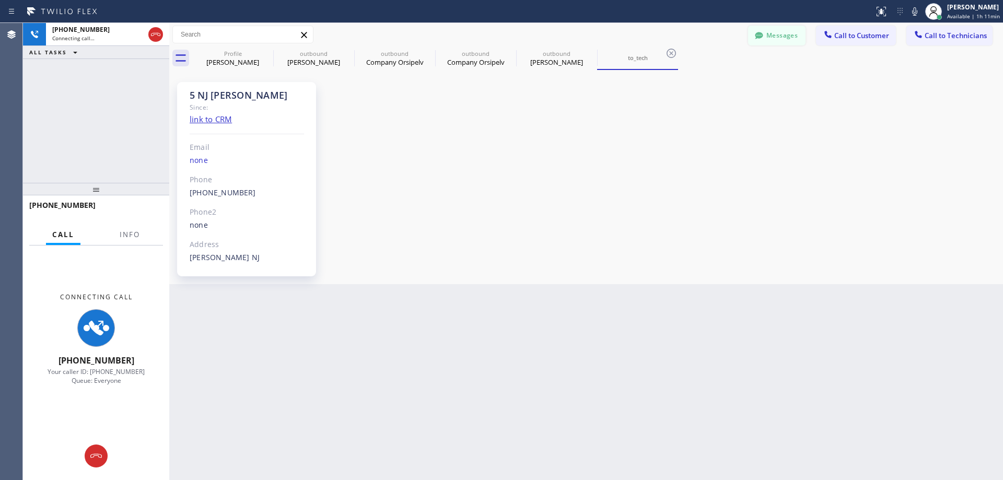
click at [762, 39] on icon at bounding box center [759, 35] width 10 height 10
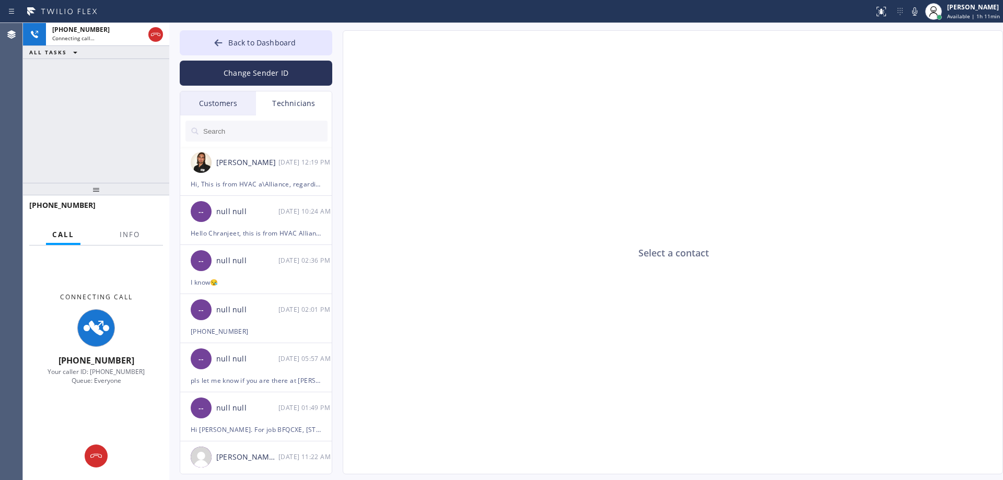
click at [232, 106] on div "Customers" at bounding box center [218, 103] width 76 height 24
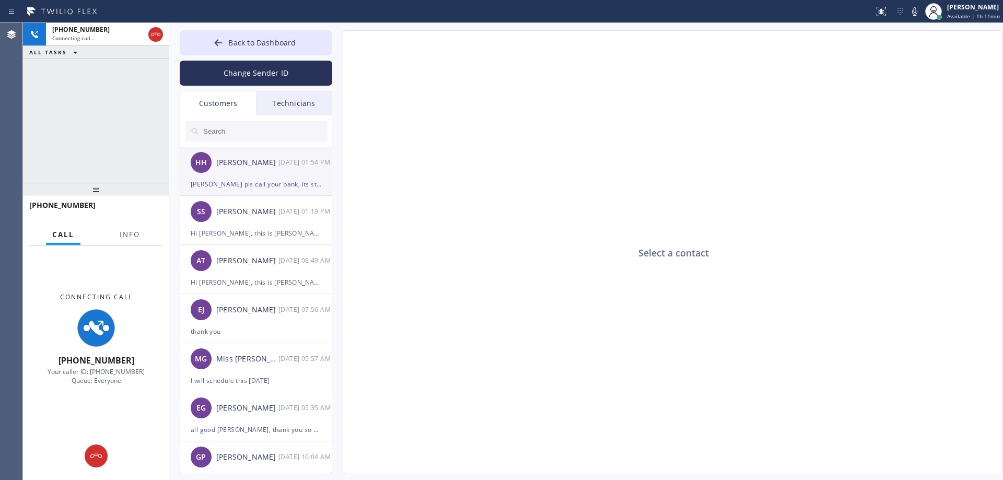
click at [247, 179] on div "[PERSON_NAME] pls call your bank, its still declined" at bounding box center [256, 184] width 131 height 12
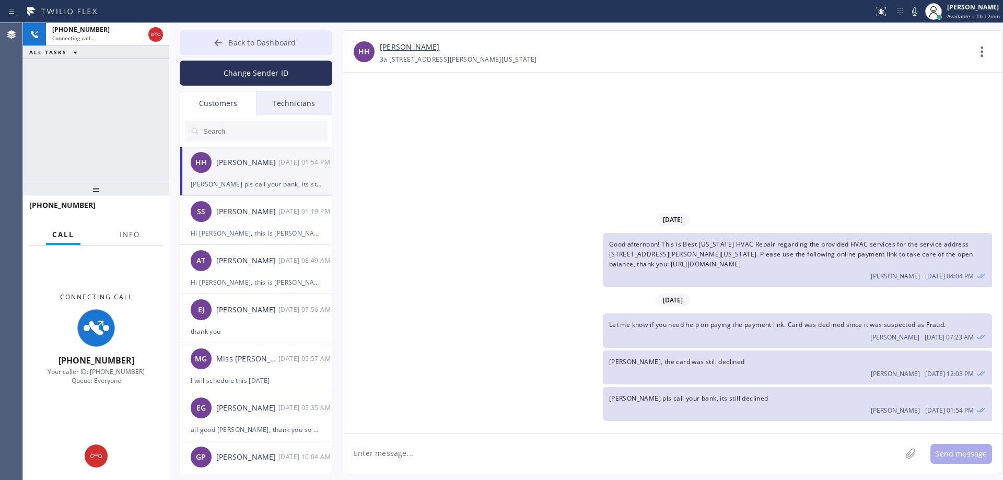
click at [205, 40] on button "Back to Dashboard" at bounding box center [256, 42] width 153 height 25
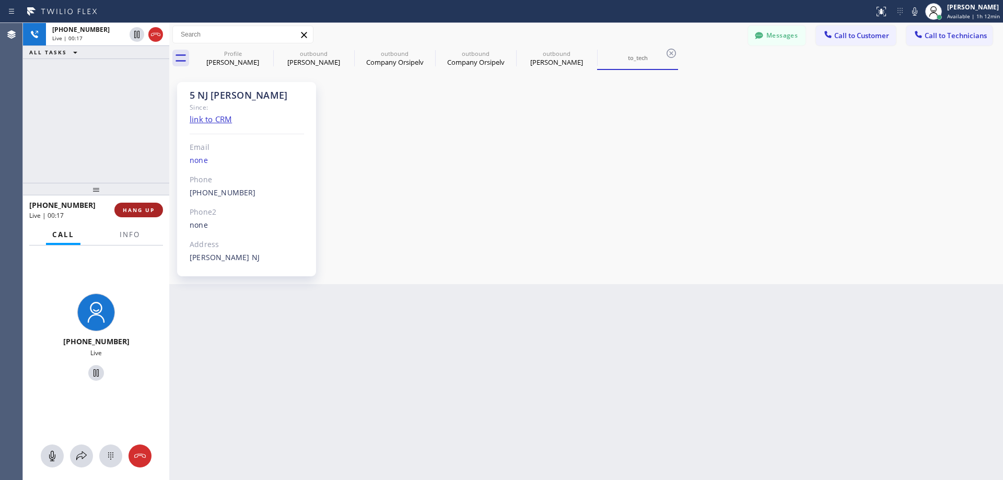
click at [142, 213] on span "HANG UP" at bounding box center [139, 209] width 32 height 7
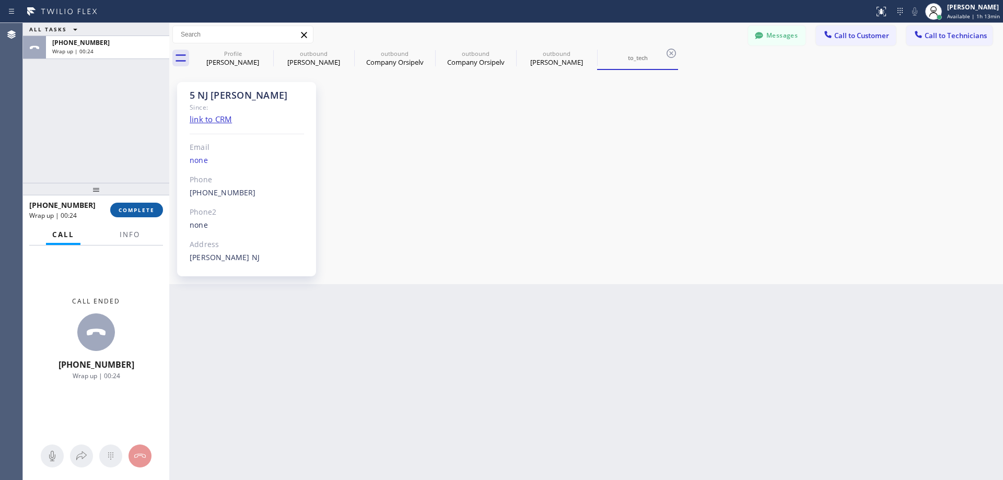
drag, startPoint x: 128, startPoint y: 211, endPoint x: 121, endPoint y: 207, distance: 7.7
click at [128, 211] on span "COMPLETE" at bounding box center [137, 209] width 36 height 7
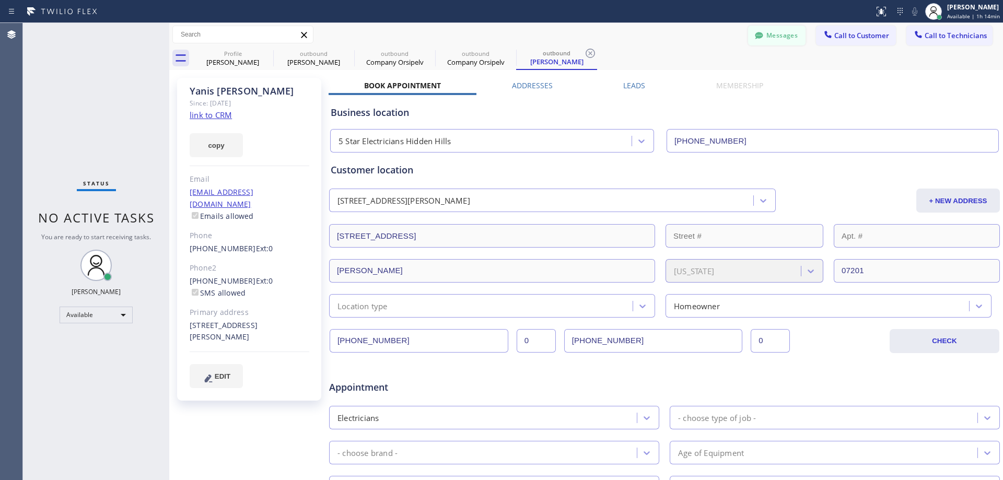
click at [754, 31] on icon at bounding box center [759, 35] width 10 height 10
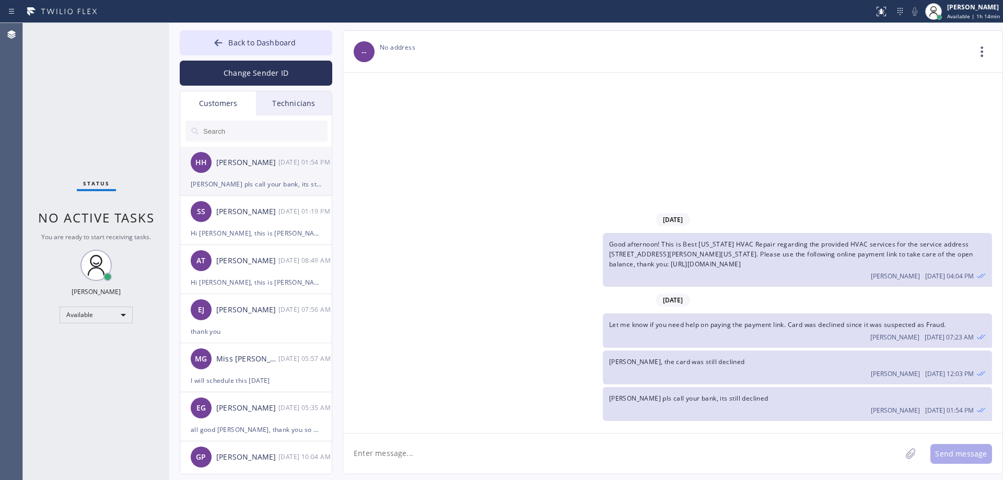
click at [229, 166] on div "[PERSON_NAME]" at bounding box center [247, 163] width 62 height 12
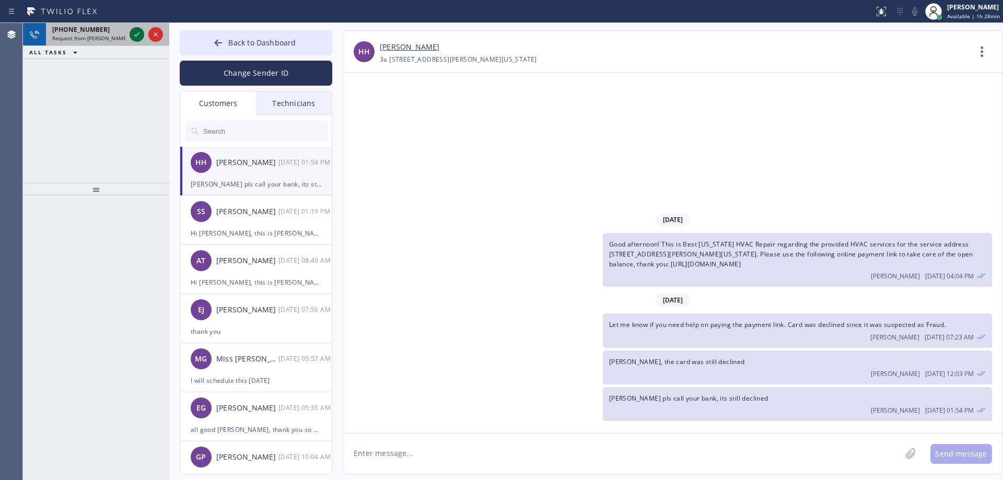
click at [133, 37] on icon at bounding box center [137, 34] width 13 height 13
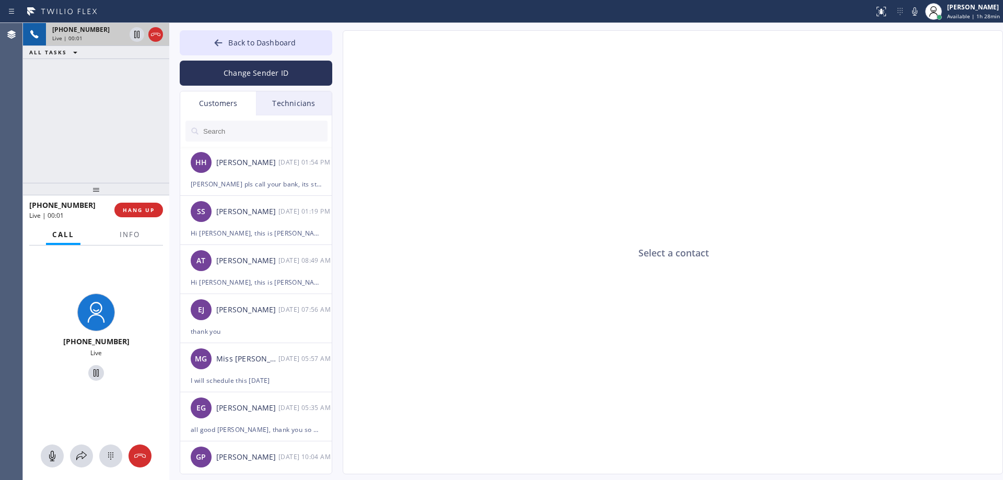
type input "[PHONE_NUMBER]"
click at [237, 36] on button "Back to Dashboard" at bounding box center [256, 42] width 153 height 25
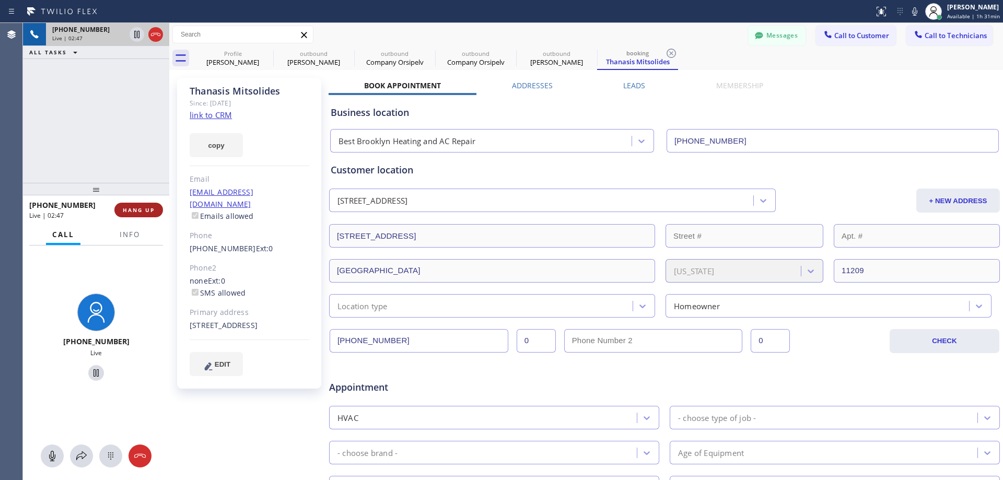
click at [145, 206] on span "HANG UP" at bounding box center [139, 209] width 32 height 7
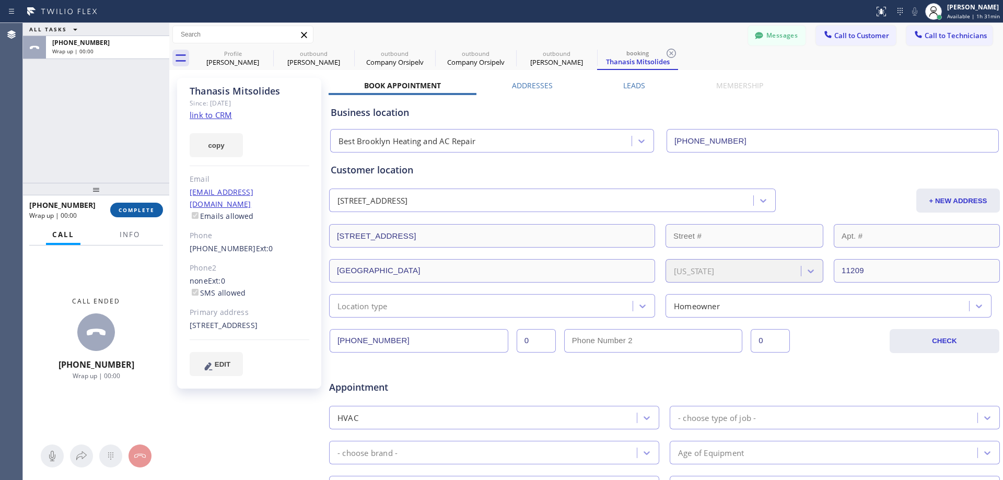
click at [146, 206] on span "COMPLETE" at bounding box center [137, 209] width 36 height 7
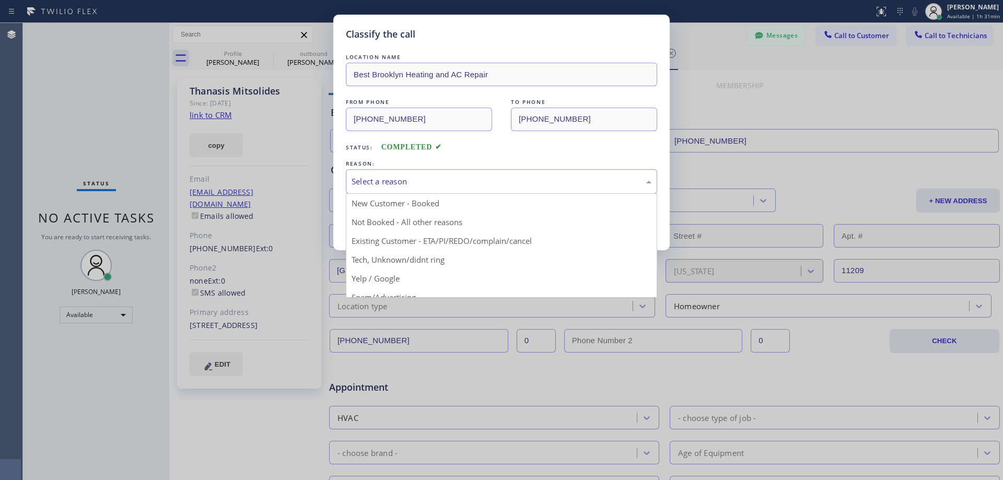
click at [438, 182] on div "Select a reason" at bounding box center [502, 182] width 300 height 12
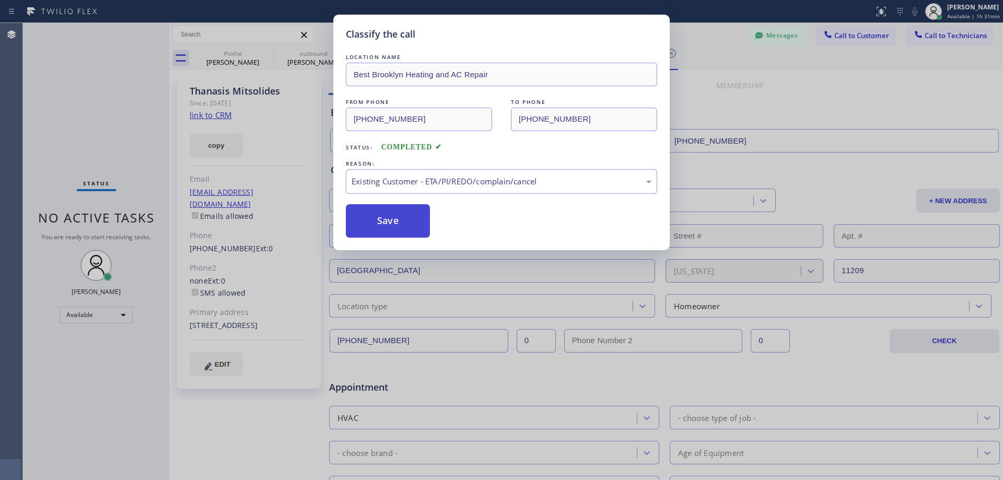
click at [424, 220] on button "Save" at bounding box center [388, 220] width 84 height 33
